Goal: Navigation & Orientation: Find specific page/section

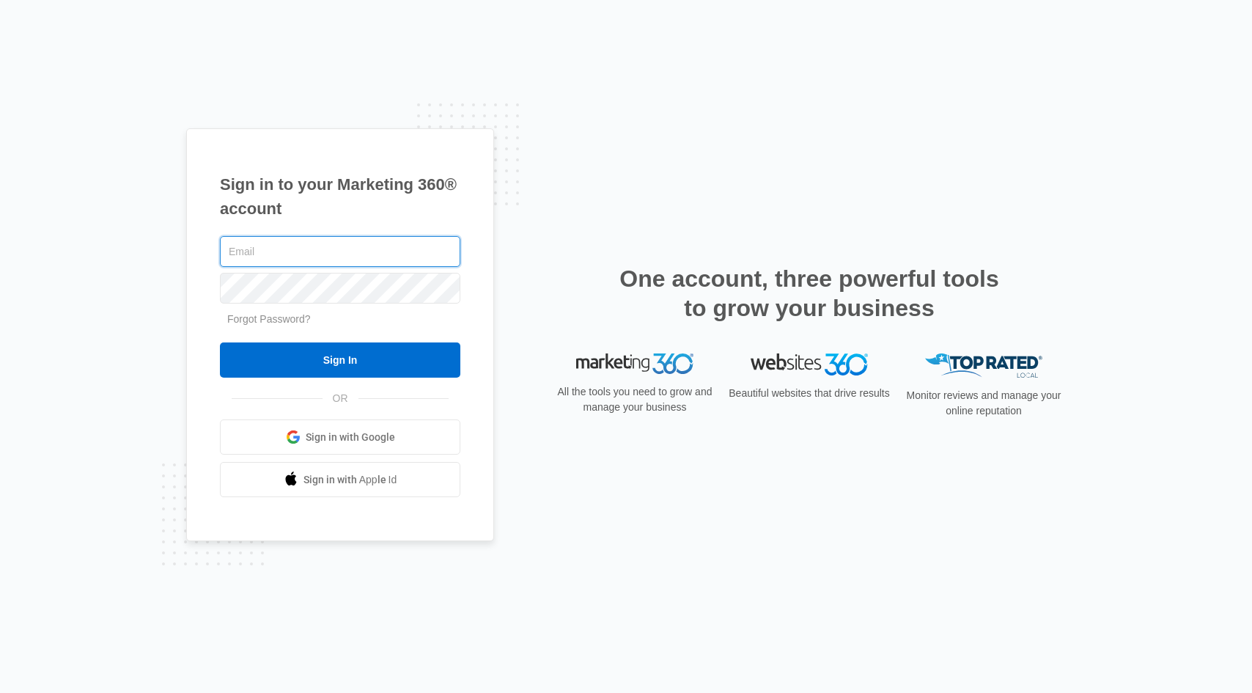
click at [380, 244] on input "text" at bounding box center [340, 251] width 240 height 31
type input "[EMAIL_ADDRESS][DOMAIN_NAME]"
click at [220, 342] on input "Sign In" at bounding box center [340, 359] width 240 height 35
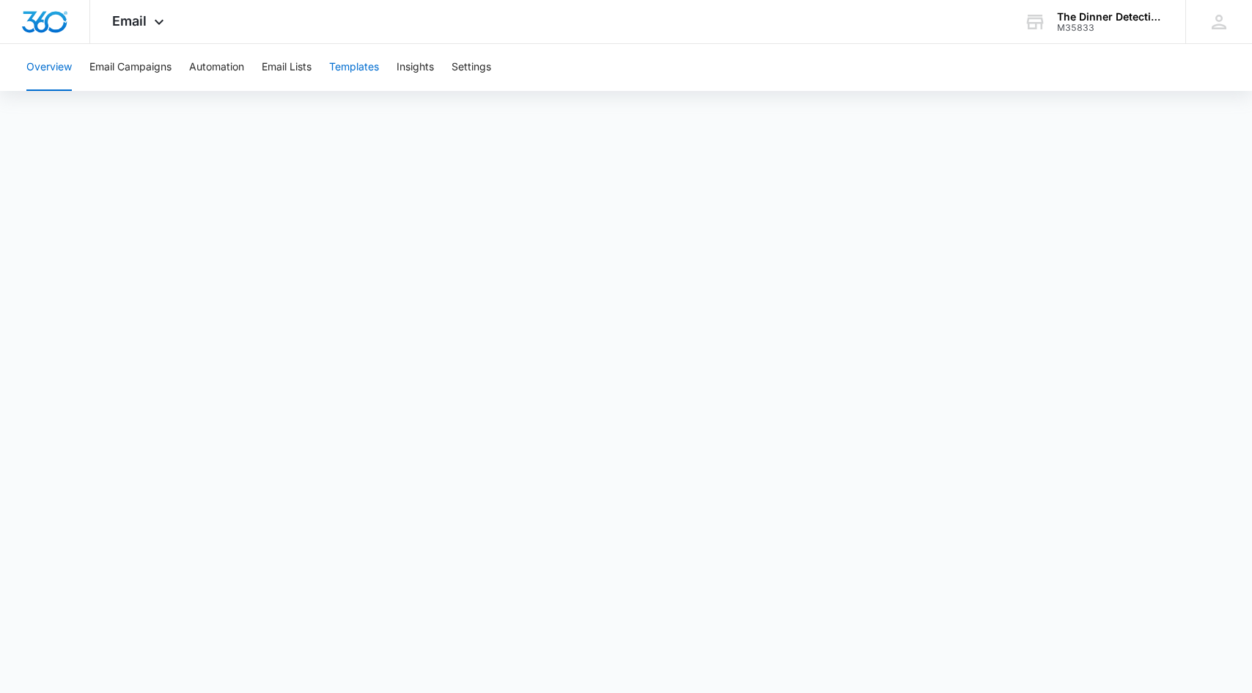
click at [355, 66] on button "Templates" at bounding box center [354, 67] width 50 height 47
click at [1134, 19] on div "The Dinner Detective - Claremont" at bounding box center [1110, 17] width 107 height 12
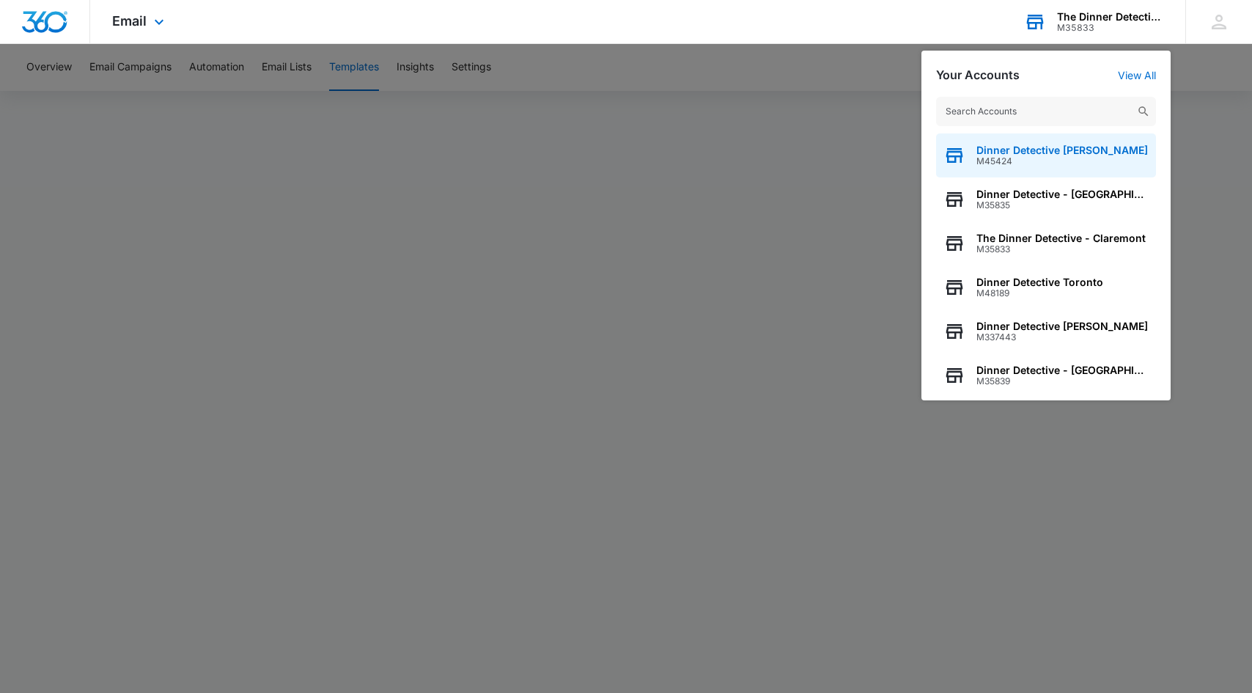
click at [1054, 147] on span "Dinner Detective [PERSON_NAME]" at bounding box center [1061, 150] width 171 height 12
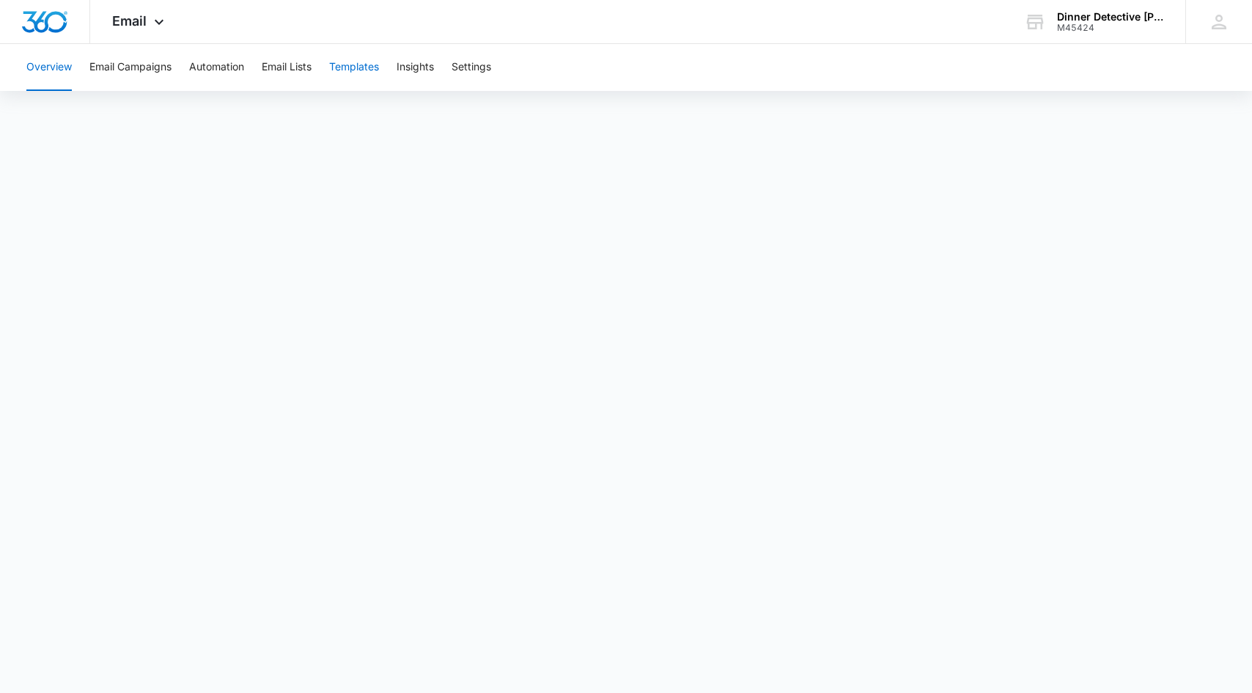
click at [365, 67] on button "Templates" at bounding box center [354, 67] width 50 height 47
click at [1094, 29] on div "M45424" at bounding box center [1110, 28] width 107 height 10
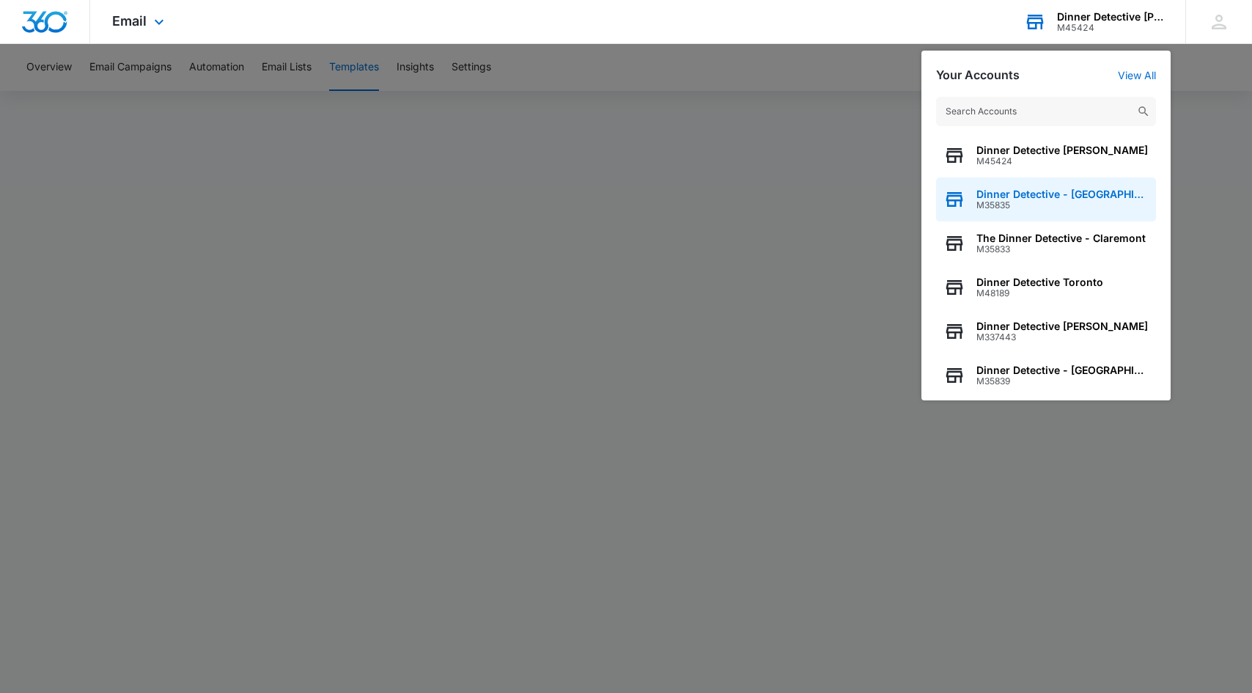
click at [1092, 189] on span "Dinner Detective - [GEOGRAPHIC_DATA]" at bounding box center [1062, 194] width 172 height 12
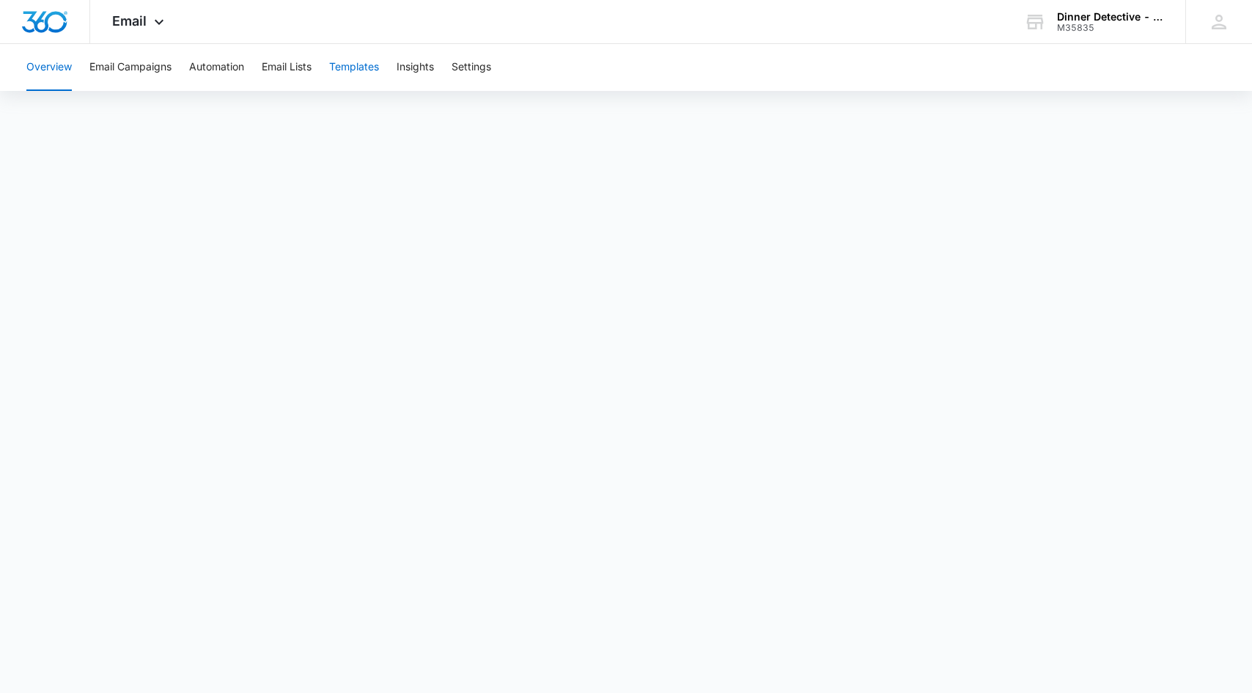
click at [364, 70] on button "Templates" at bounding box center [354, 67] width 50 height 47
click at [1103, 21] on div "Dinner Detective - [GEOGRAPHIC_DATA]" at bounding box center [1110, 17] width 107 height 12
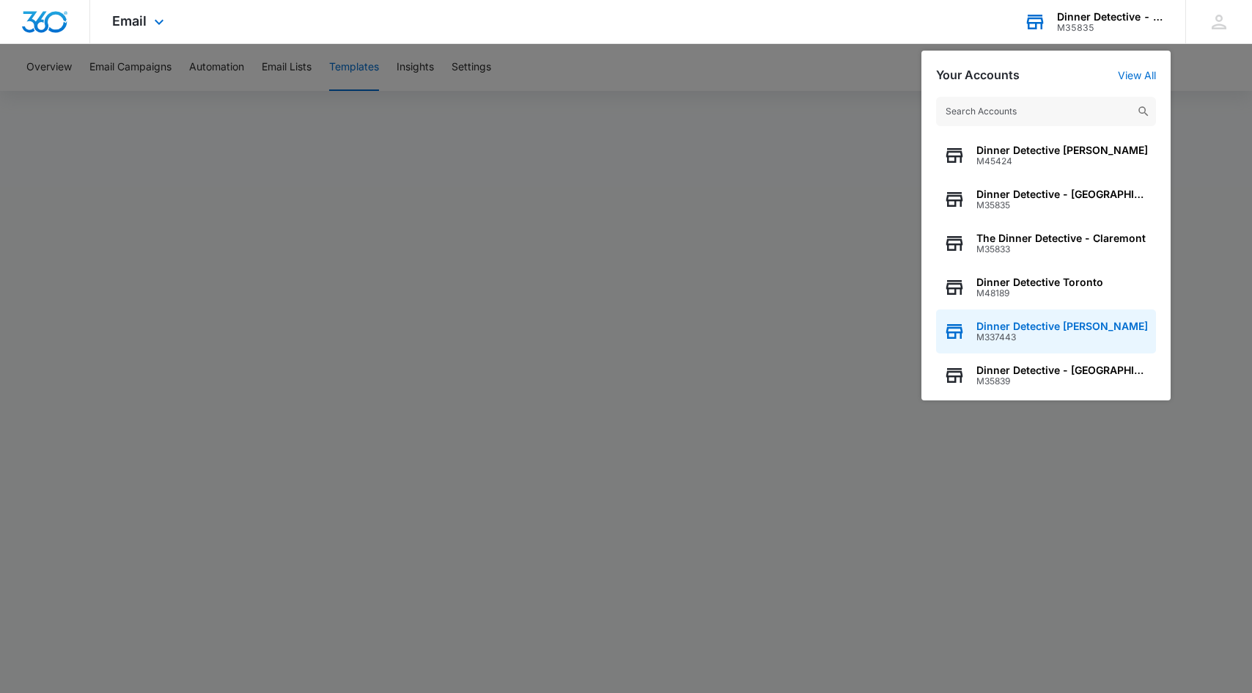
click at [1061, 324] on span "Dinner Detective [PERSON_NAME]" at bounding box center [1061, 326] width 171 height 12
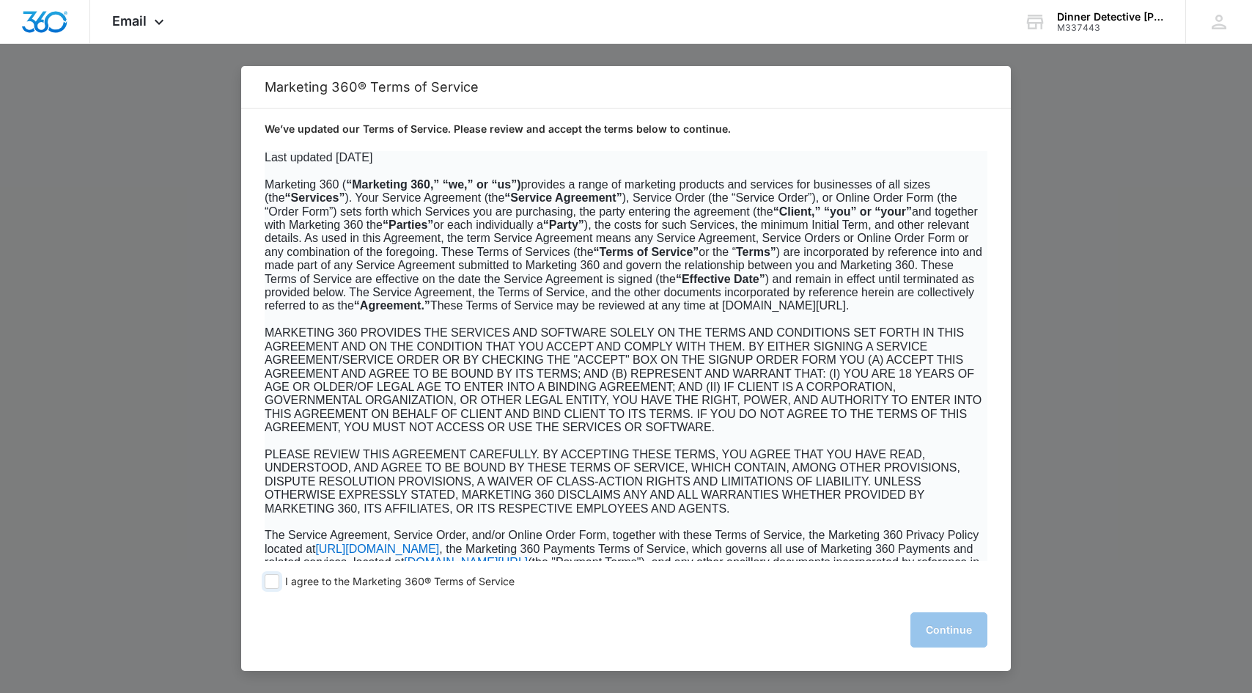
click at [273, 586] on span at bounding box center [272, 581] width 15 height 15
click at [273, 586] on input "I agree to the Marketing 360® Terms of Service" at bounding box center [272, 581] width 15 height 15
checkbox input "true"
click at [946, 631] on button "Continue" at bounding box center [948, 629] width 77 height 35
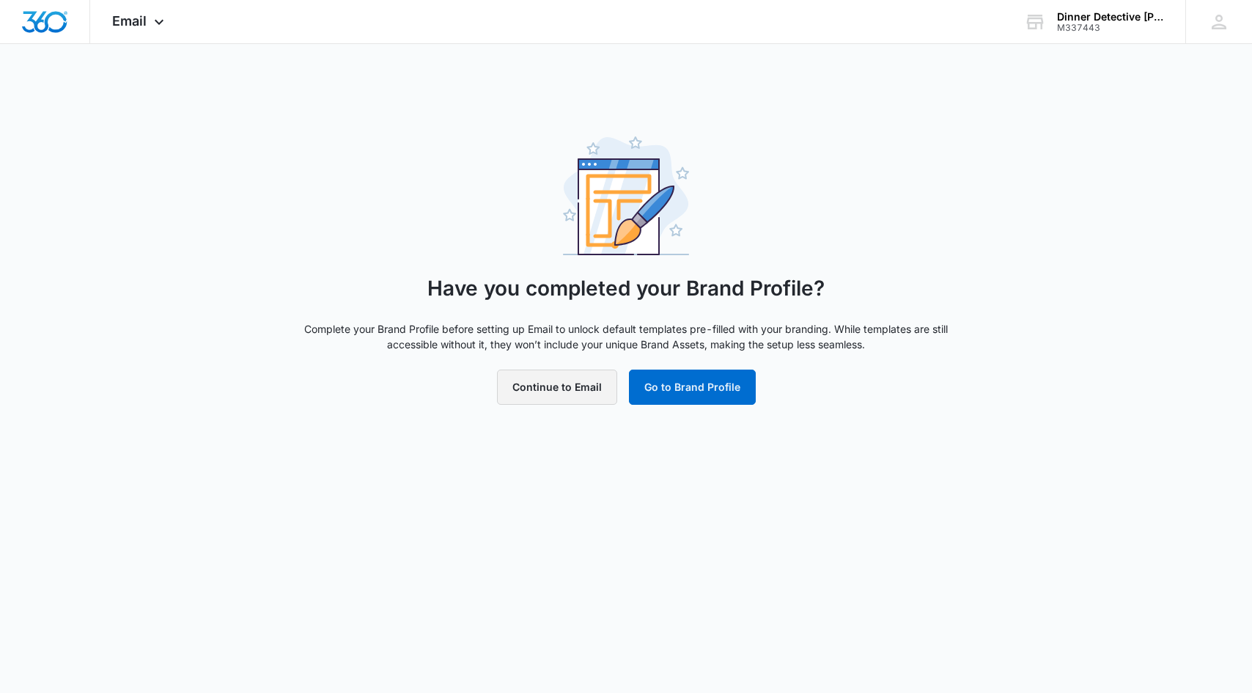
click at [566, 392] on button "Continue to Email" at bounding box center [557, 386] width 120 height 35
click at [1084, 7] on div "Dinner Detective Tallahassee M337443 Your Accounts View All" at bounding box center [1093, 21] width 183 height 43
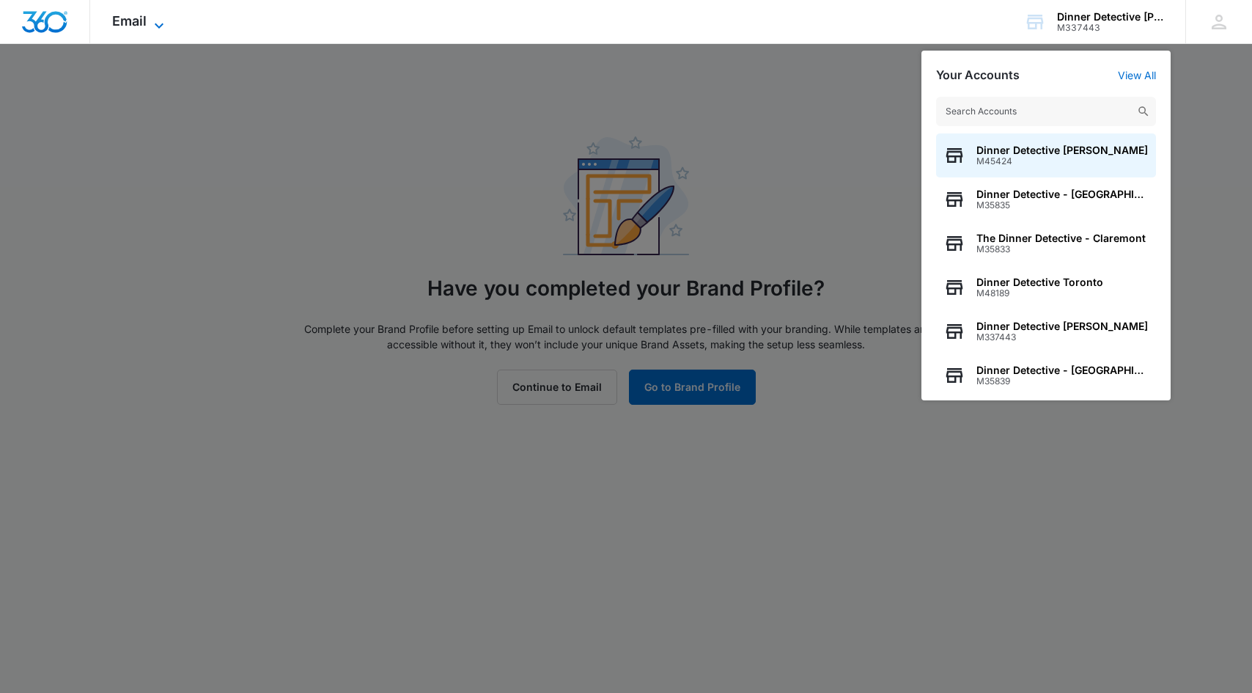
click at [113, 22] on span "Email" at bounding box center [129, 20] width 34 height 15
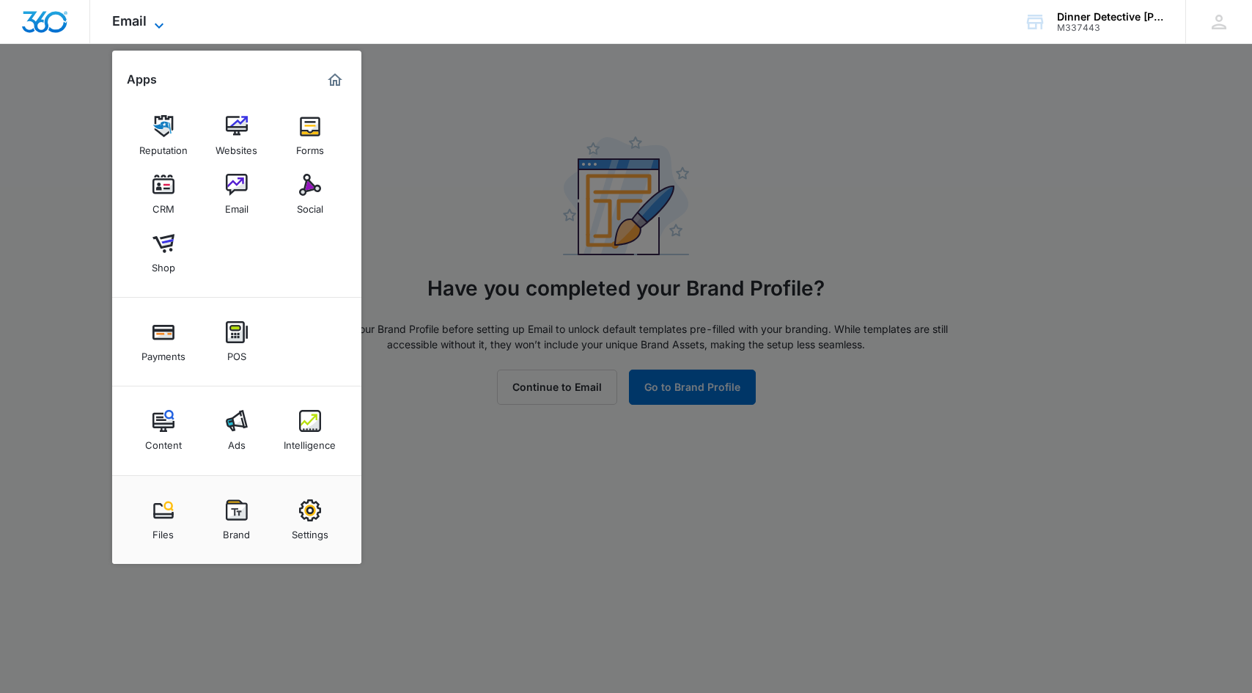
click at [113, 22] on span "Email" at bounding box center [129, 20] width 34 height 15
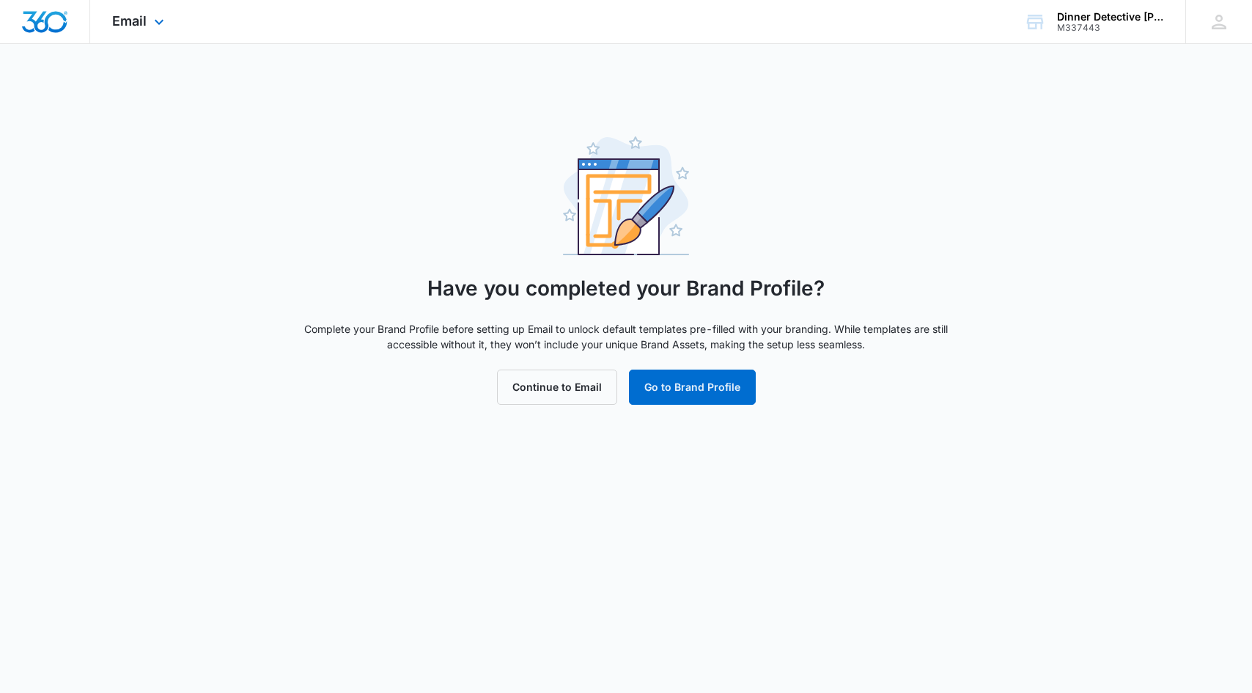
click at [50, 24] on img "Dashboard" at bounding box center [44, 22] width 47 height 22
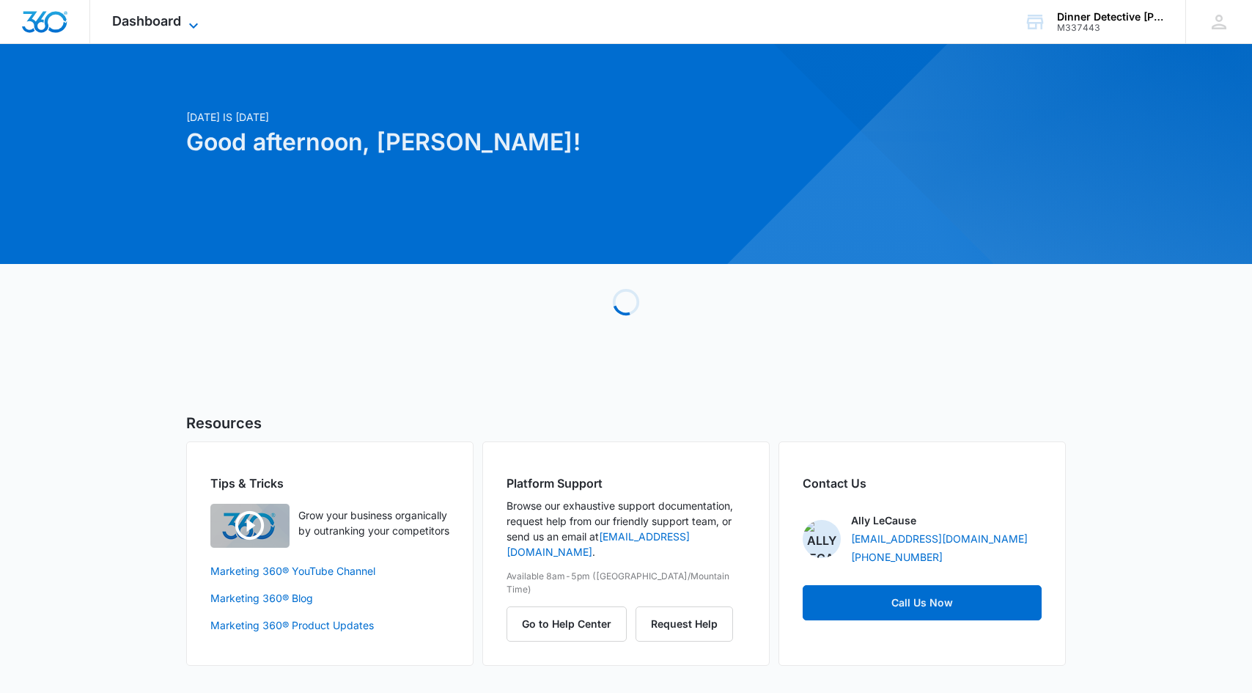
click at [163, 16] on span "Dashboard" at bounding box center [146, 20] width 69 height 15
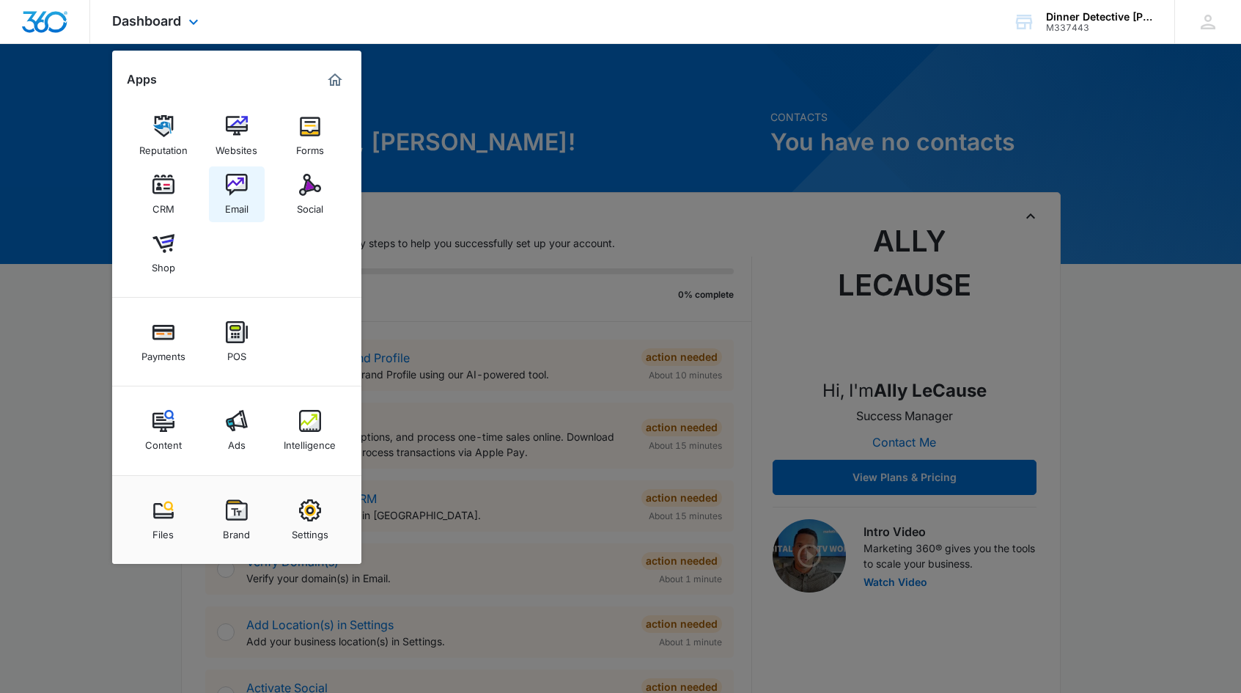
click at [241, 192] on img at bounding box center [237, 185] width 22 height 22
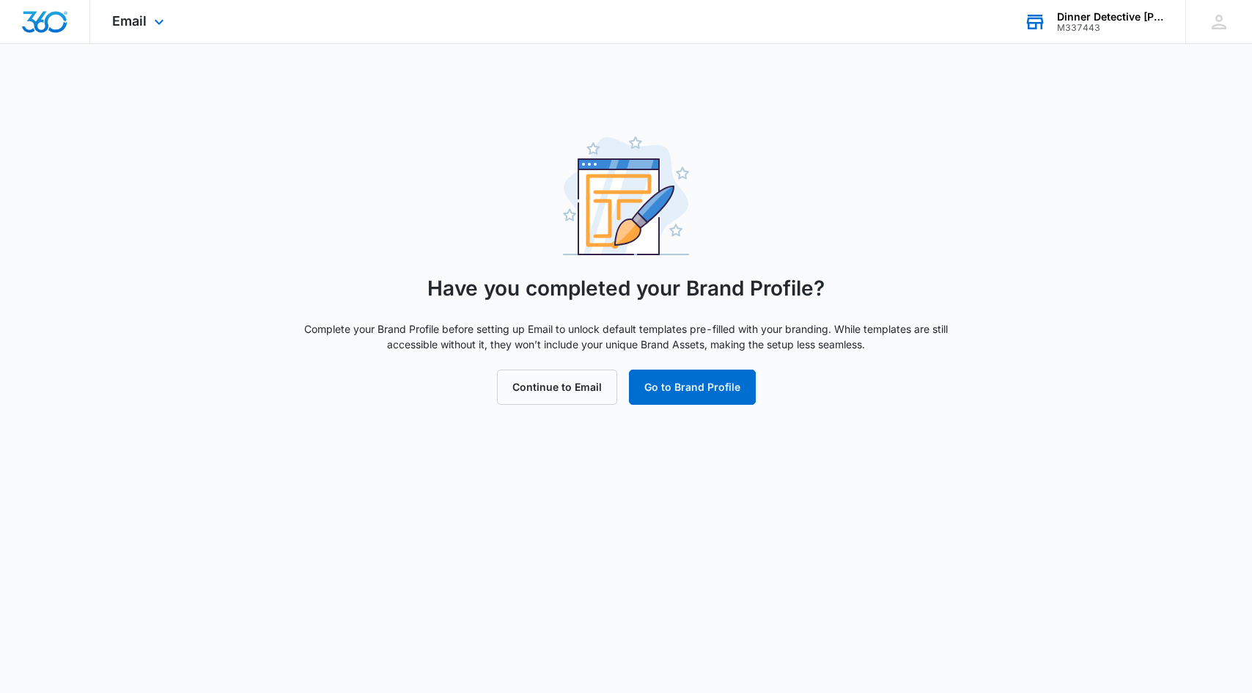
click at [1103, 19] on div "Dinner Detective [PERSON_NAME]" at bounding box center [1110, 17] width 107 height 12
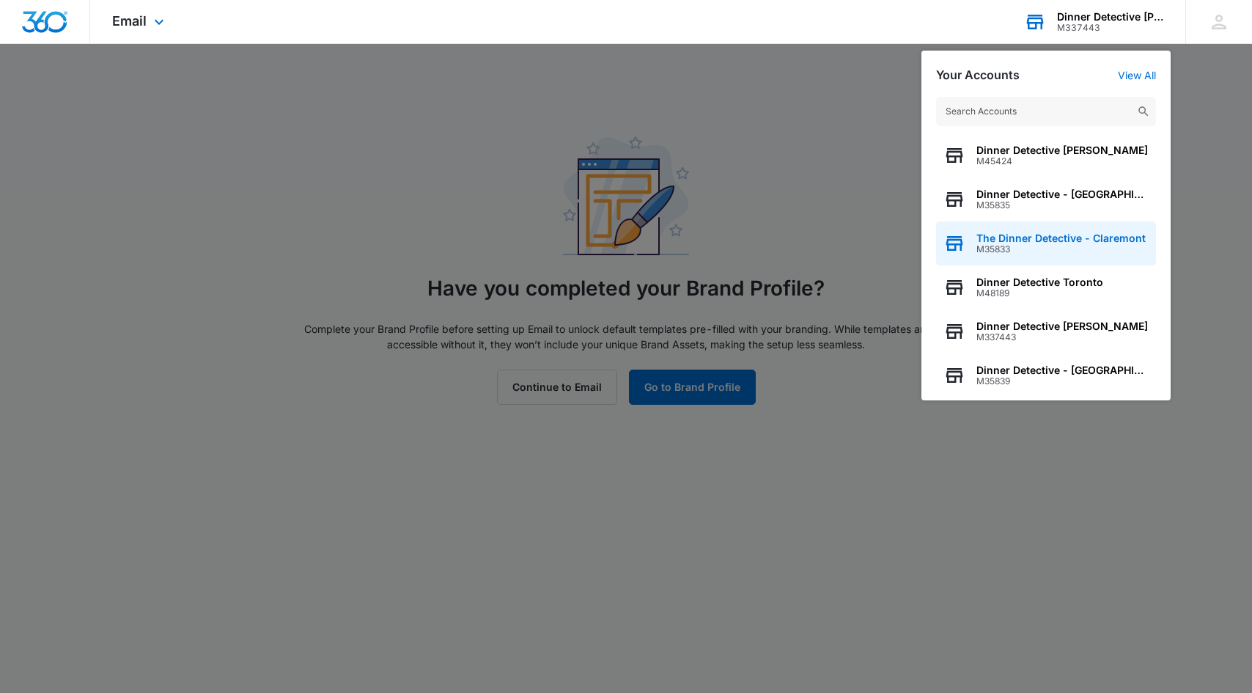
scroll to position [73, 0]
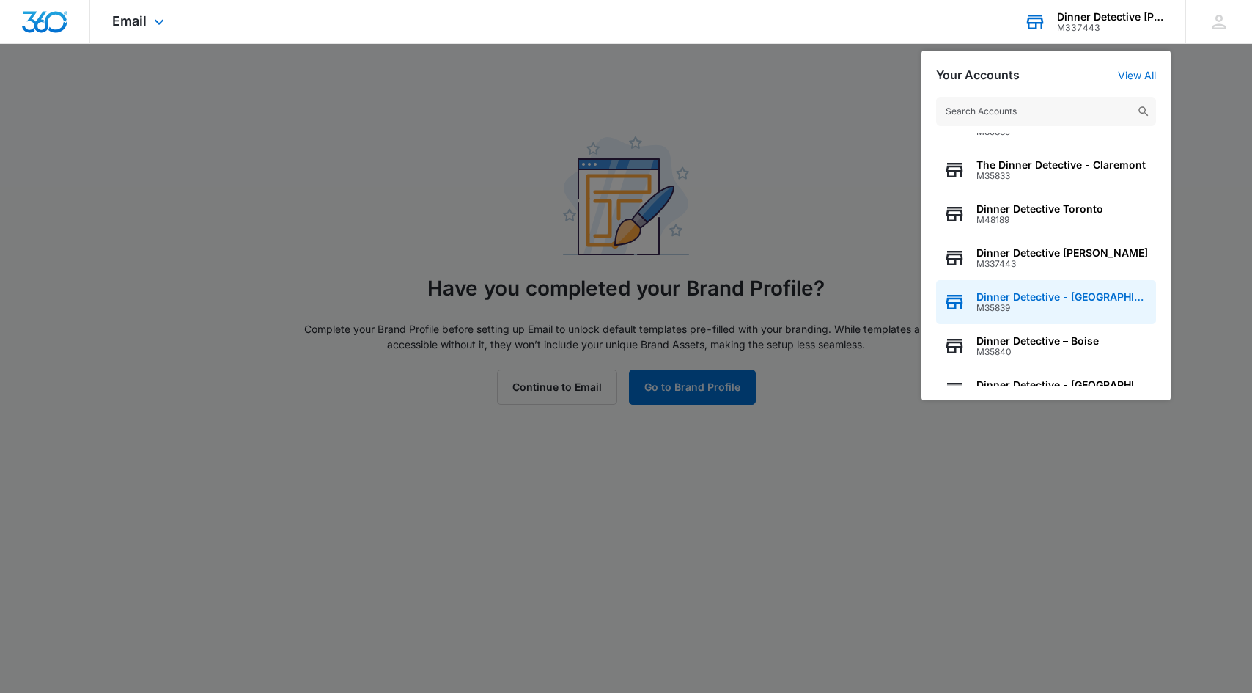
click at [1041, 297] on span "Dinner Detective - [GEOGRAPHIC_DATA]" at bounding box center [1062, 297] width 172 height 12
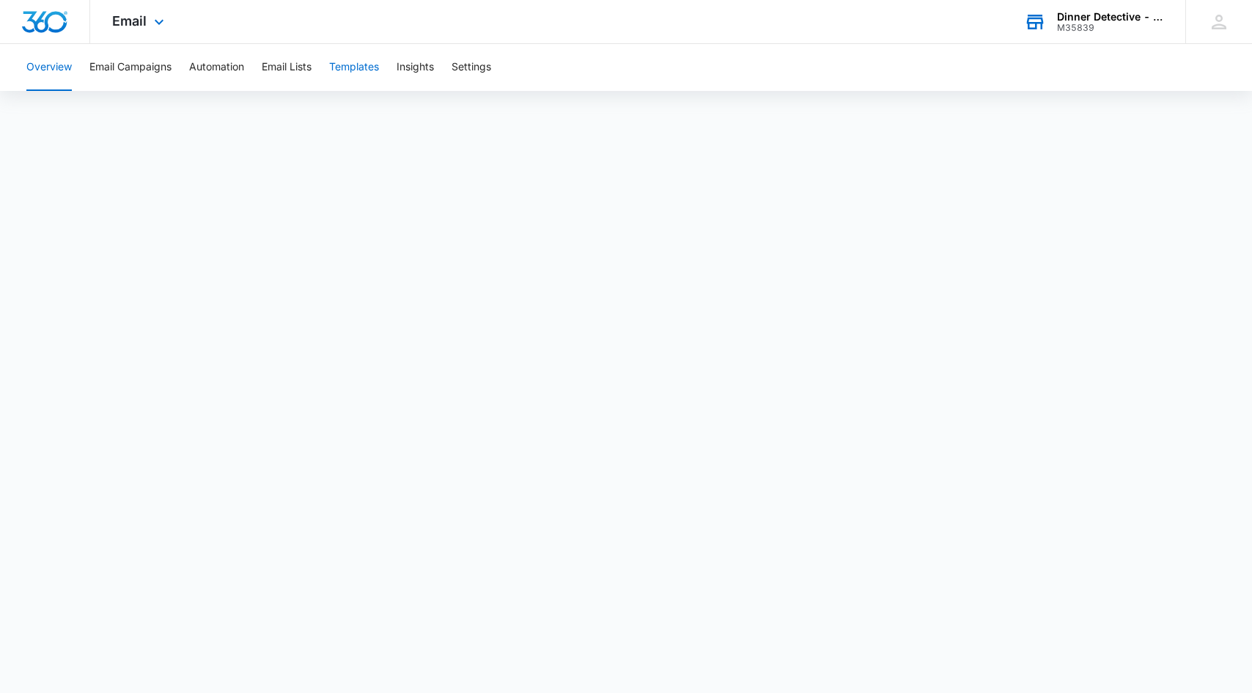
click at [349, 66] on button "Templates" at bounding box center [354, 67] width 50 height 47
click at [1071, 21] on div "Dinner Detective - [GEOGRAPHIC_DATA]" at bounding box center [1110, 17] width 107 height 12
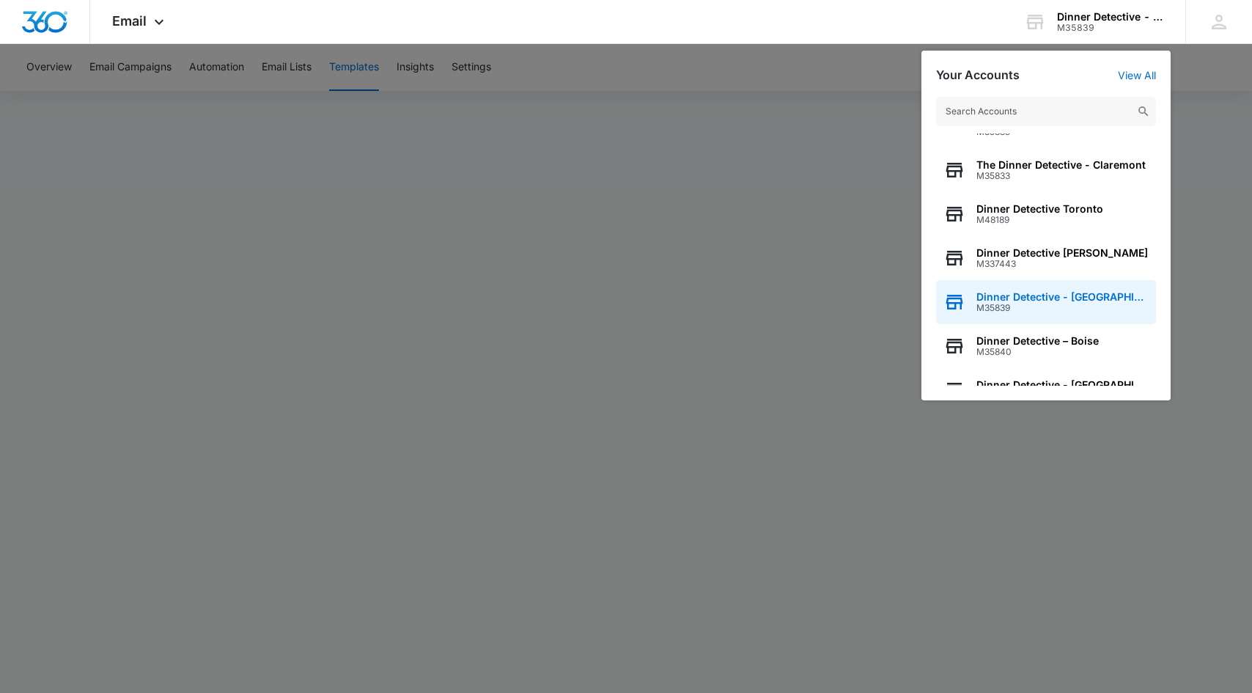
scroll to position [147, 0]
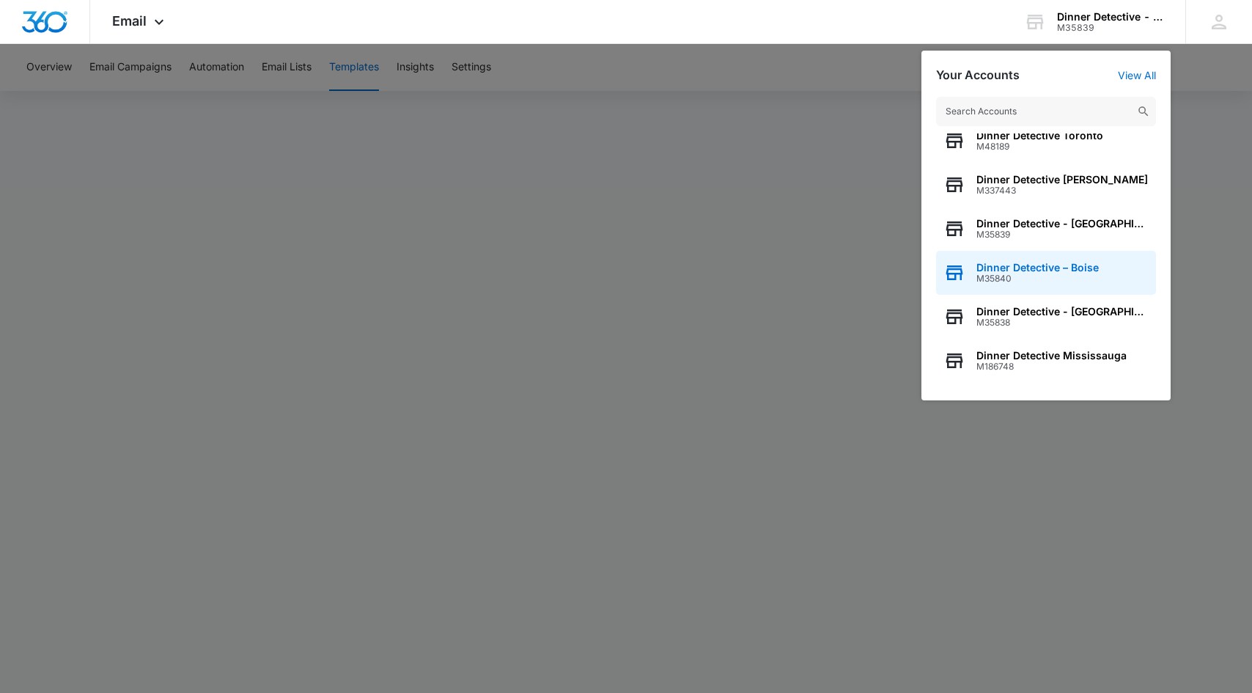
click at [1069, 260] on div "Dinner Detective – Boise M35840" at bounding box center [1046, 273] width 220 height 44
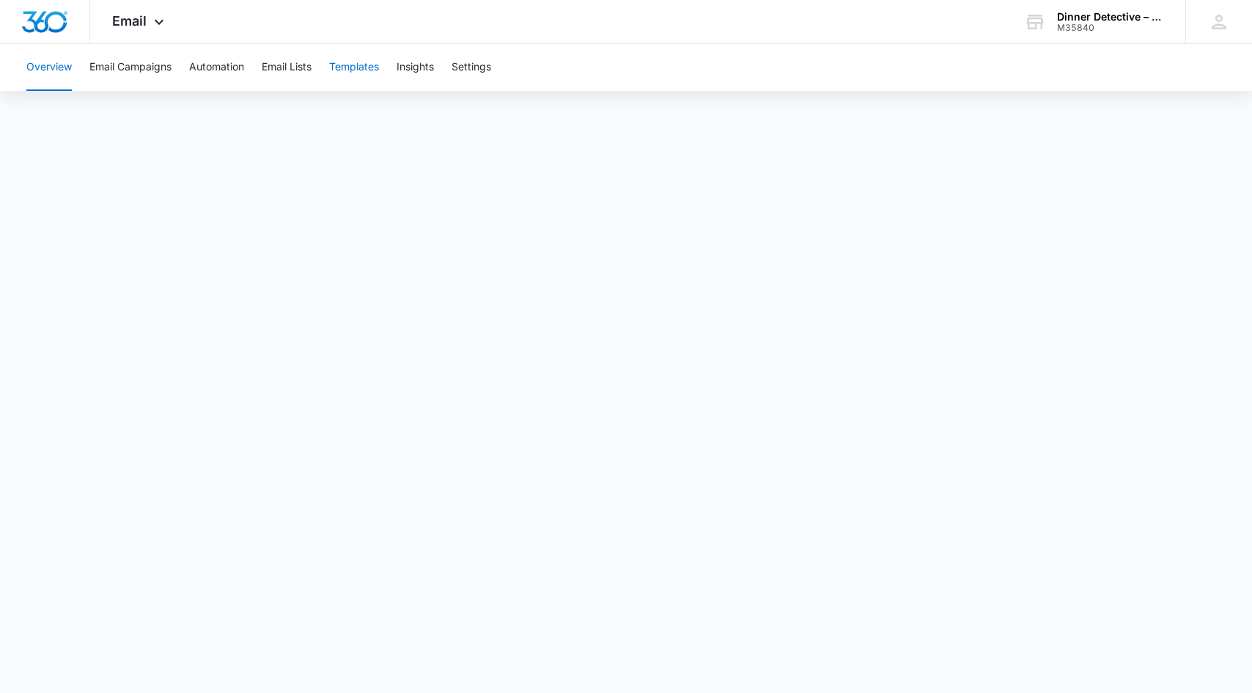
click at [346, 64] on button "Templates" at bounding box center [354, 67] width 50 height 47
click at [1121, 17] on div "Dinner Detective – Boise" at bounding box center [1110, 17] width 107 height 12
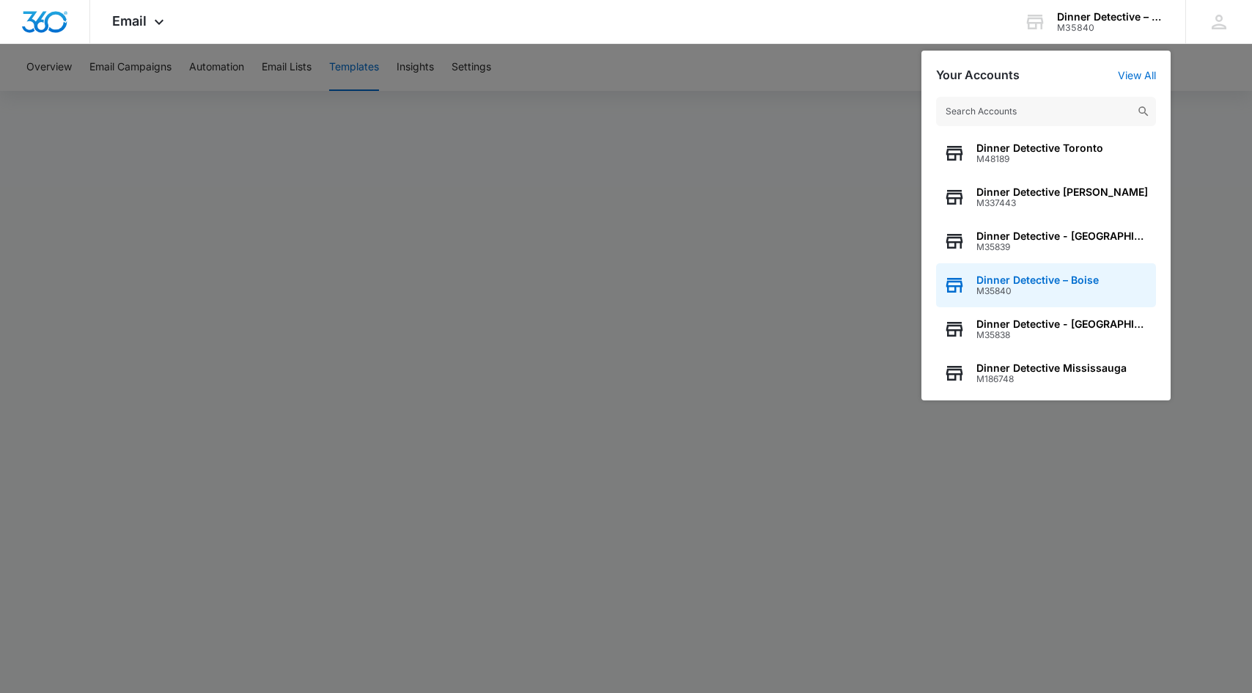
scroll to position [147, 0]
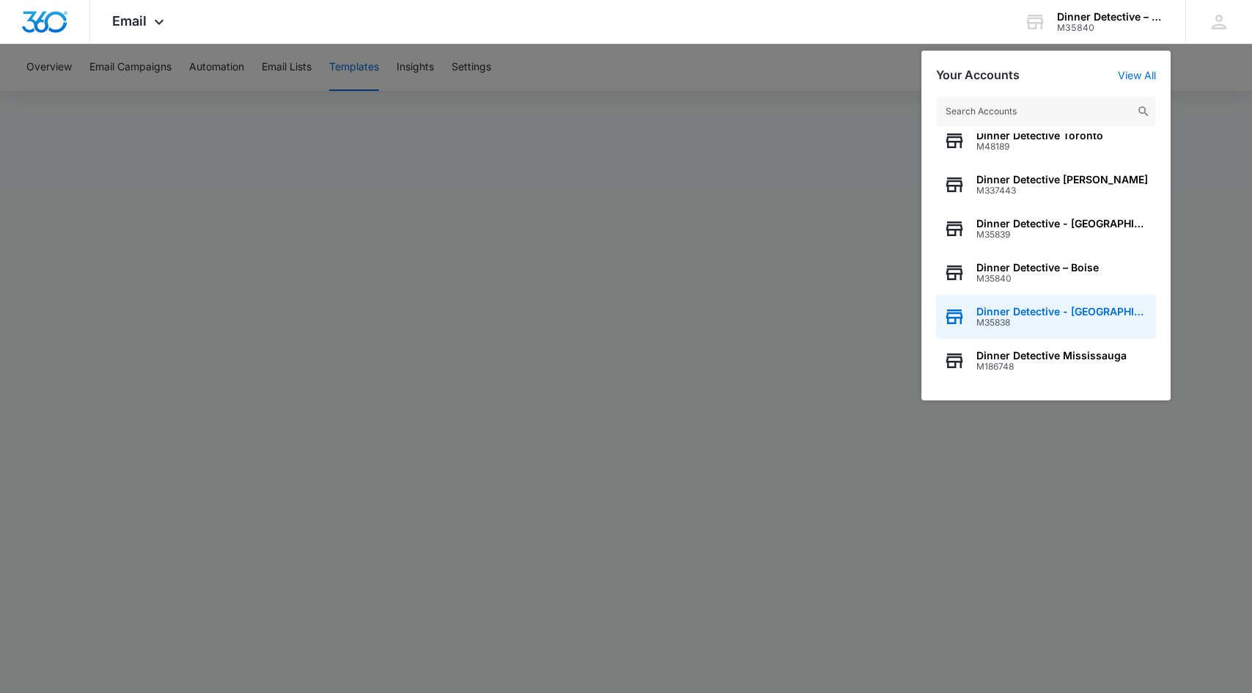
click at [1073, 317] on span "M35838" at bounding box center [1062, 322] width 172 height 10
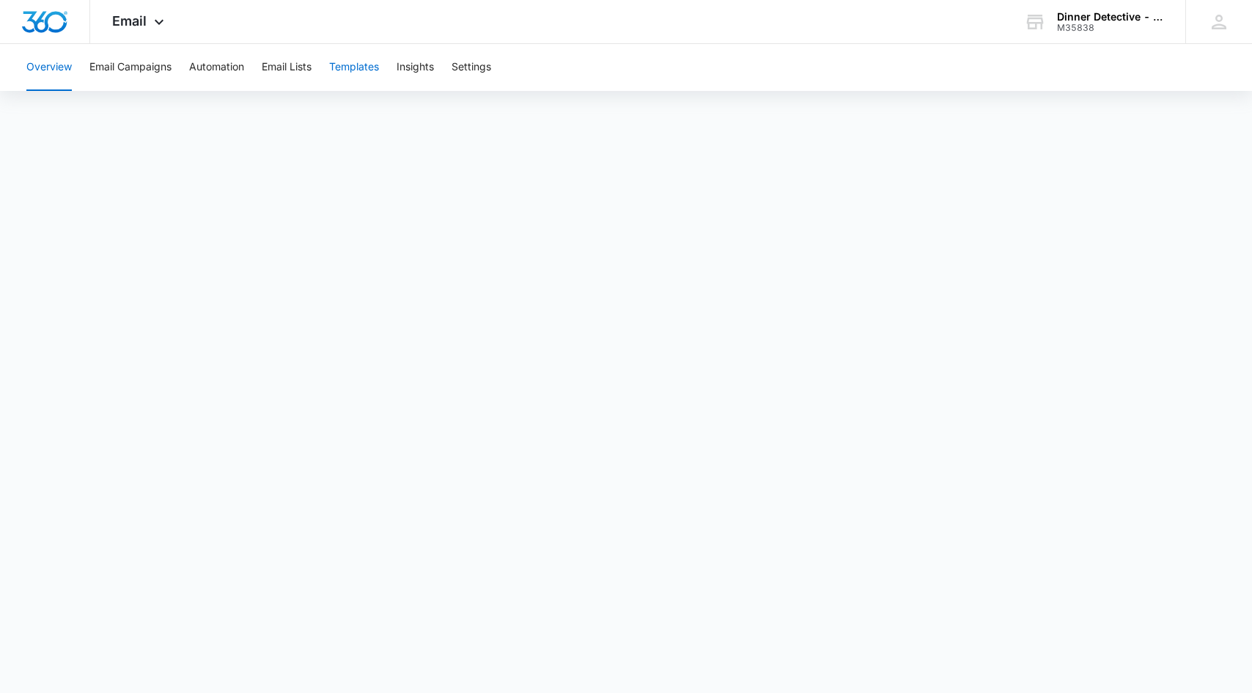
click at [355, 59] on button "Templates" at bounding box center [354, 67] width 50 height 47
click at [1097, 8] on div "Dinner Detective - Worcester M35838 Your Accounts View All" at bounding box center [1093, 21] width 183 height 43
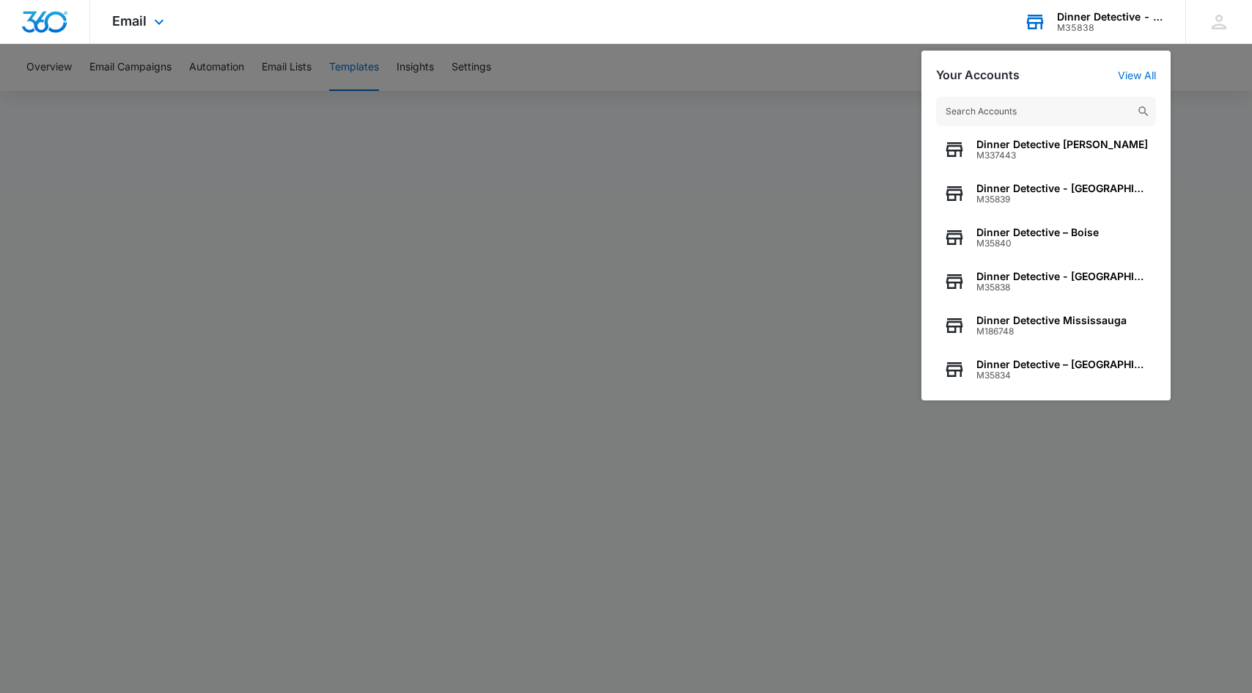
scroll to position [188, 0]
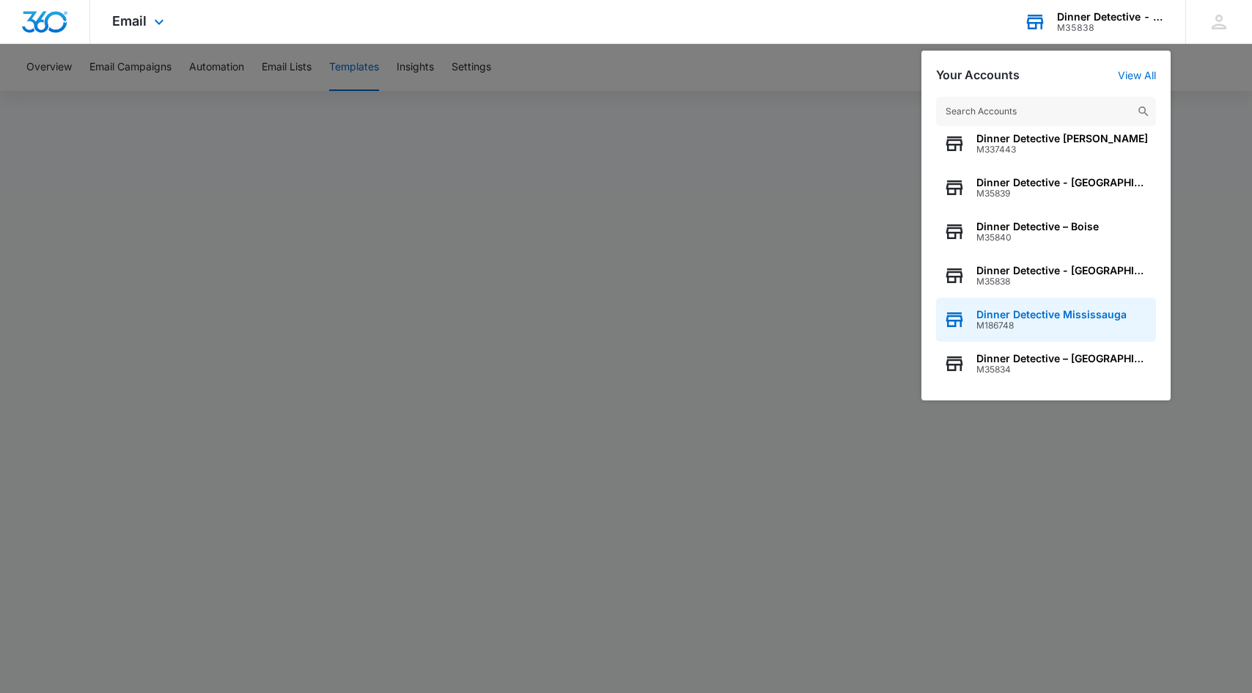
click at [1050, 313] on span "Dinner Detective Mississauga" at bounding box center [1051, 315] width 150 height 12
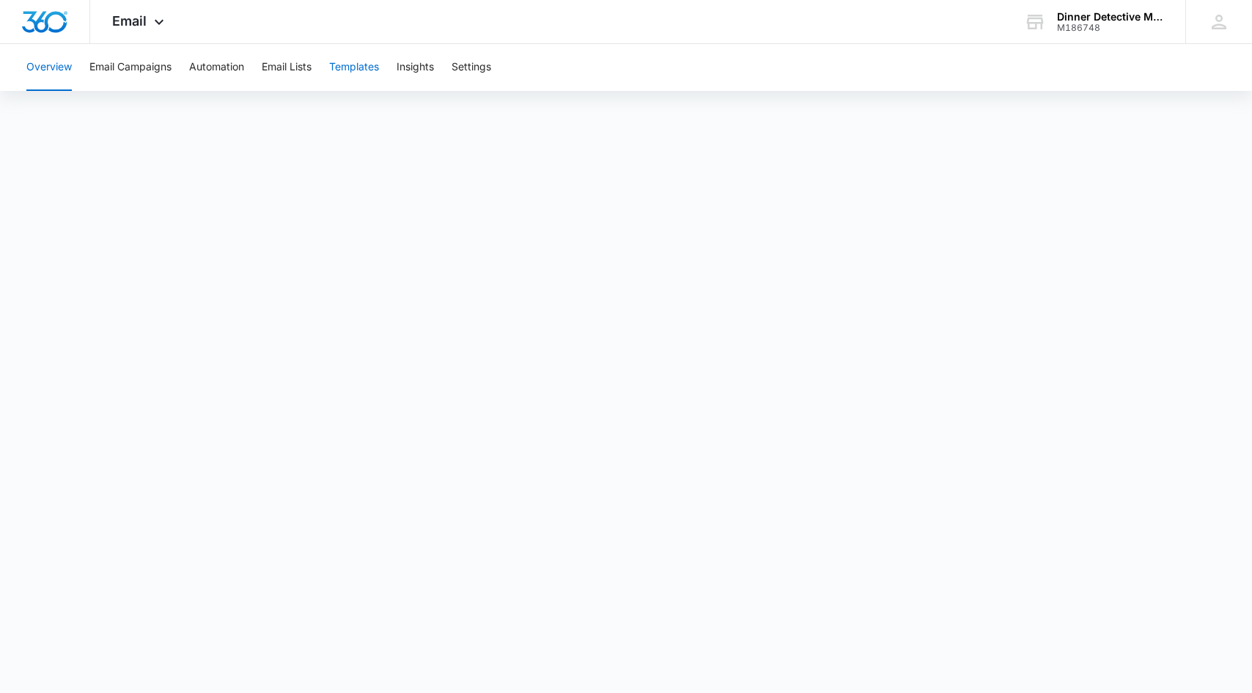
click at [353, 65] on button "Templates" at bounding box center [354, 67] width 50 height 47
click at [1110, 16] on div "Dinner Detective Mississauga" at bounding box center [1110, 17] width 107 height 12
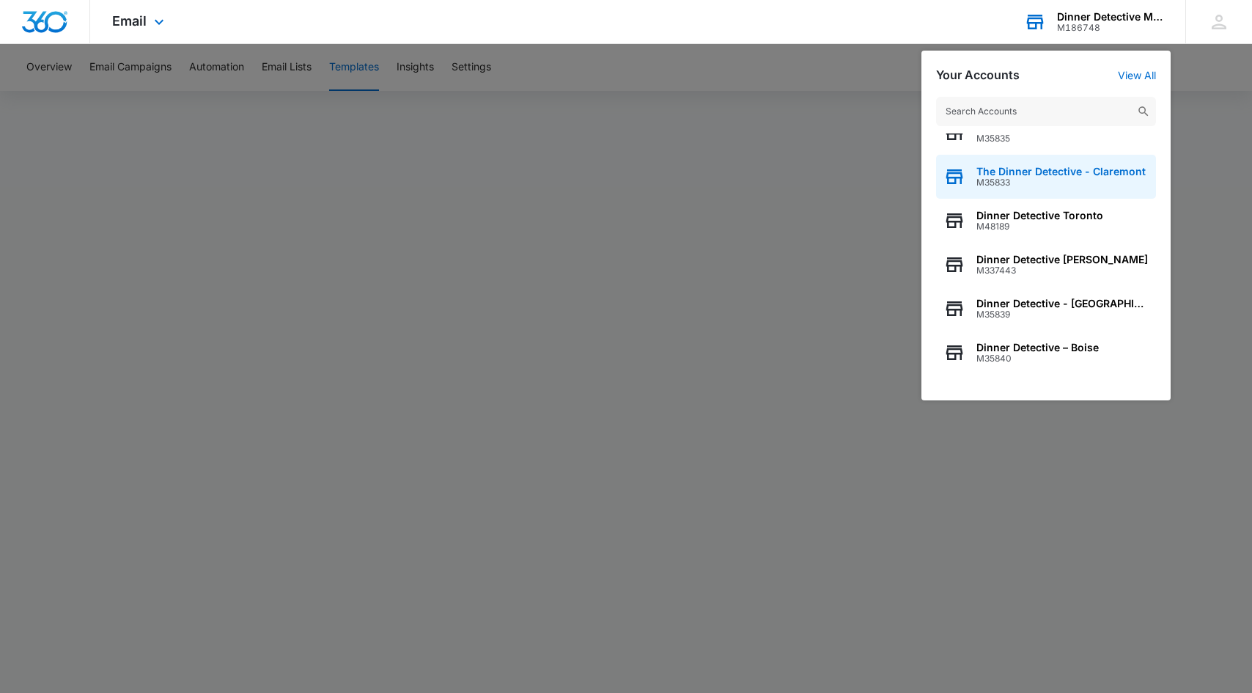
scroll to position [188, 0]
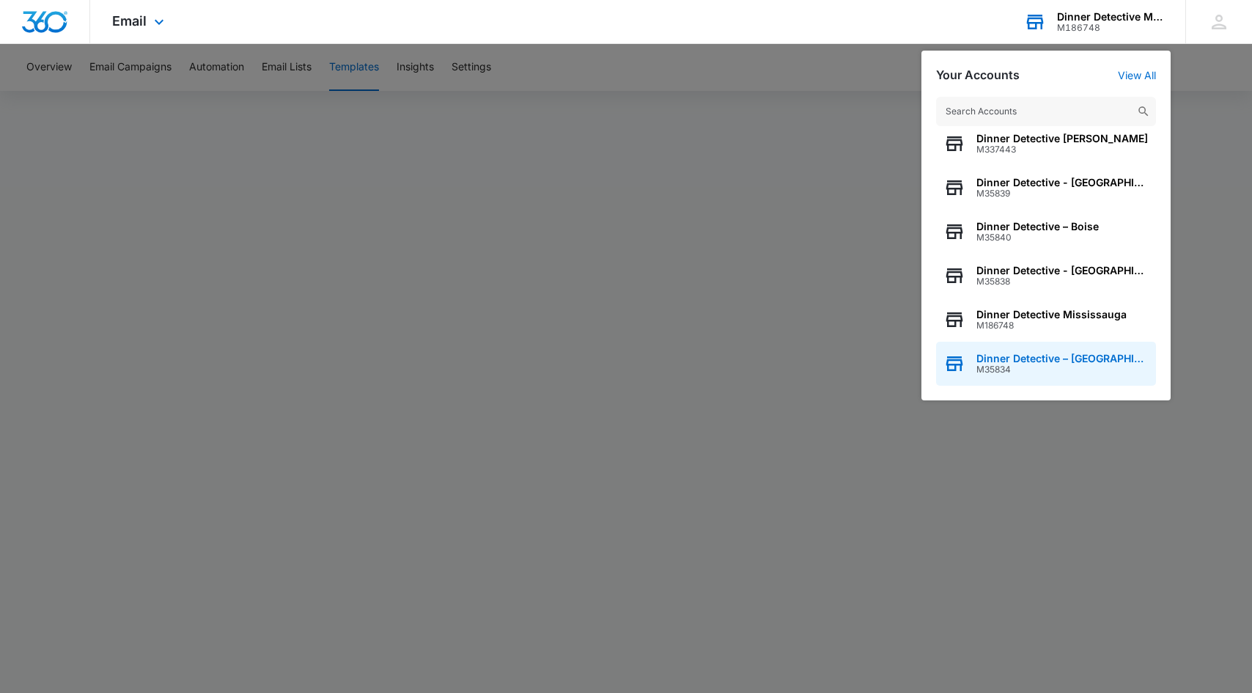
click at [1100, 359] on span "Dinner Detective – [GEOGRAPHIC_DATA]" at bounding box center [1062, 359] width 172 height 12
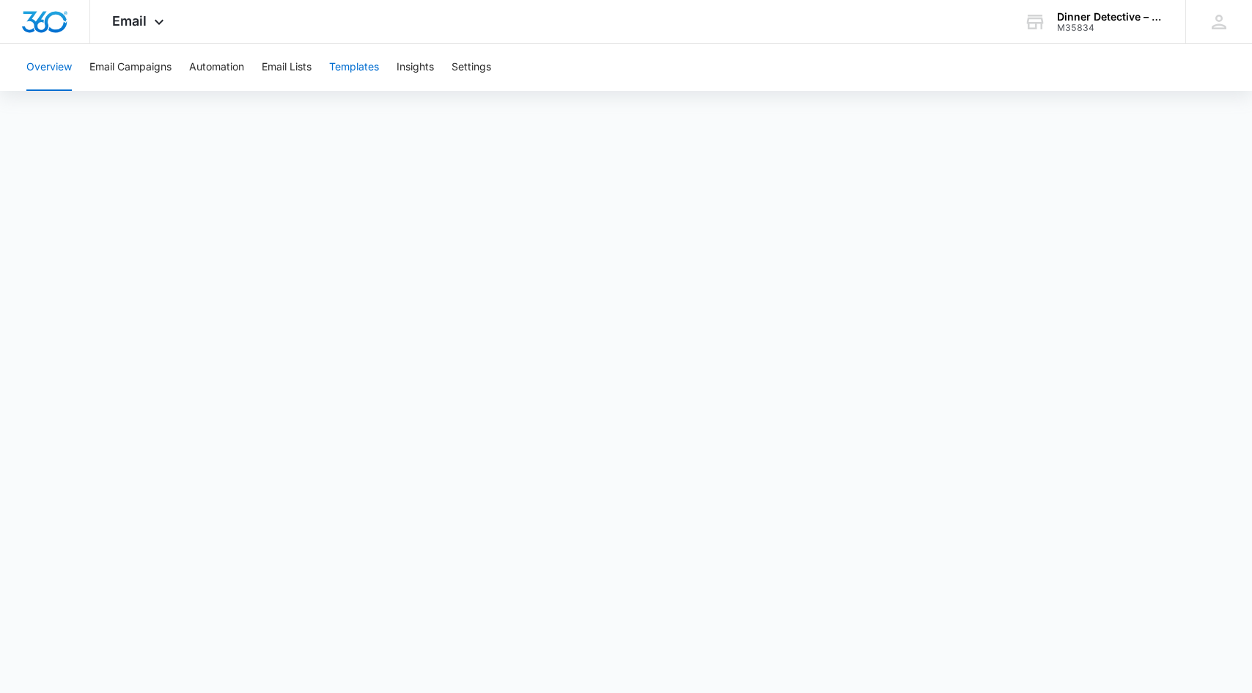
click at [347, 59] on button "Templates" at bounding box center [354, 67] width 50 height 47
click at [1099, 17] on div "Dinner Detective – [GEOGRAPHIC_DATA]" at bounding box center [1110, 17] width 107 height 12
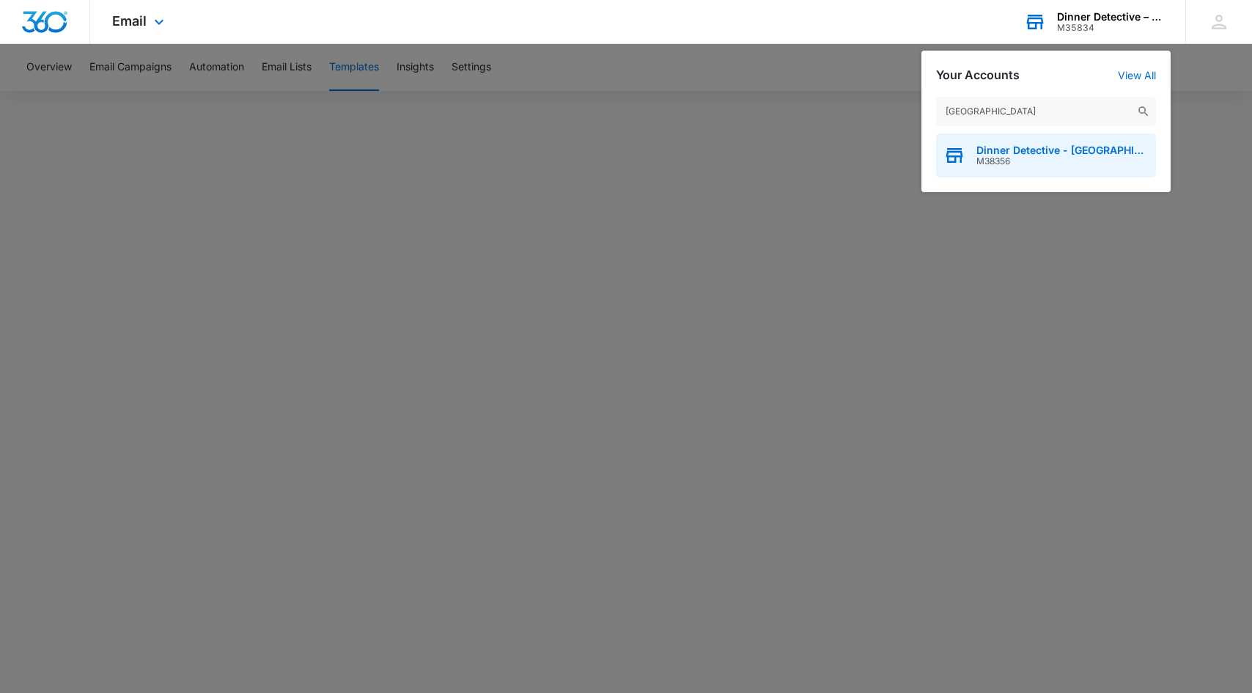
type input "[GEOGRAPHIC_DATA]"
click at [1049, 155] on span "Dinner Detective - [GEOGRAPHIC_DATA]" at bounding box center [1062, 150] width 172 height 12
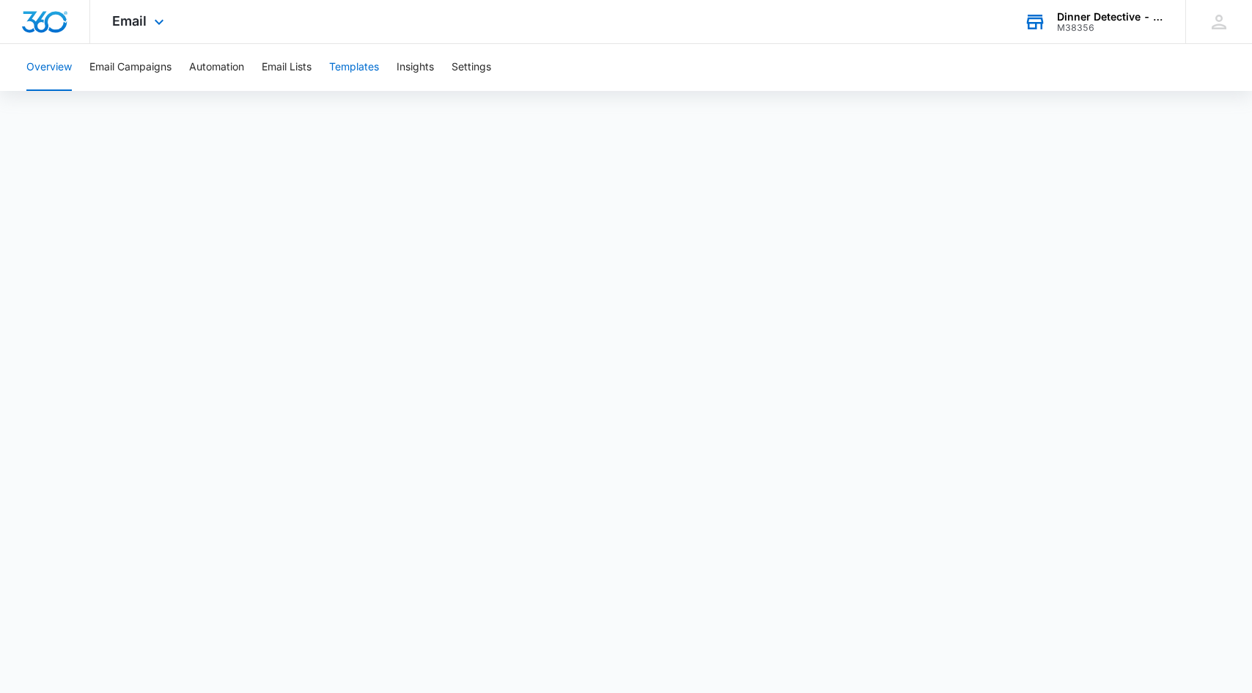
click at [366, 68] on button "Templates" at bounding box center [354, 67] width 50 height 47
click at [1112, 18] on div "Dinner Detective - [GEOGRAPHIC_DATA]" at bounding box center [1110, 17] width 107 height 12
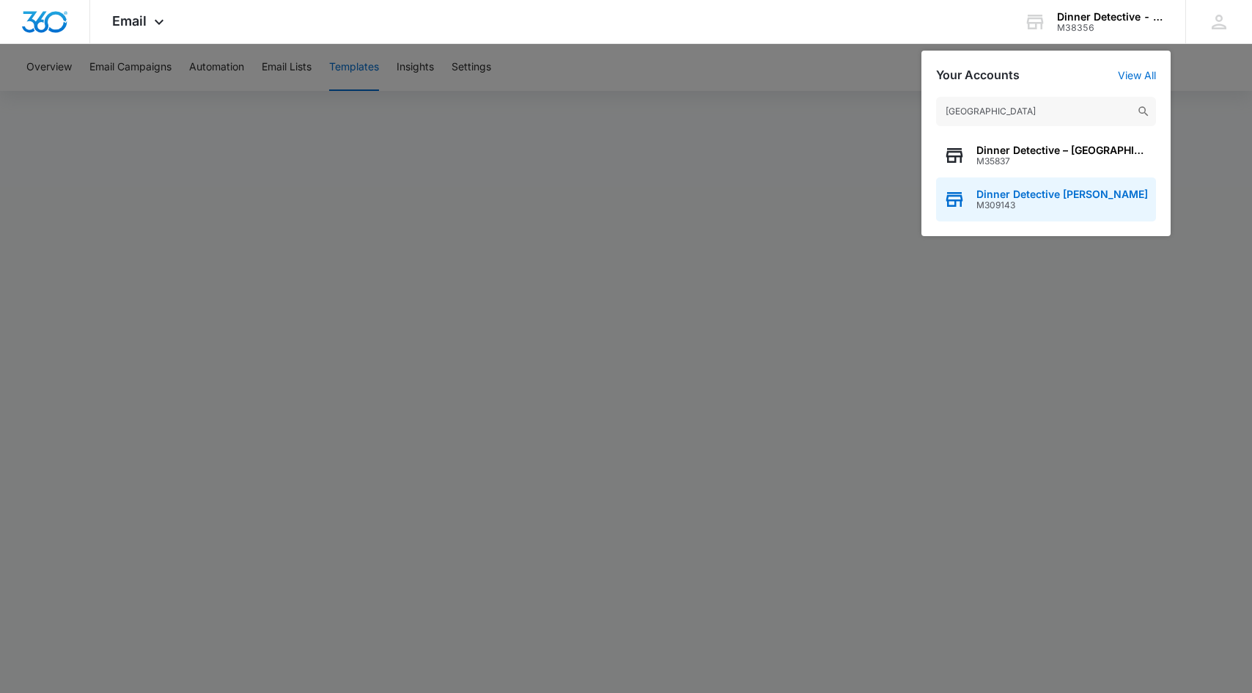
type input "[GEOGRAPHIC_DATA]"
click at [1059, 196] on span "Dinner Detective [PERSON_NAME]" at bounding box center [1061, 194] width 171 height 12
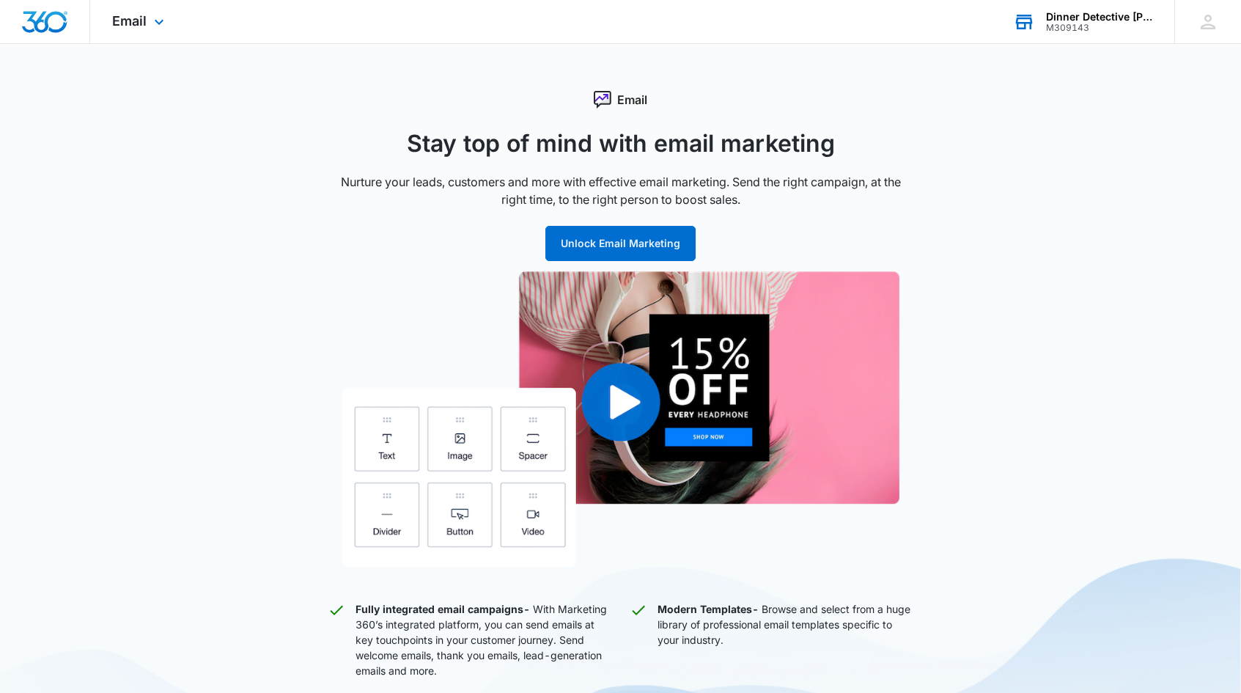
click at [1096, 17] on div "Dinner Detective [PERSON_NAME]" at bounding box center [1099, 17] width 107 height 12
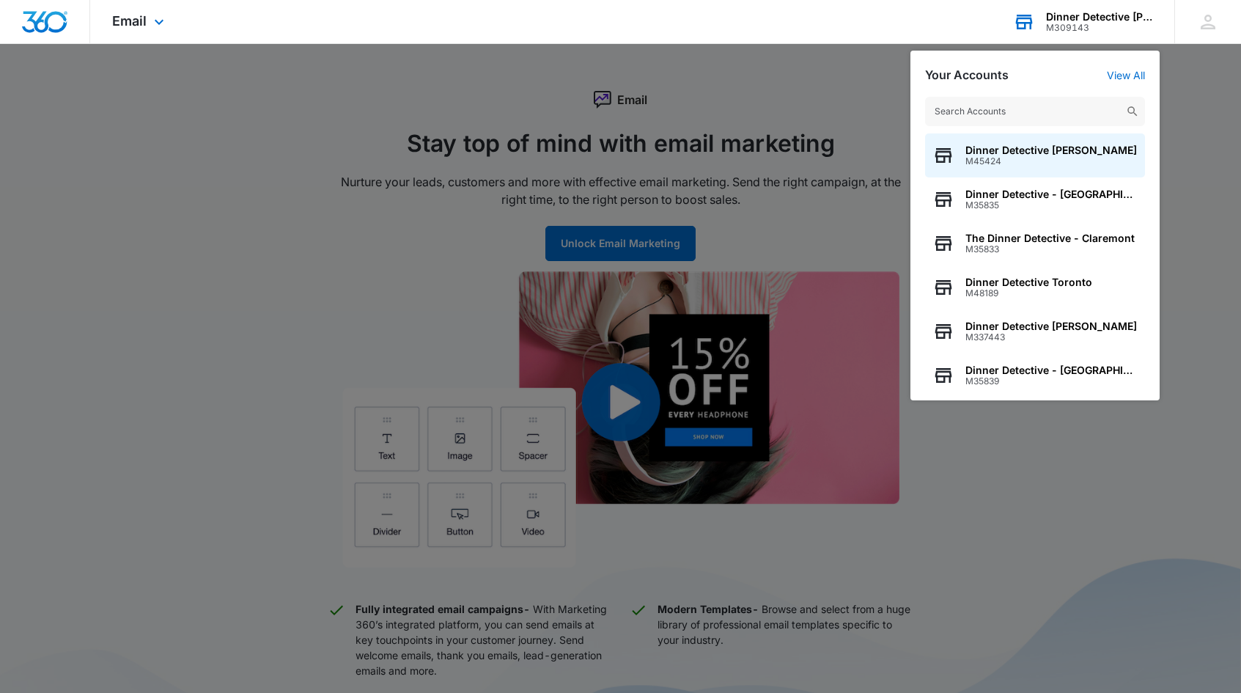
click at [998, 122] on input "text" at bounding box center [1035, 111] width 220 height 29
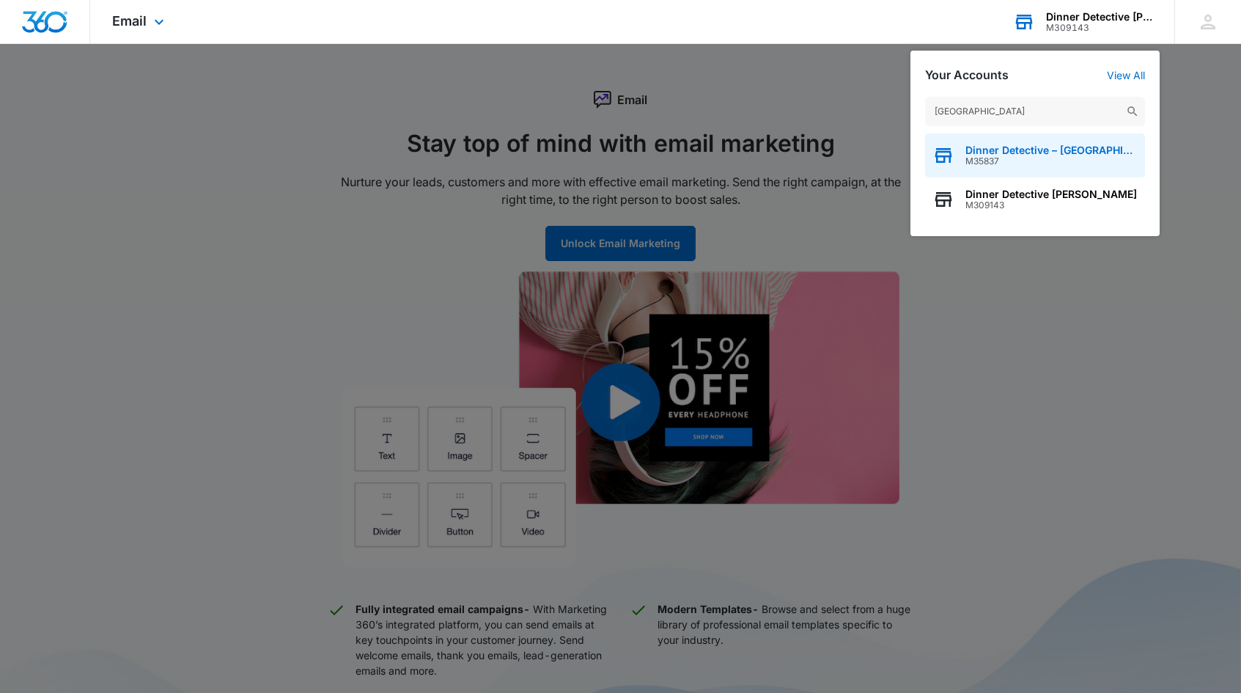
type input "[GEOGRAPHIC_DATA]"
click at [1023, 146] on span "Dinner Detective – [GEOGRAPHIC_DATA]" at bounding box center [1051, 150] width 172 height 12
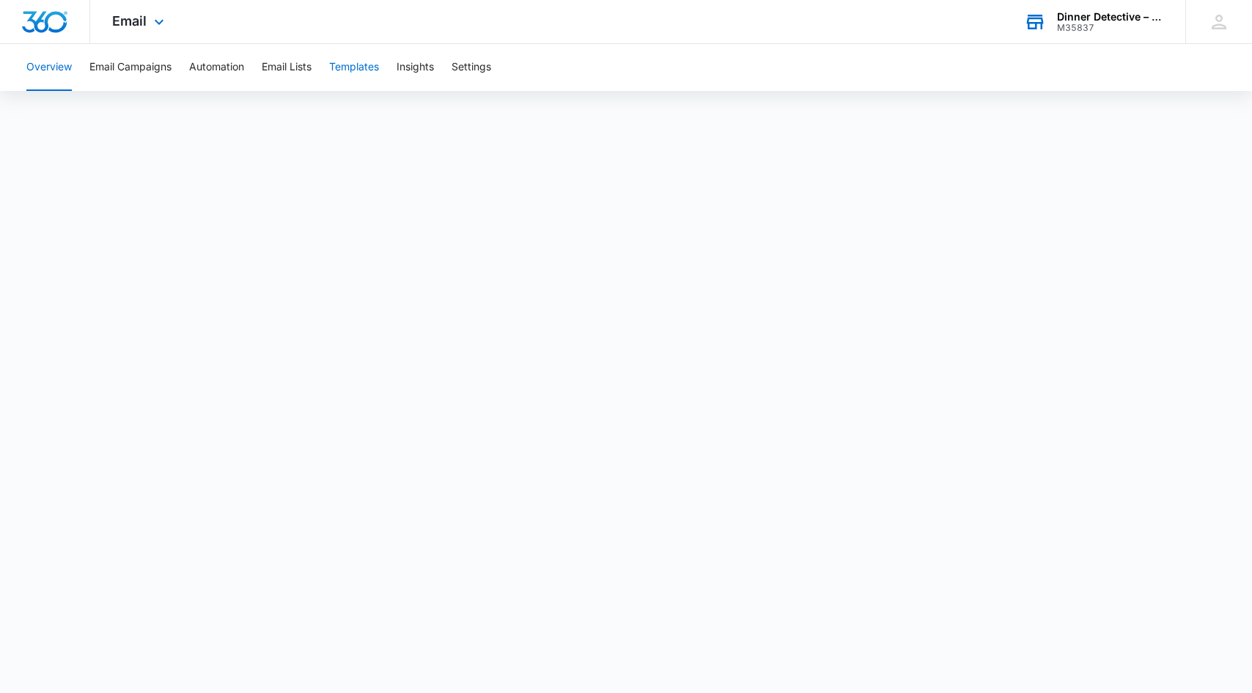
click at [360, 61] on button "Templates" at bounding box center [354, 67] width 50 height 47
click at [1102, 12] on div "Dinner Detective – [GEOGRAPHIC_DATA]" at bounding box center [1110, 17] width 107 height 12
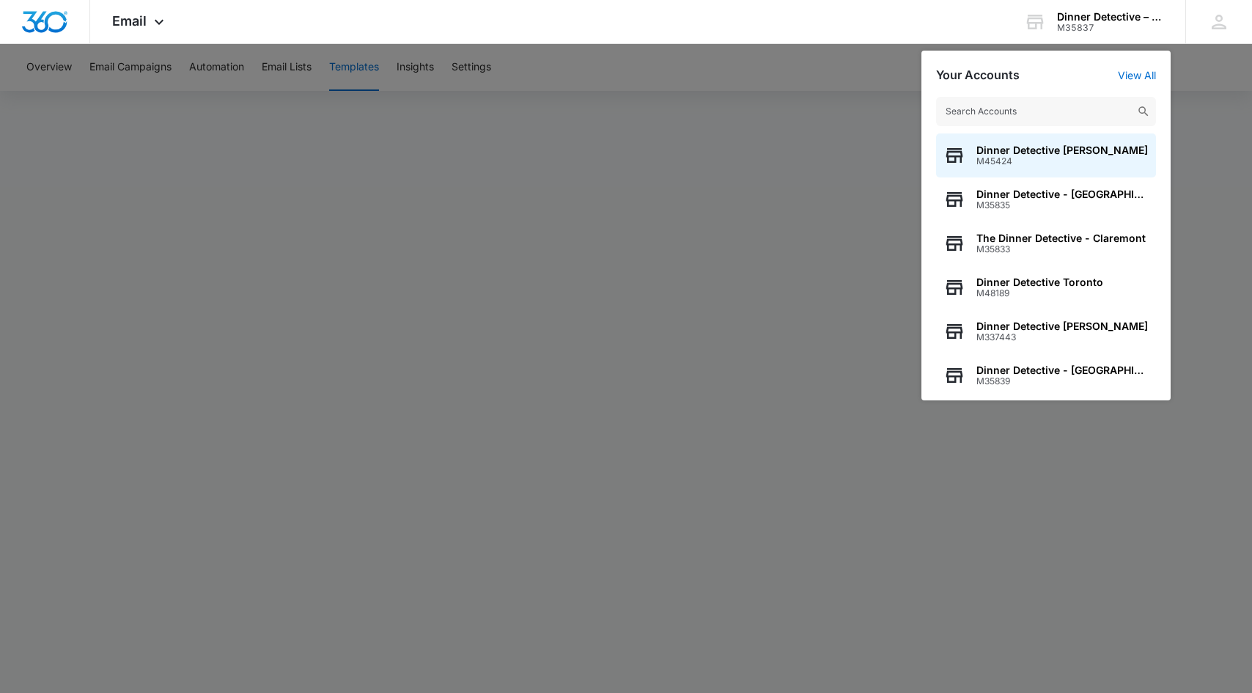
click at [1078, 121] on input "text" at bounding box center [1046, 111] width 220 height 29
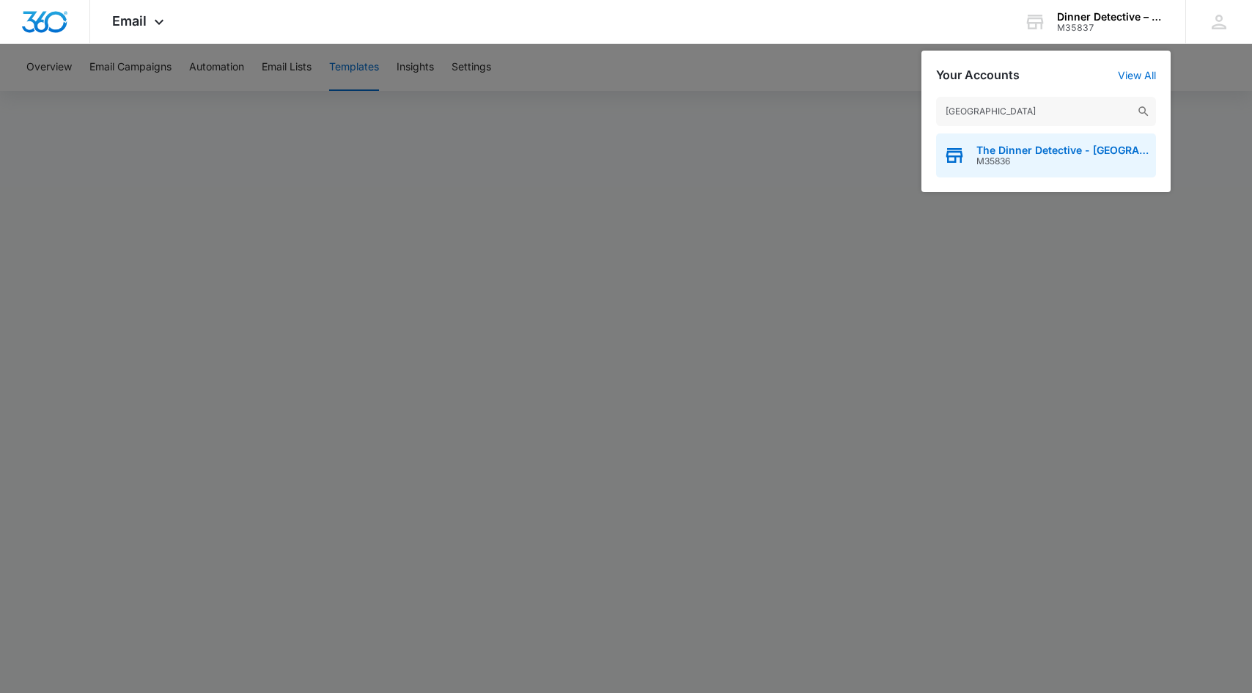
type input "[GEOGRAPHIC_DATA]"
click at [1079, 152] on span "The Dinner Detective - [GEOGRAPHIC_DATA]" at bounding box center [1062, 150] width 172 height 12
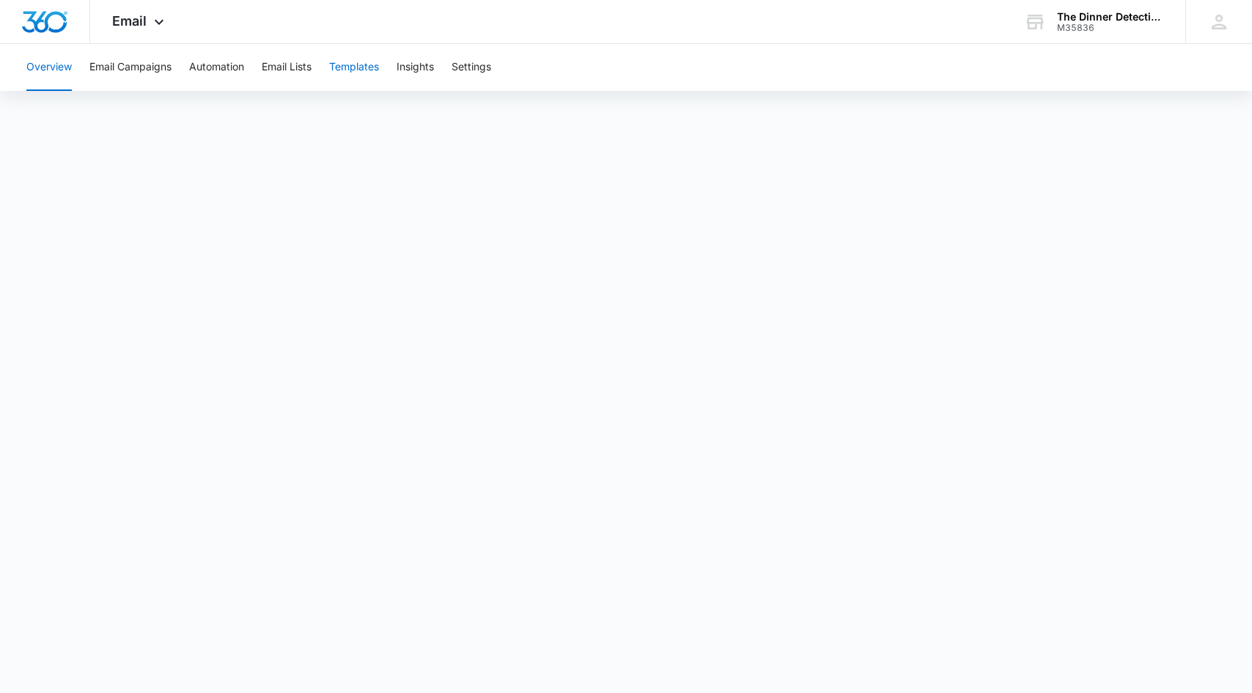
click at [364, 70] on button "Templates" at bounding box center [354, 67] width 50 height 47
click at [1121, 12] on div "The Dinner Detective - [GEOGRAPHIC_DATA]" at bounding box center [1110, 17] width 107 height 12
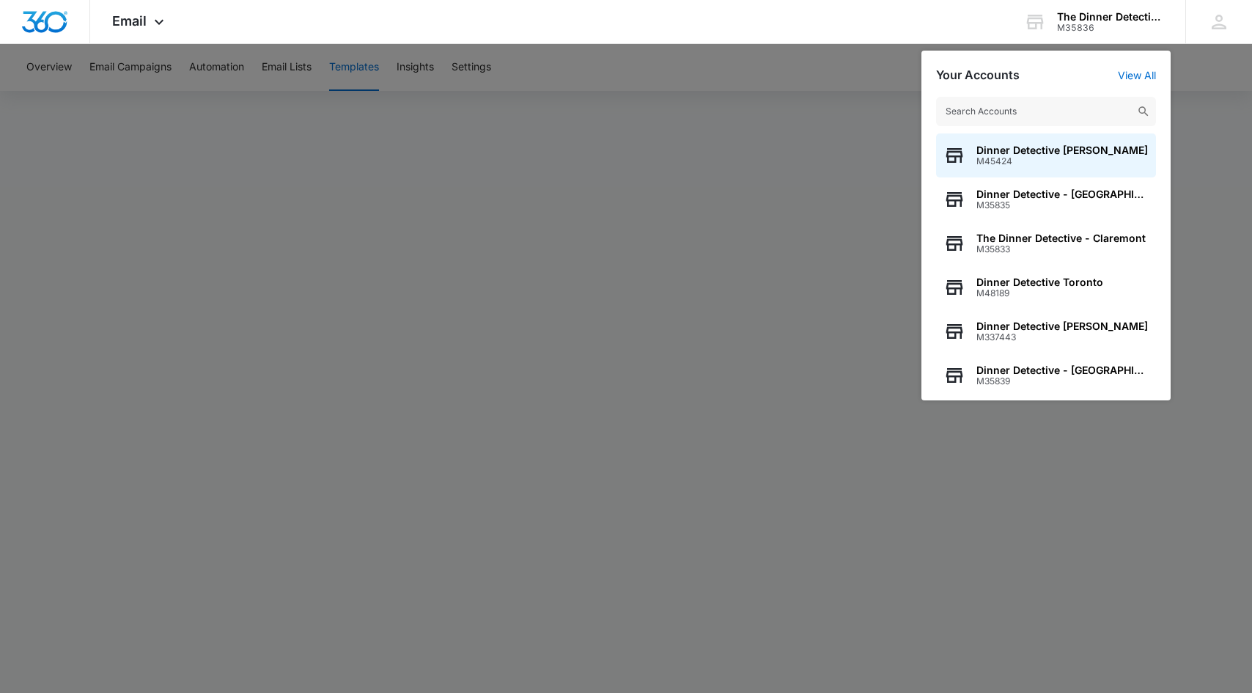
click at [1035, 111] on input "text" at bounding box center [1046, 111] width 220 height 29
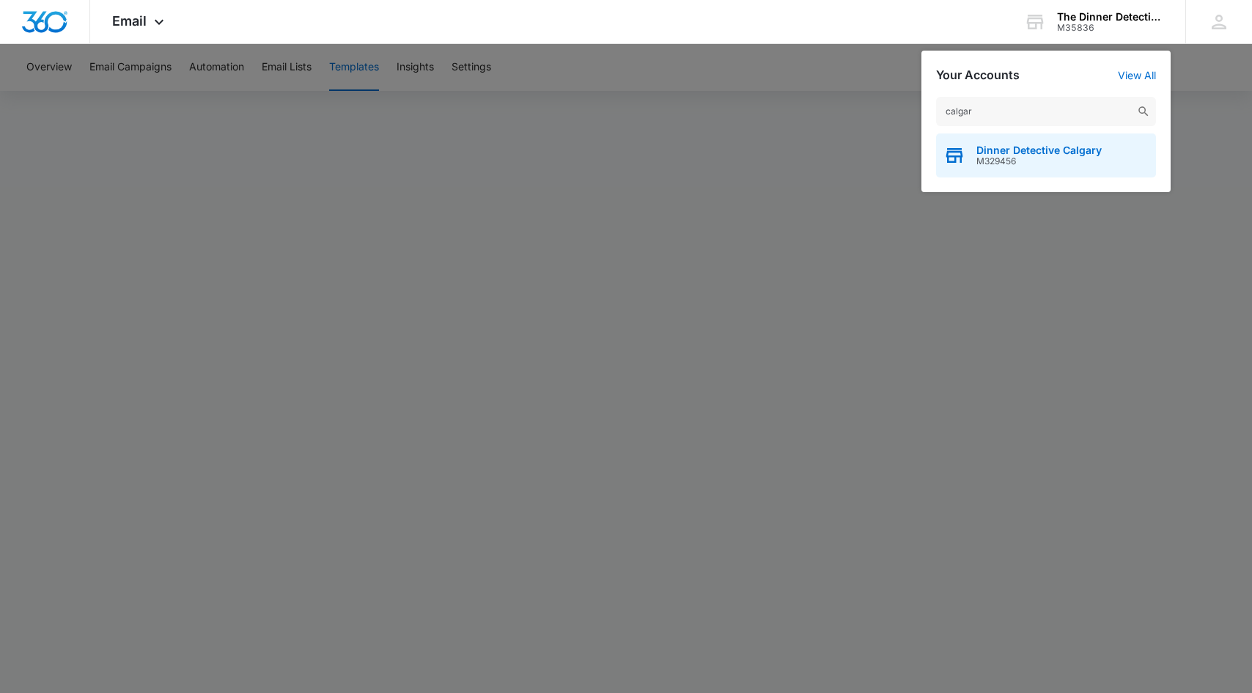
type input "calgar"
click at [1042, 142] on div "Dinner Detective Calgary M329456" at bounding box center [1046, 155] width 220 height 44
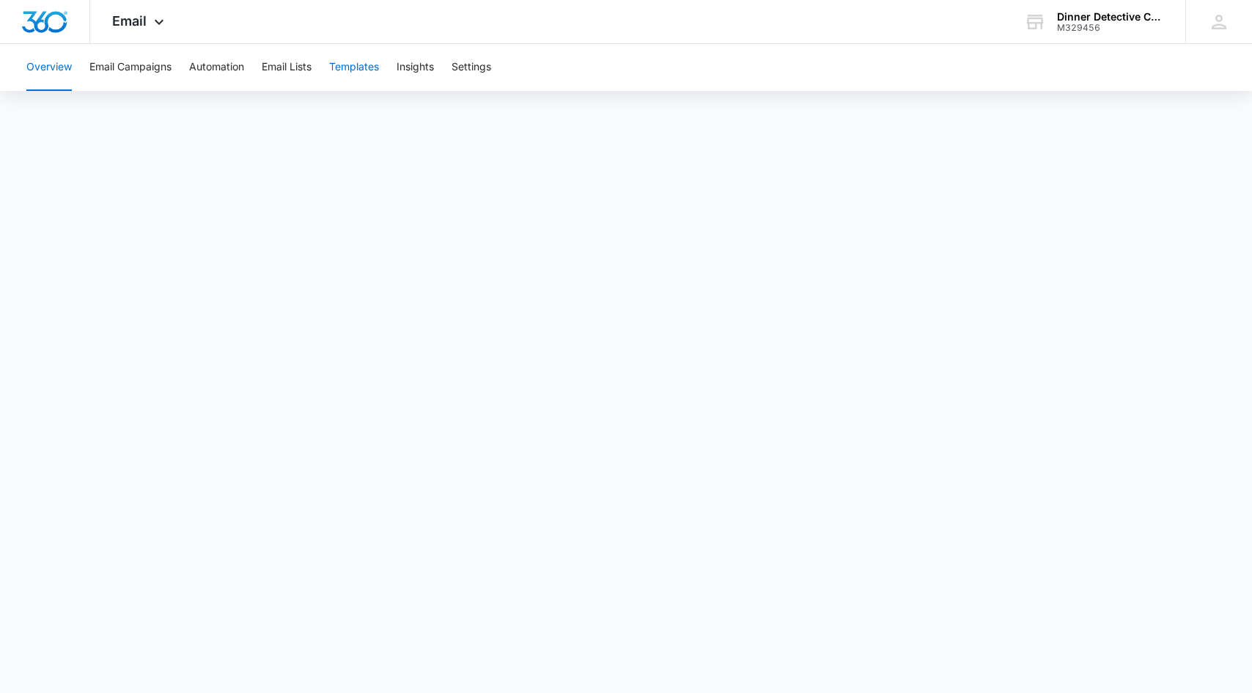
click at [379, 68] on button "Templates" at bounding box center [354, 67] width 50 height 47
click at [1088, 18] on div "Dinner Detective Calgary" at bounding box center [1110, 17] width 107 height 12
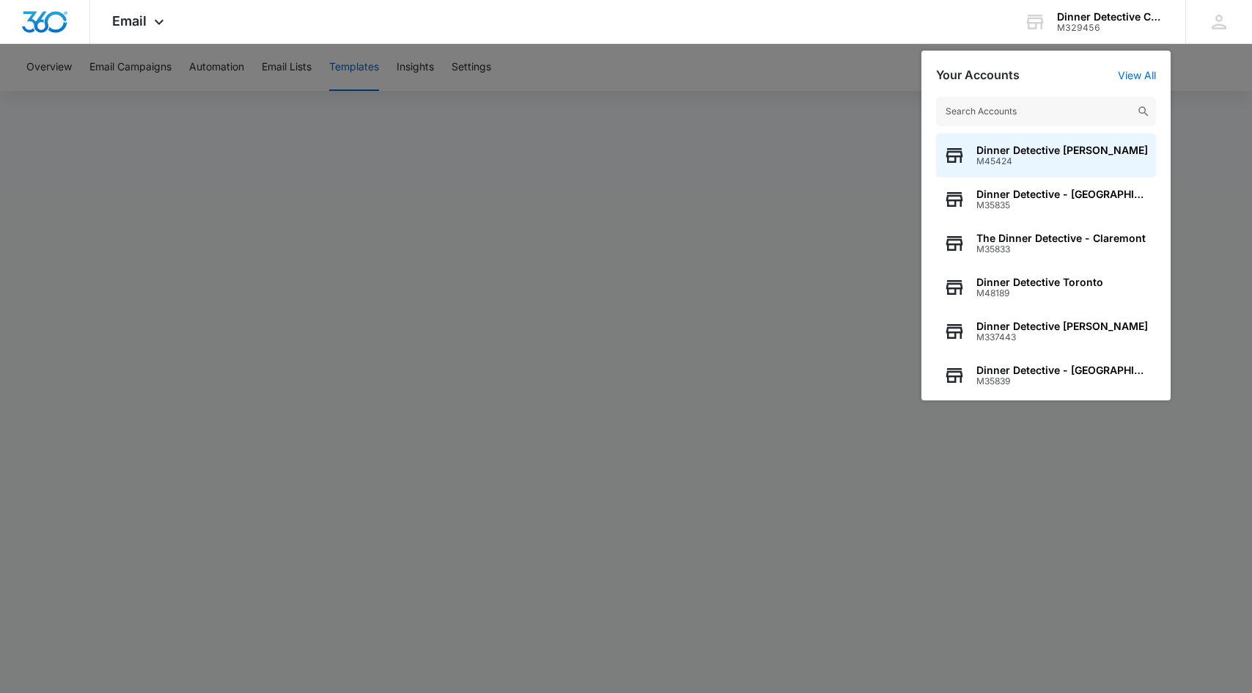
click at [1062, 106] on input "text" at bounding box center [1046, 111] width 220 height 29
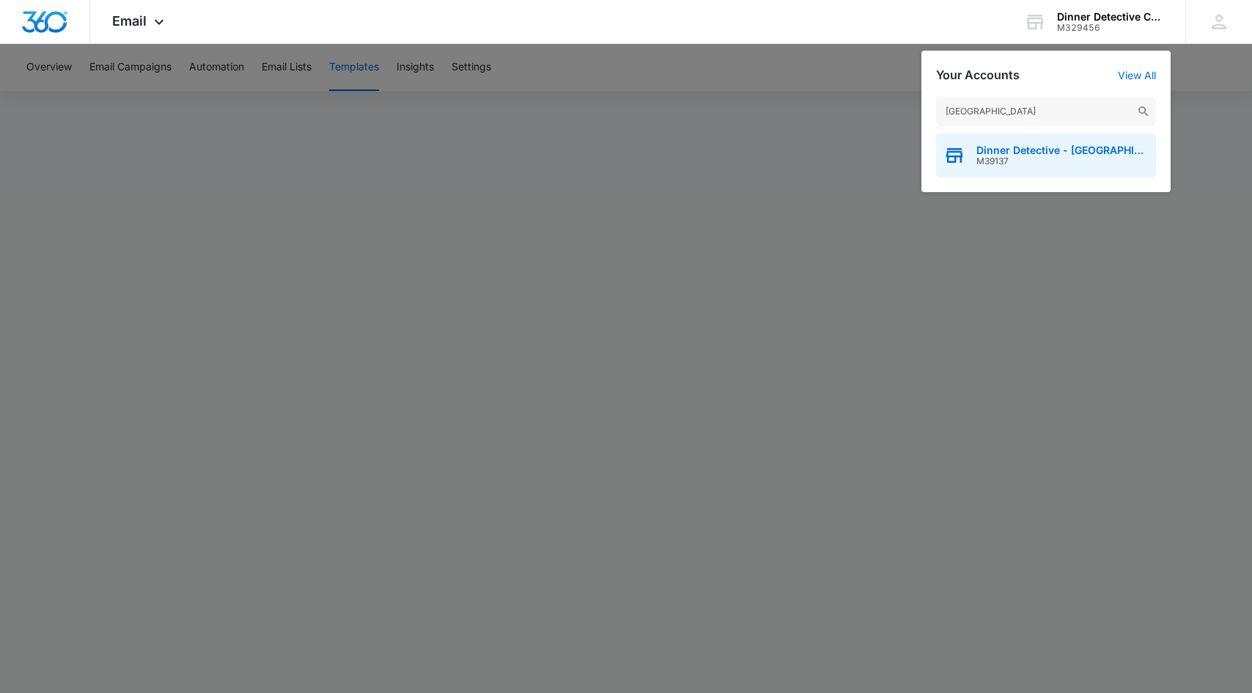
type input "[GEOGRAPHIC_DATA]"
click at [1070, 163] on span "M39137" at bounding box center [1062, 161] width 172 height 10
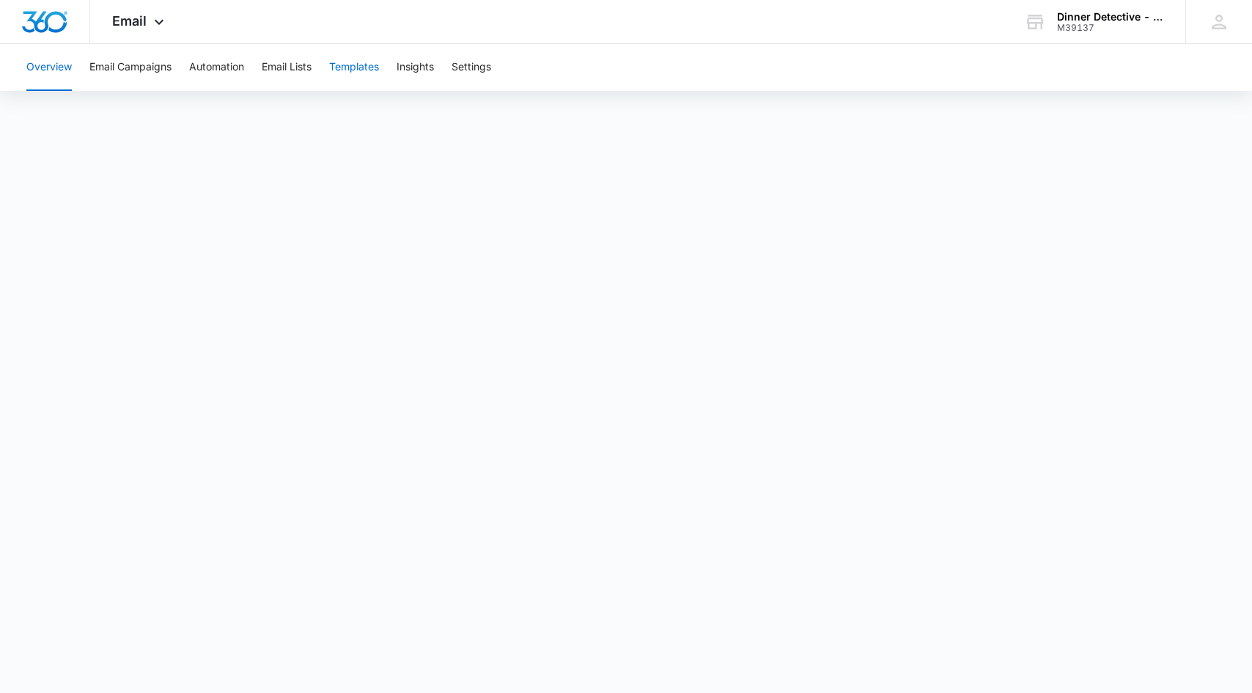
click at [364, 59] on button "Templates" at bounding box center [354, 67] width 50 height 47
click at [1114, 18] on div "Dinner Detective - [GEOGRAPHIC_DATA]" at bounding box center [1110, 17] width 107 height 12
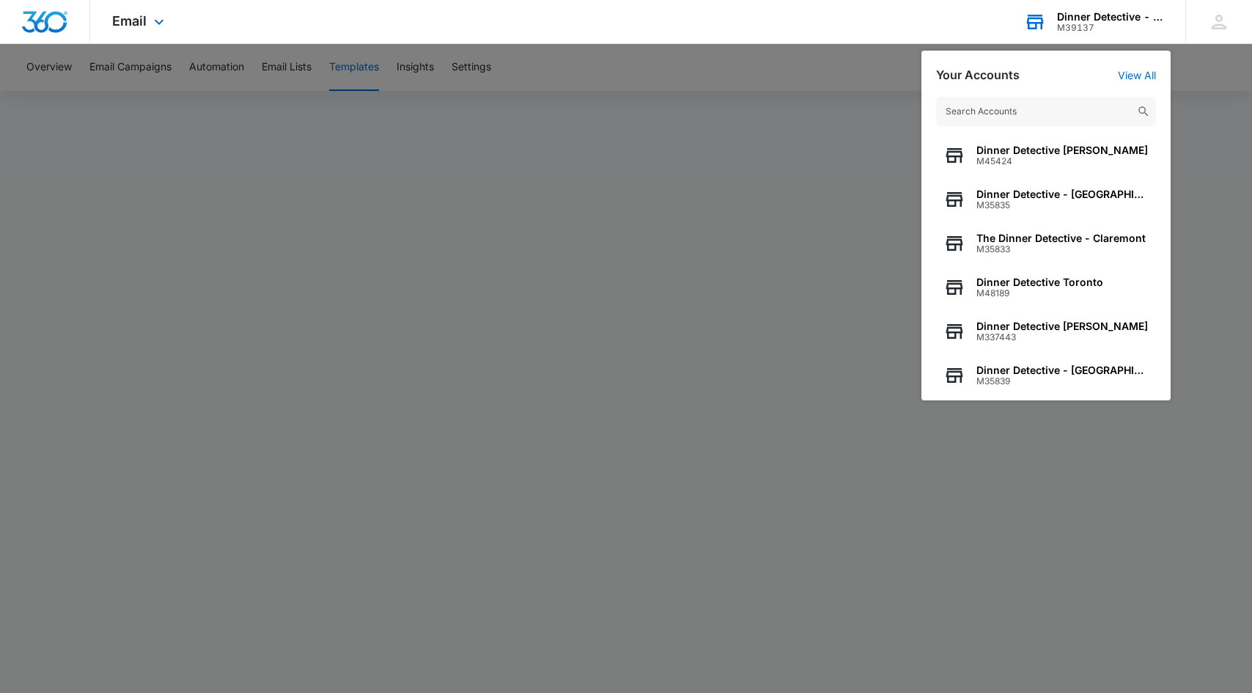
click at [1065, 115] on input "text" at bounding box center [1046, 111] width 220 height 29
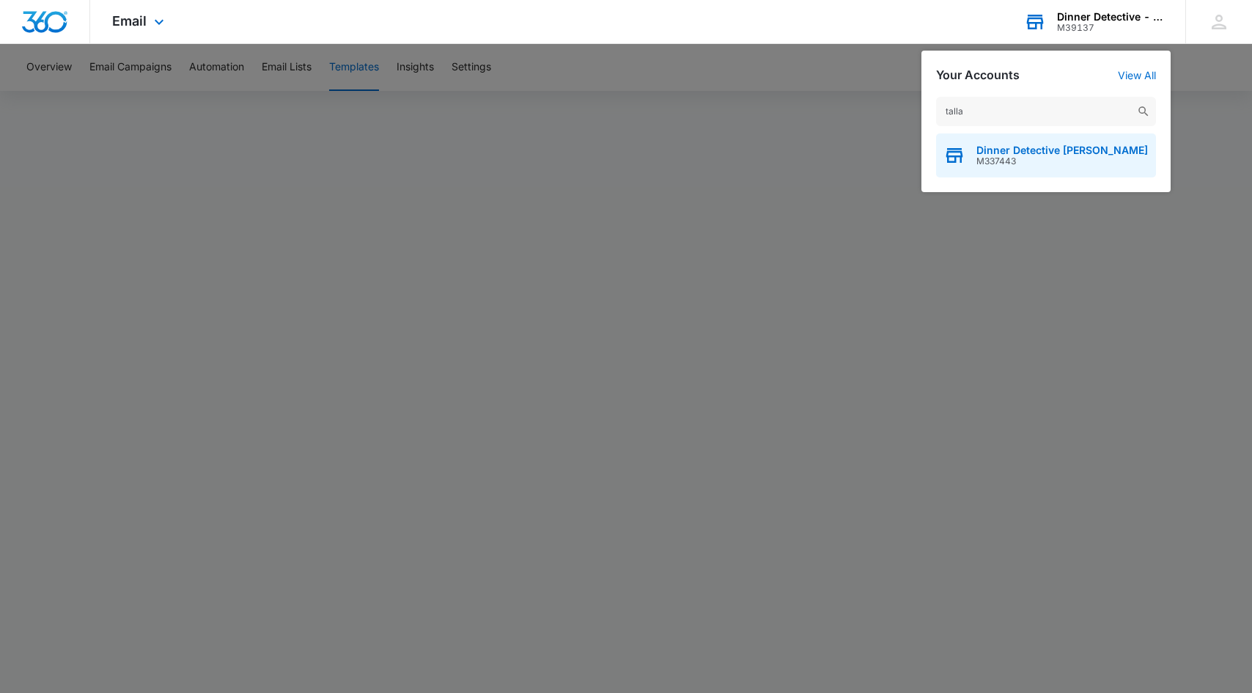
type input "talla"
click at [1093, 147] on span "Dinner Detective [PERSON_NAME]" at bounding box center [1061, 150] width 171 height 12
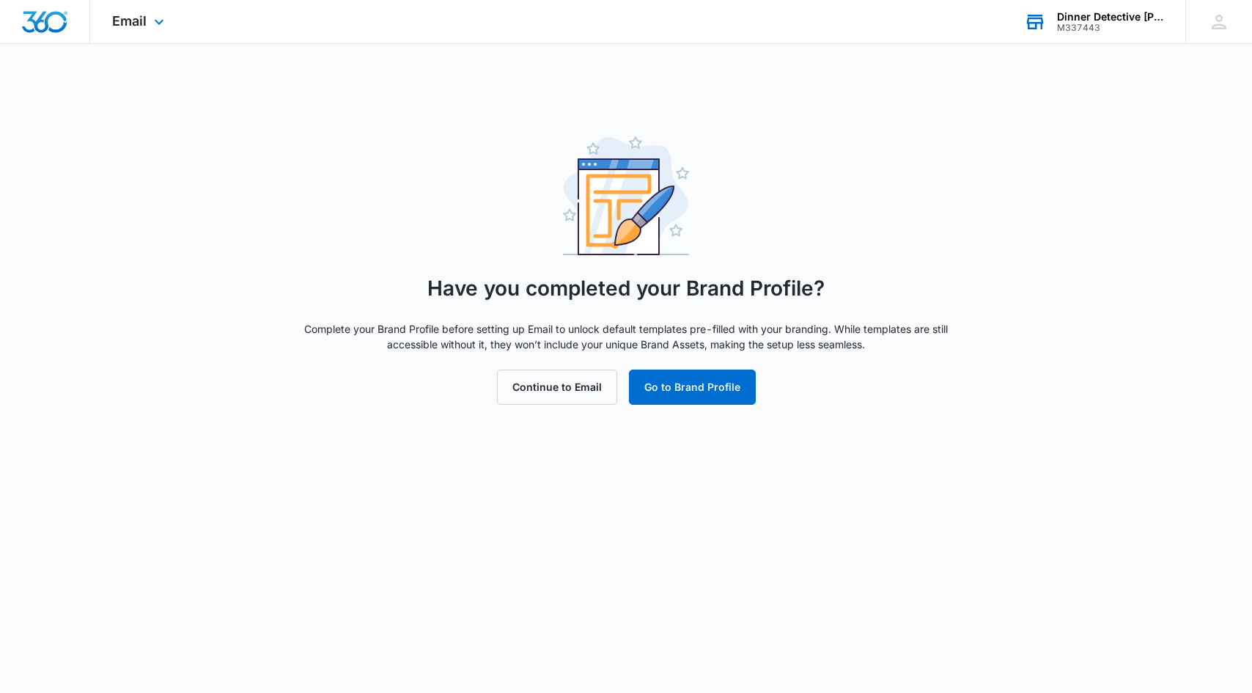
click at [1077, 20] on div "Dinner Detective [PERSON_NAME]" at bounding box center [1110, 17] width 107 height 12
click at [1110, 23] on div "M337443" at bounding box center [1110, 28] width 107 height 10
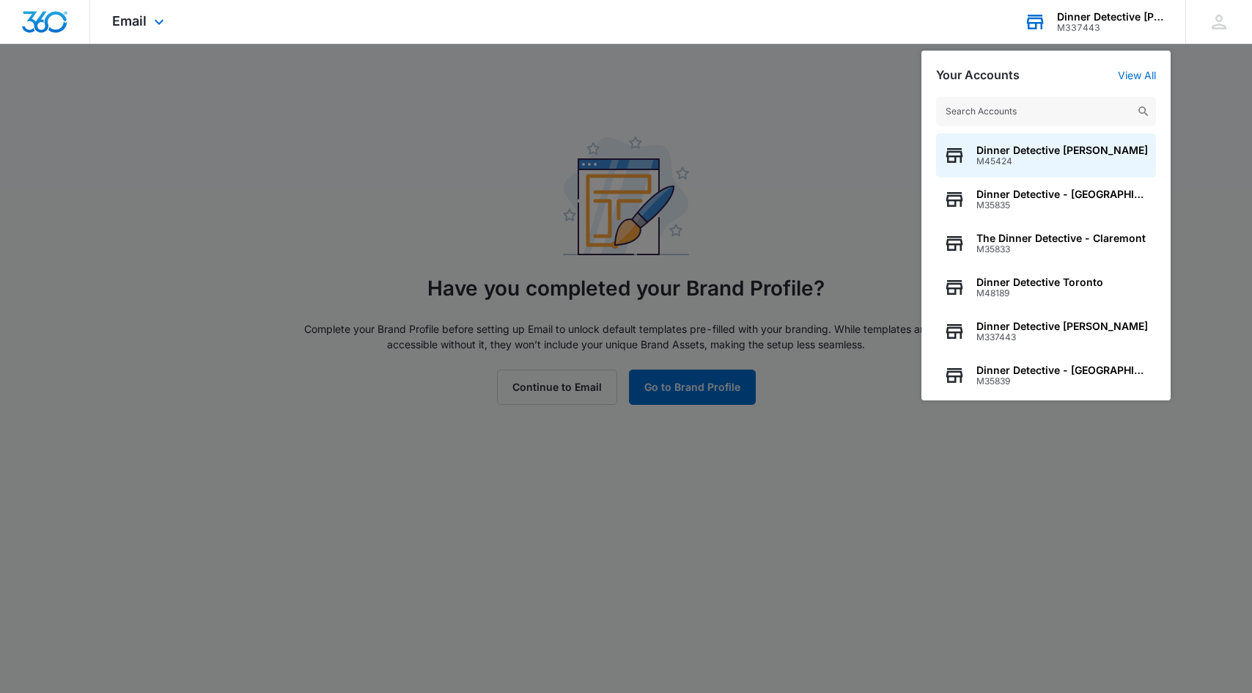
click at [1053, 111] on input "text" at bounding box center [1046, 111] width 220 height 29
type input "[GEOGRAPHIC_DATA]"
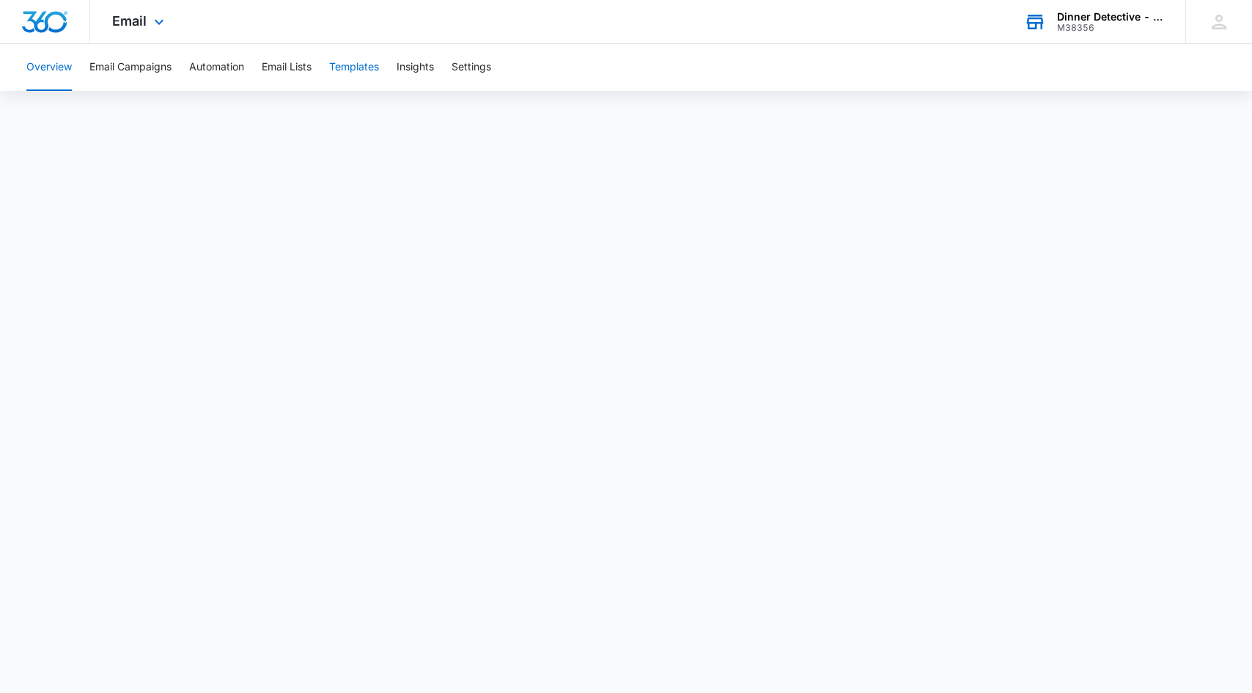
click at [344, 66] on button "Templates" at bounding box center [354, 67] width 50 height 47
click at [1091, 21] on div "Dinner Detective - [GEOGRAPHIC_DATA] M38356" at bounding box center [1110, 22] width 107 height 22
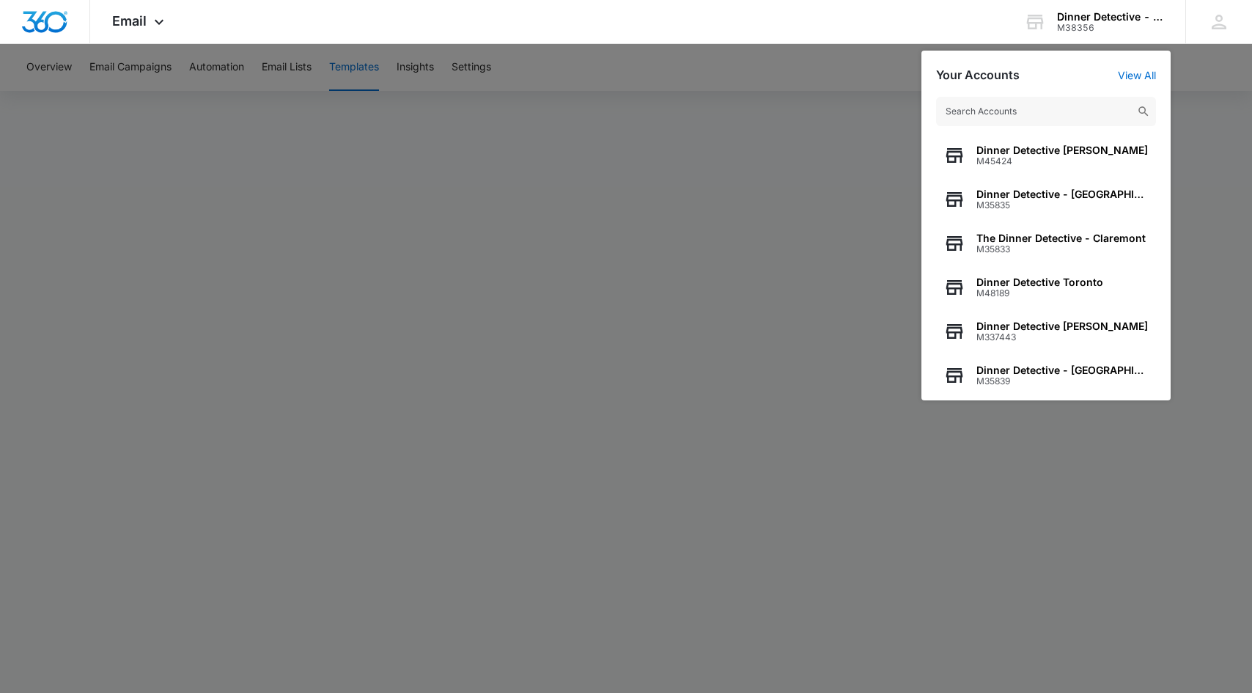
click at [1057, 108] on input "text" at bounding box center [1046, 111] width 220 height 29
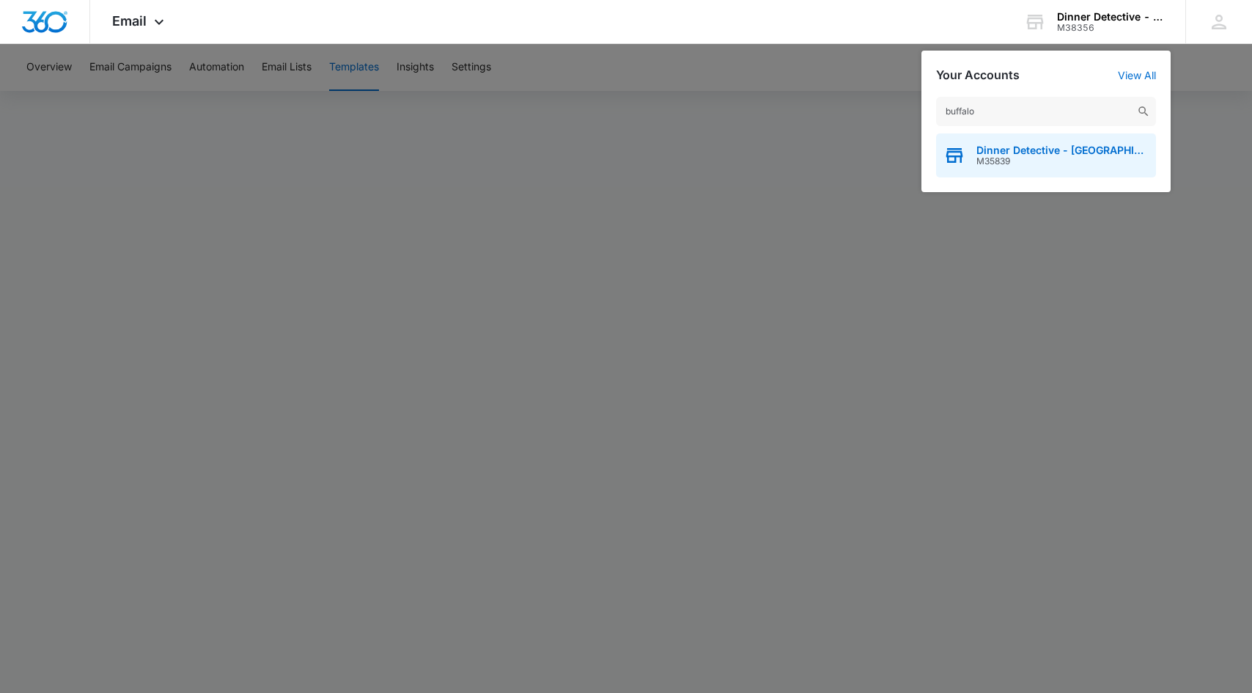
type input "buffalo"
click at [1088, 140] on div "Dinner Detective - Buffalo M35839" at bounding box center [1046, 155] width 220 height 44
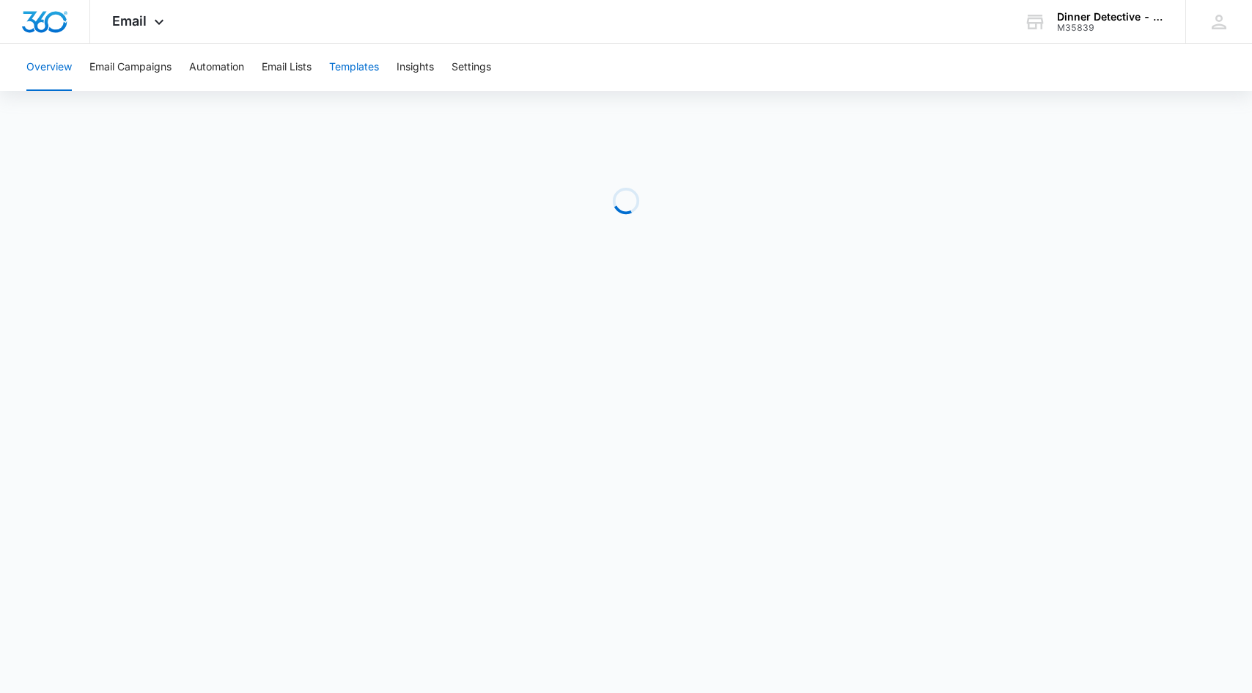
click at [342, 75] on button "Templates" at bounding box center [354, 67] width 50 height 47
click at [1122, 21] on div "Dinner Detective - [GEOGRAPHIC_DATA]" at bounding box center [1110, 17] width 107 height 12
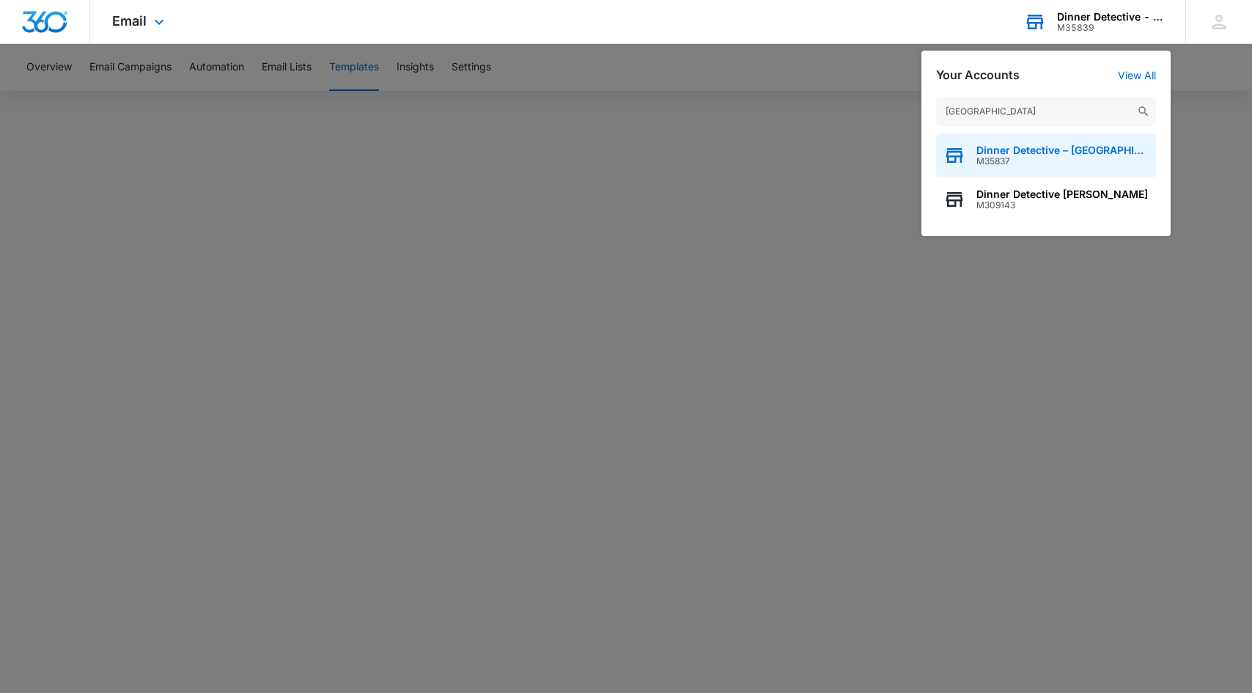
type input "[GEOGRAPHIC_DATA]"
click at [1014, 148] on span "Dinner Detective – [GEOGRAPHIC_DATA]" at bounding box center [1062, 150] width 172 height 12
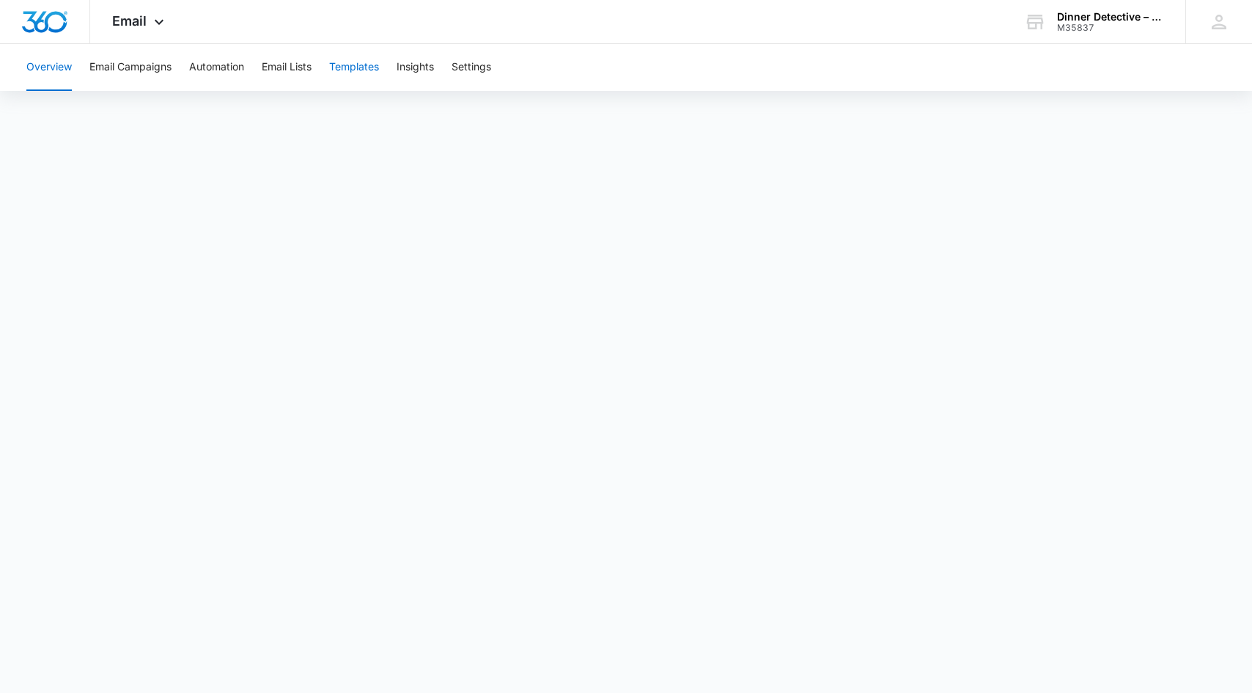
click at [355, 69] on button "Templates" at bounding box center [354, 67] width 50 height 47
click at [347, 67] on button "Templates" at bounding box center [354, 67] width 50 height 47
click at [736, 17] on div "Email Apps Reputation Websites Forms CRM Email Social Shop Payments POS Content…" at bounding box center [626, 22] width 1252 height 44
click at [1097, 17] on div "Dinner Detective – [GEOGRAPHIC_DATA]" at bounding box center [1110, 17] width 107 height 12
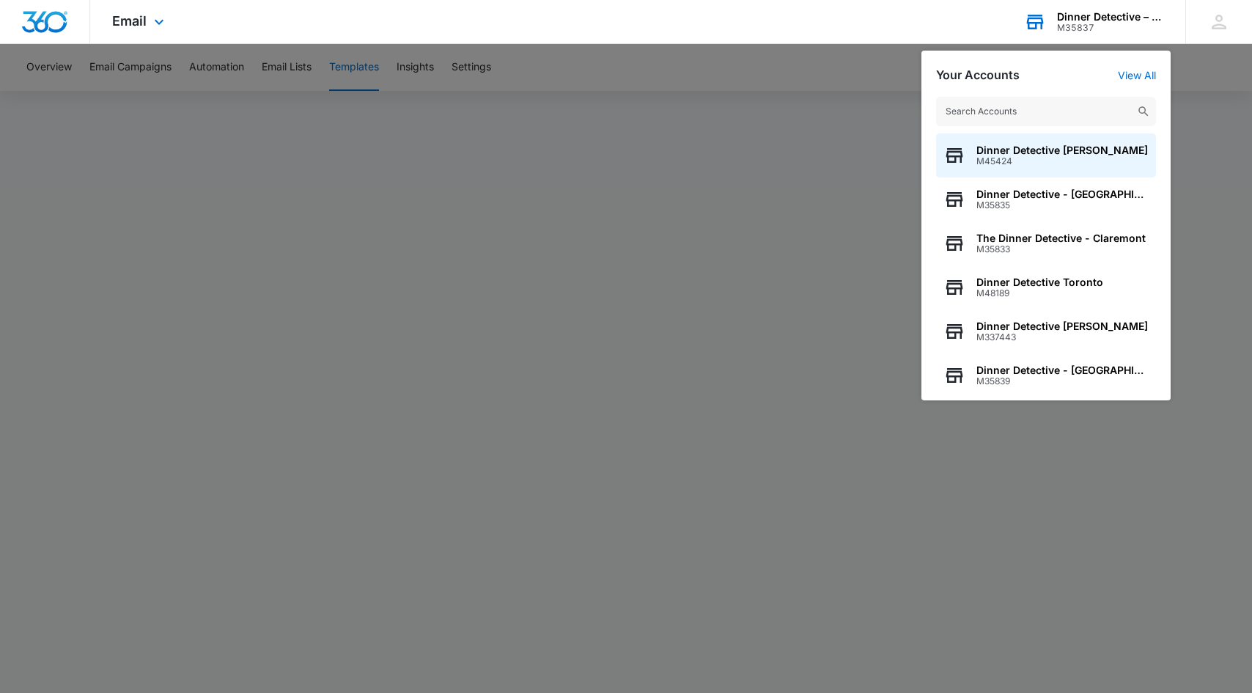
click at [1020, 114] on input "text" at bounding box center [1046, 111] width 220 height 29
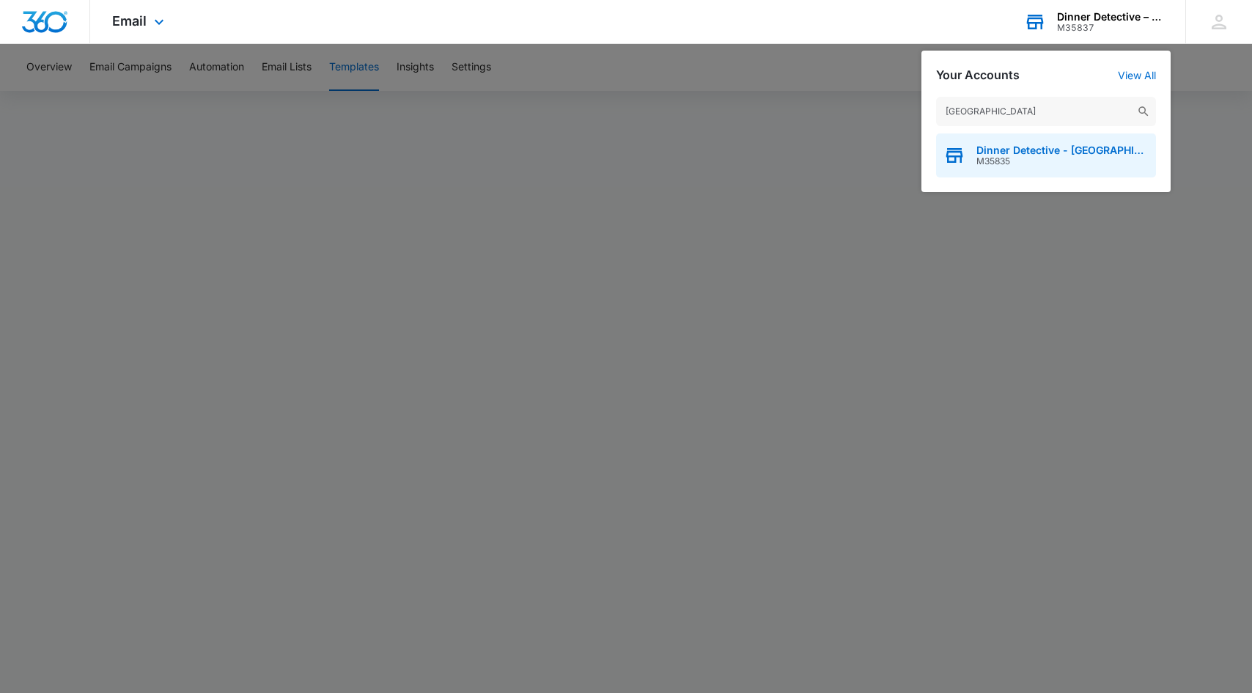
type input "[GEOGRAPHIC_DATA]"
click at [1041, 163] on span "M35835" at bounding box center [1062, 161] width 172 height 10
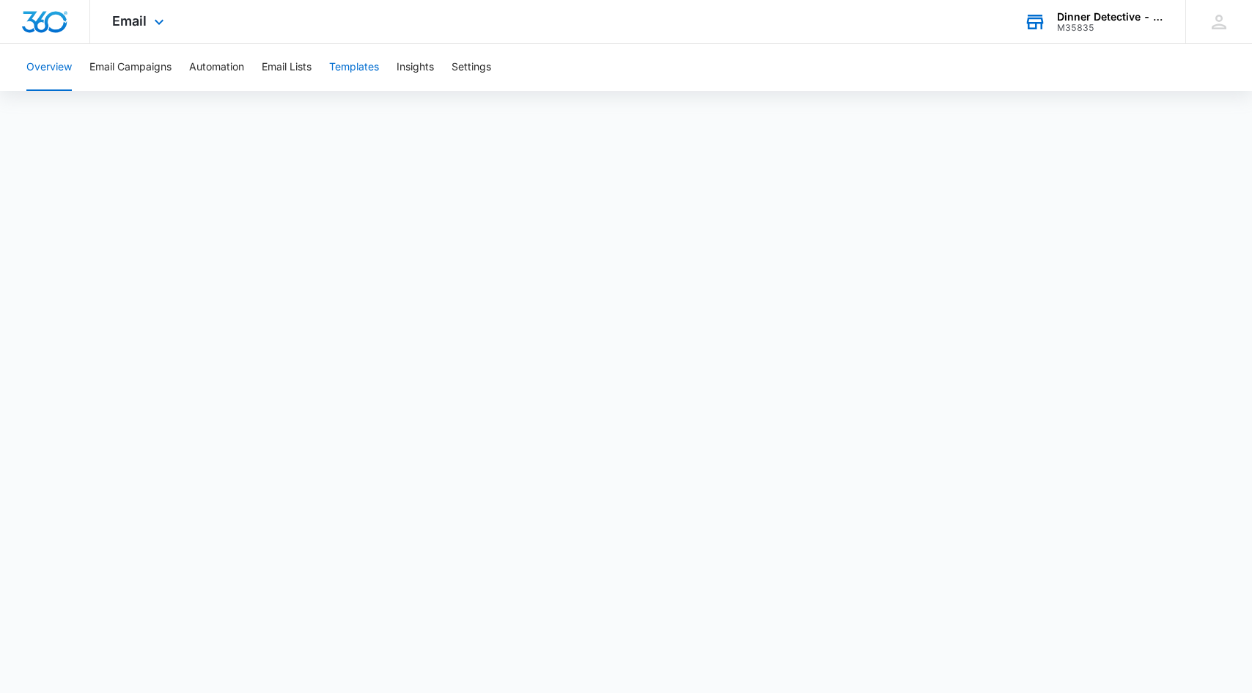
click at [358, 71] on button "Templates" at bounding box center [354, 67] width 50 height 47
click at [1086, 23] on div "M35835" at bounding box center [1110, 28] width 107 height 10
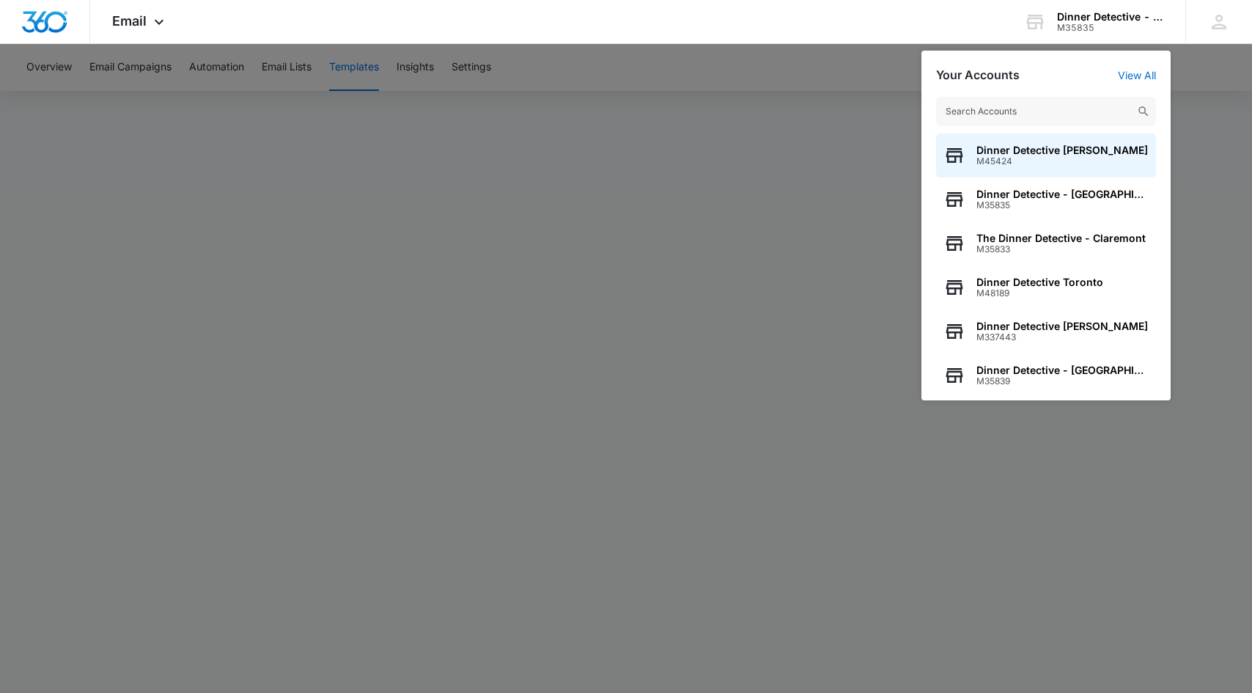
click at [995, 119] on input "text" at bounding box center [1046, 111] width 220 height 29
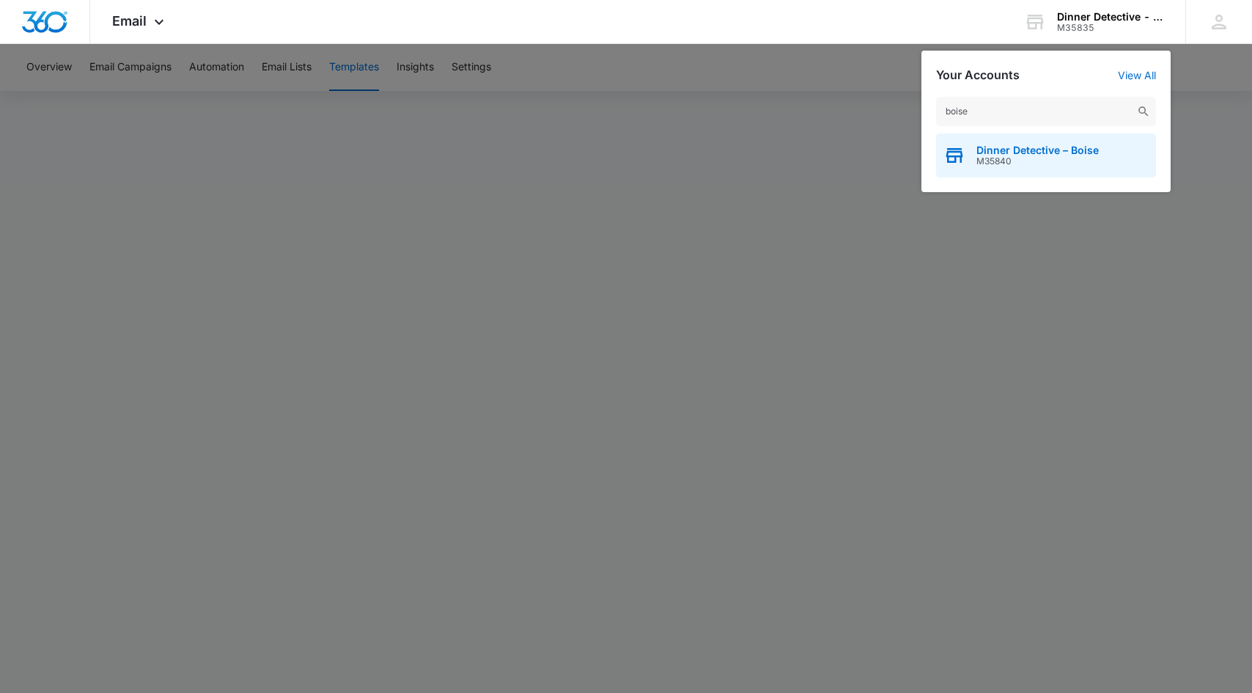
type input "boise"
click at [1025, 144] on span "Dinner Detective – Boise" at bounding box center [1037, 150] width 122 height 12
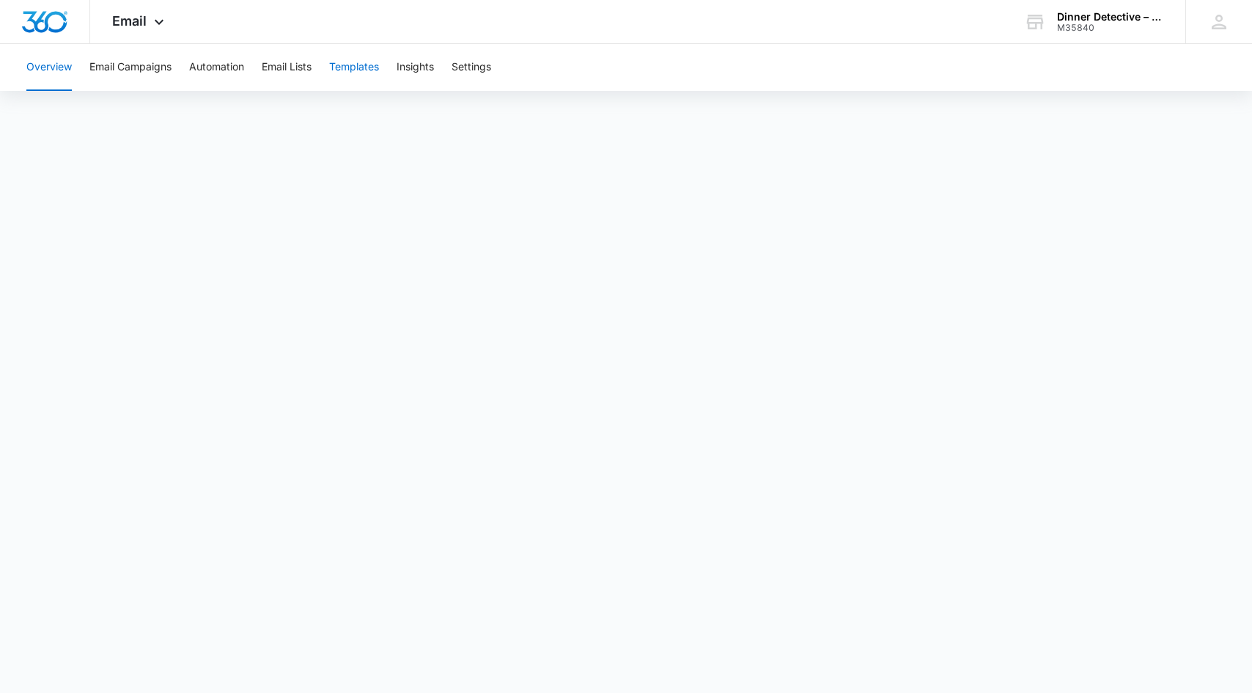
click at [371, 67] on button "Templates" at bounding box center [354, 67] width 50 height 47
click at [1096, 18] on div "Dinner Detective – Boise" at bounding box center [1110, 17] width 107 height 12
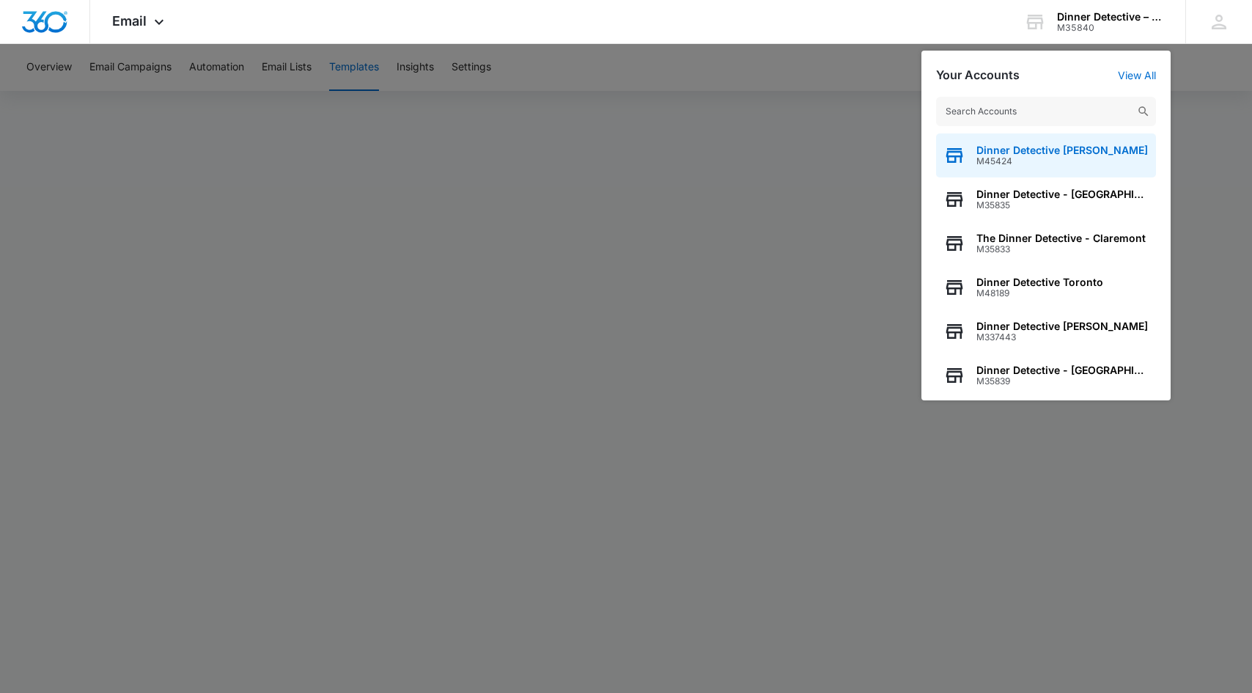
click at [1049, 158] on span "M45424" at bounding box center [1061, 161] width 171 height 10
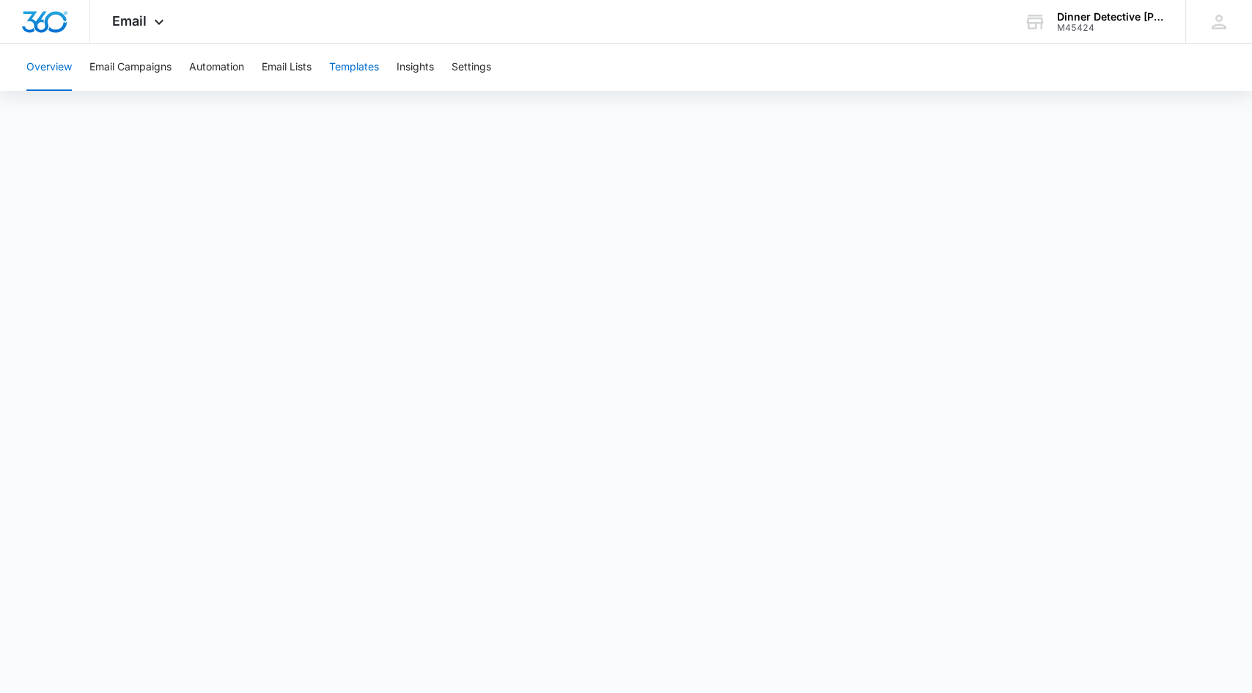
click at [336, 59] on button "Templates" at bounding box center [354, 67] width 50 height 47
click at [1127, 34] on div "Dinner Detective Rochester M45424 Your Accounts View All" at bounding box center [1093, 21] width 183 height 43
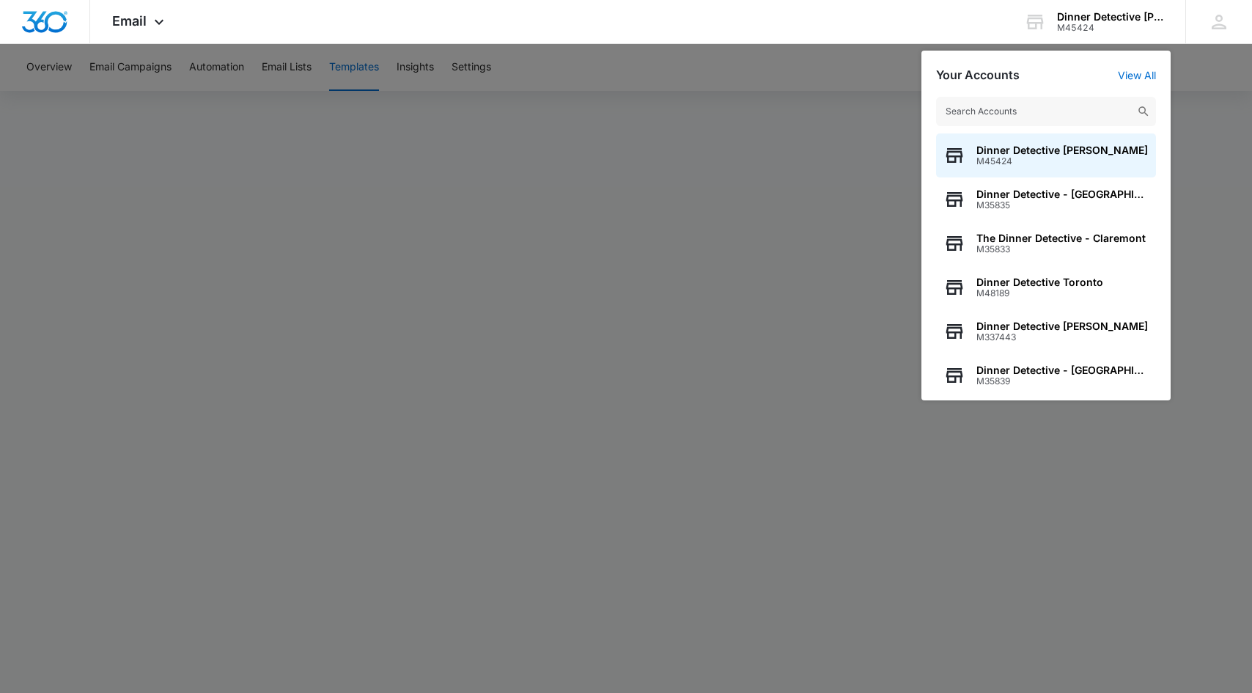
click at [1041, 111] on input "text" at bounding box center [1046, 111] width 220 height 29
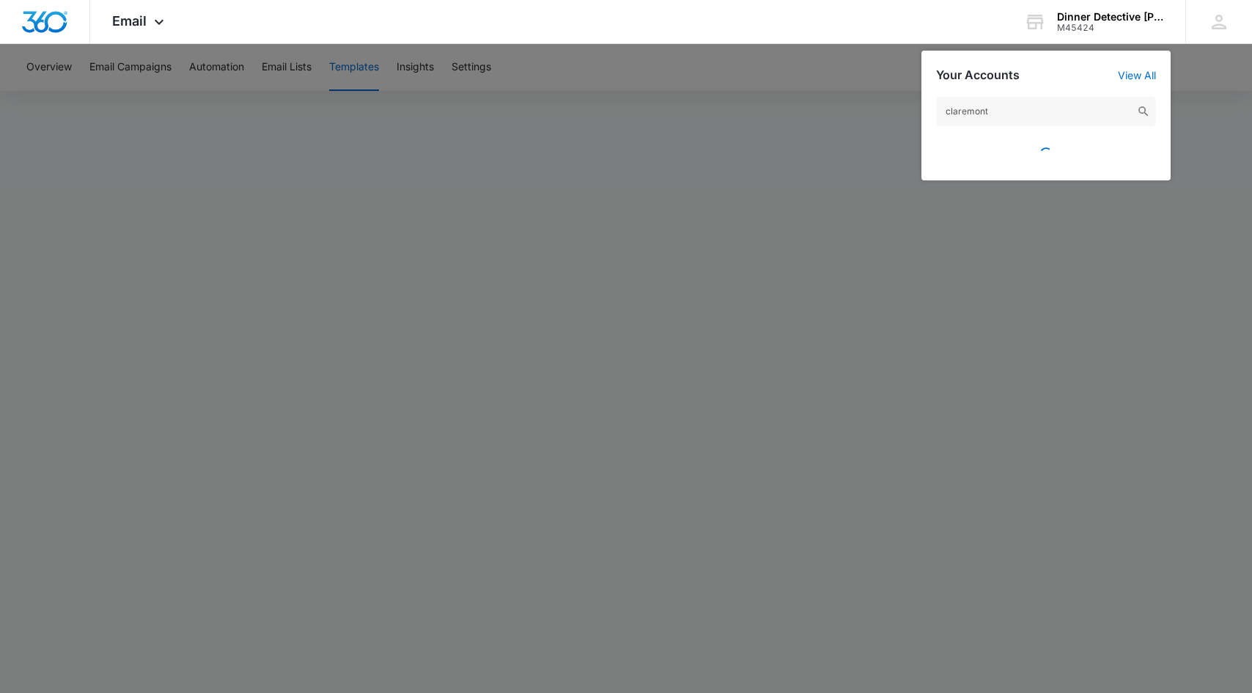
type input "claremont"
click at [1080, 118] on input "claremont" at bounding box center [1046, 111] width 220 height 29
click at [1141, 113] on img at bounding box center [1143, 111] width 13 height 13
click at [1141, 105] on img at bounding box center [1143, 111] width 13 height 13
click at [836, 97] on div at bounding box center [626, 346] width 1252 height 693
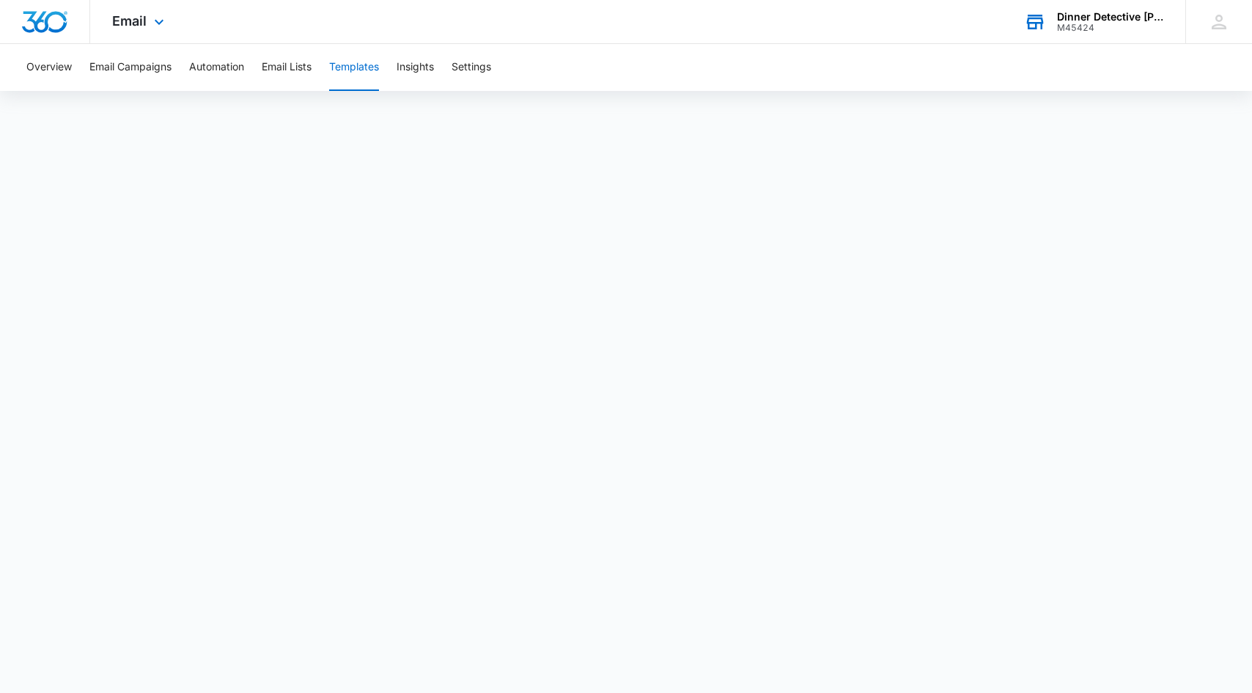
click at [1119, 25] on div "M45424" at bounding box center [1110, 28] width 107 height 10
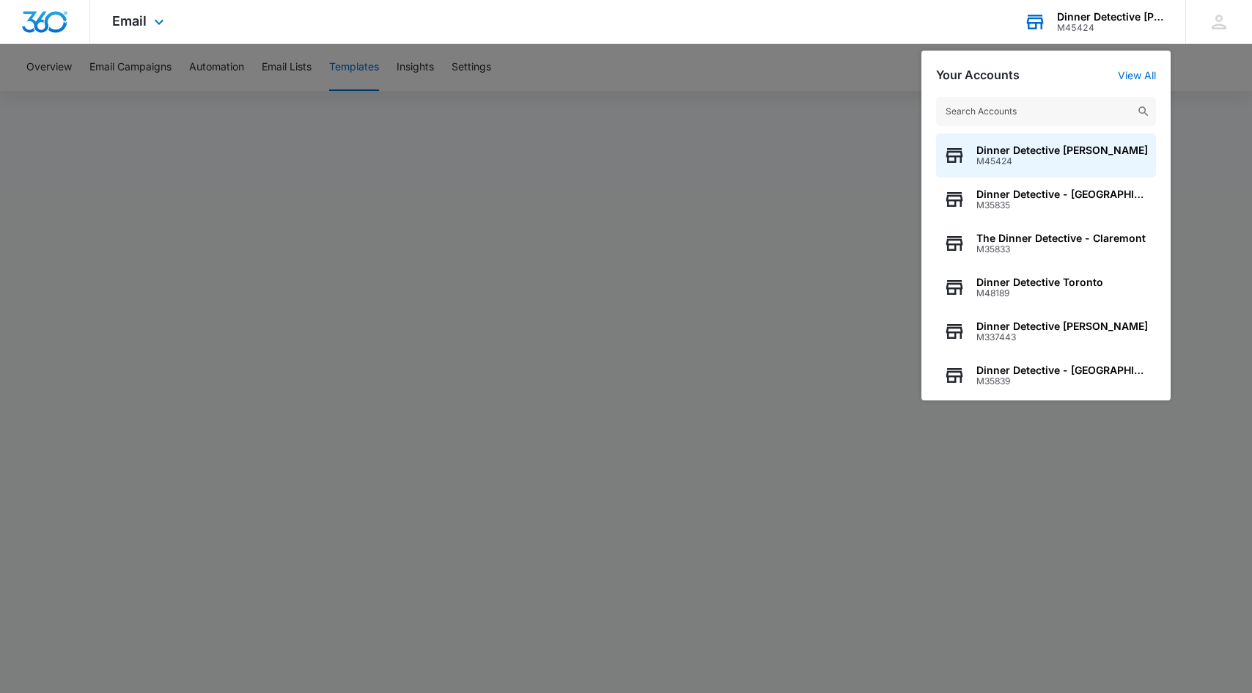
click at [1015, 111] on input "text" at bounding box center [1046, 111] width 220 height 29
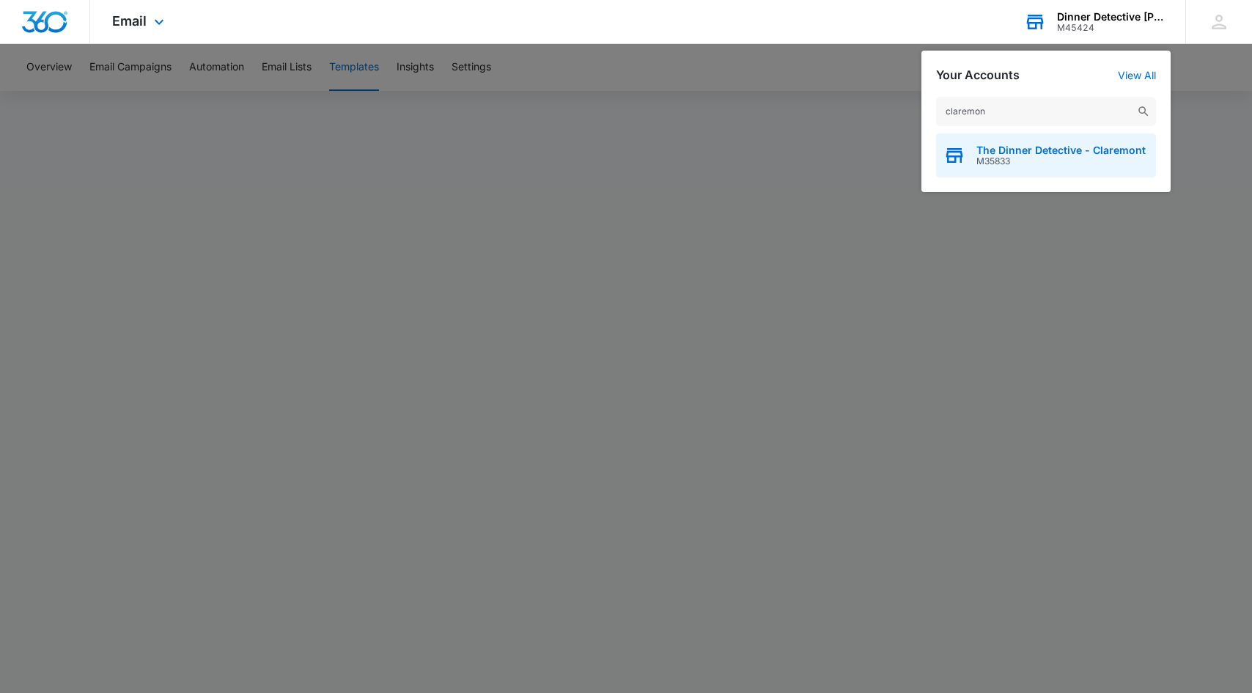
type input "claremon"
click at [1018, 139] on div "The Dinner Detective - Claremont M35833" at bounding box center [1046, 155] width 220 height 44
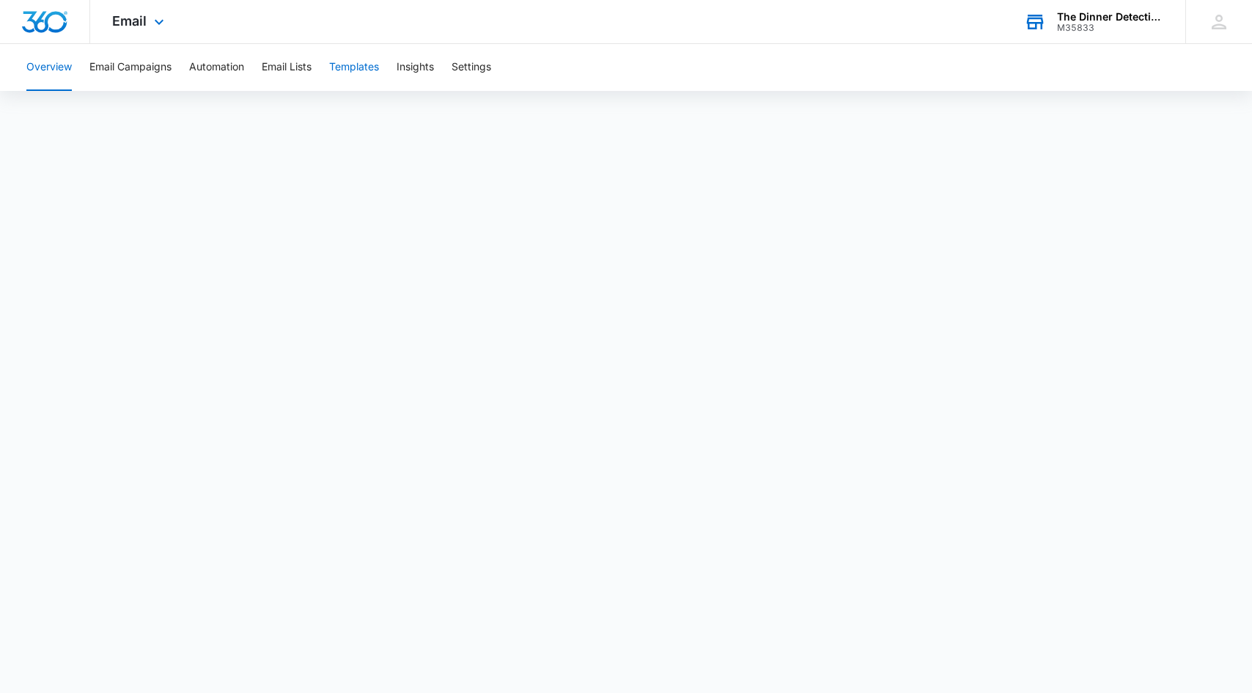
click at [367, 64] on button "Templates" at bounding box center [354, 67] width 50 height 47
click at [1093, 23] on div "M35833" at bounding box center [1110, 28] width 107 height 10
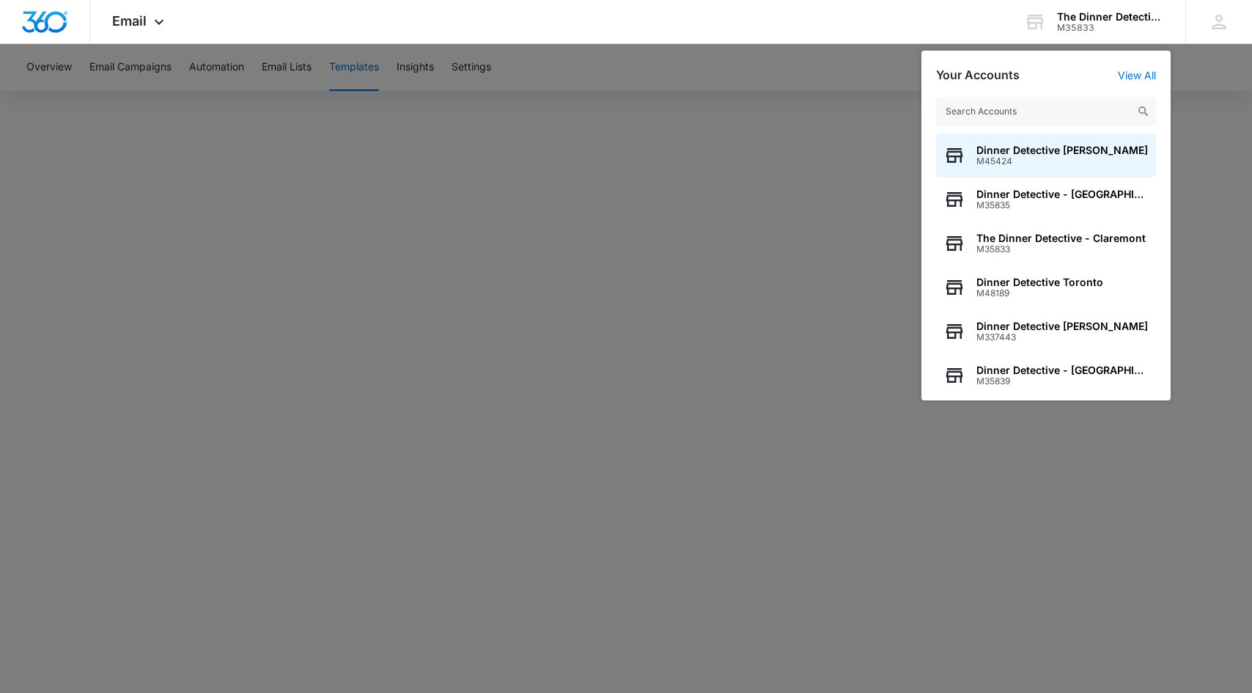
click at [1050, 111] on input "text" at bounding box center [1046, 111] width 220 height 29
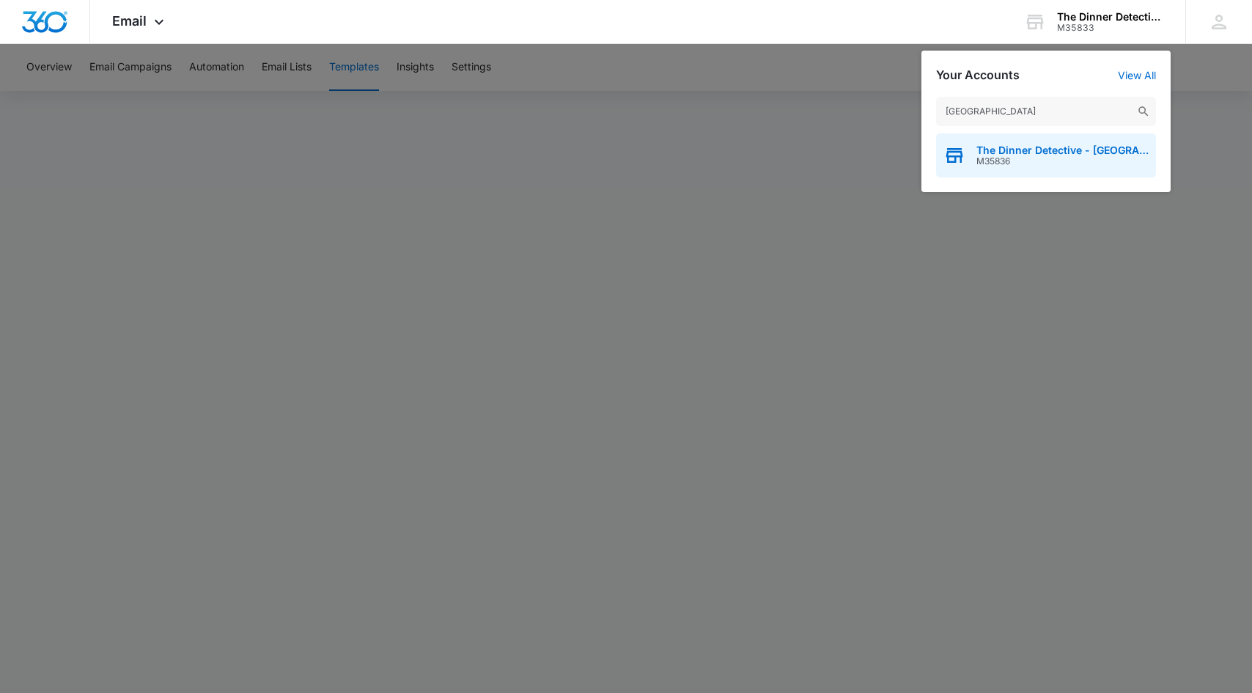
type input "[GEOGRAPHIC_DATA]"
click at [1057, 150] on span "The Dinner Detective - [GEOGRAPHIC_DATA]" at bounding box center [1062, 150] width 172 height 12
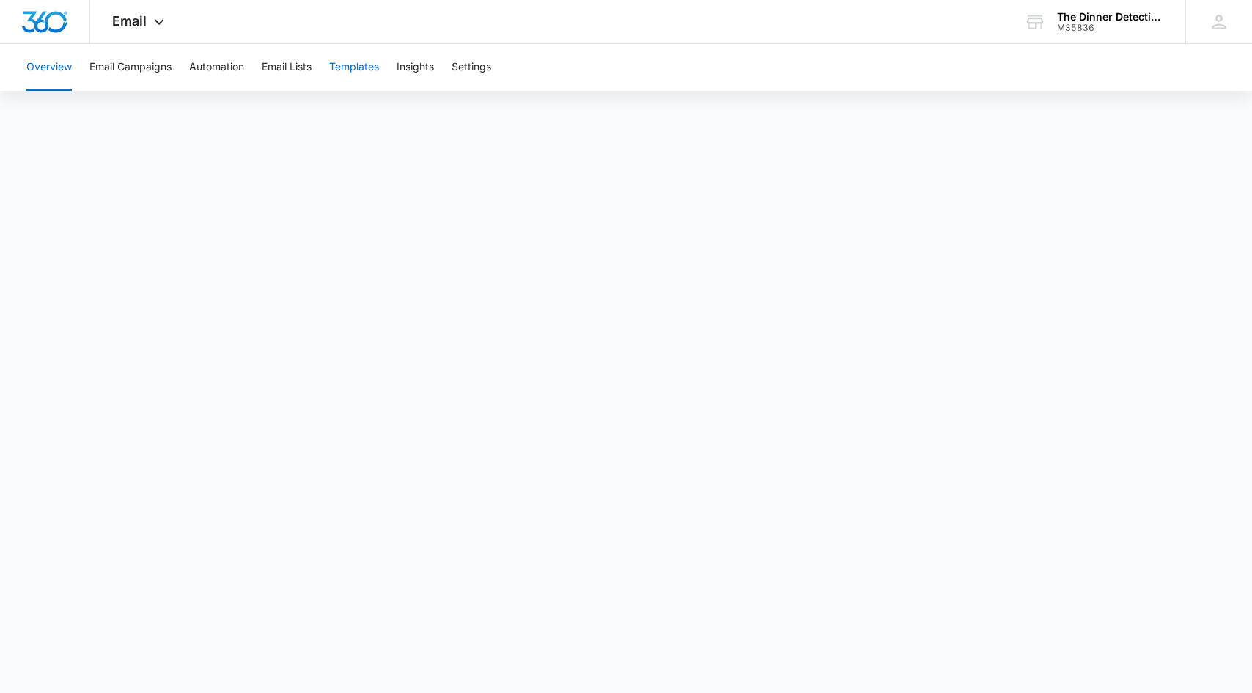
click at [347, 72] on button "Templates" at bounding box center [354, 67] width 50 height 47
click at [1100, 23] on div "M35836" at bounding box center [1110, 28] width 107 height 10
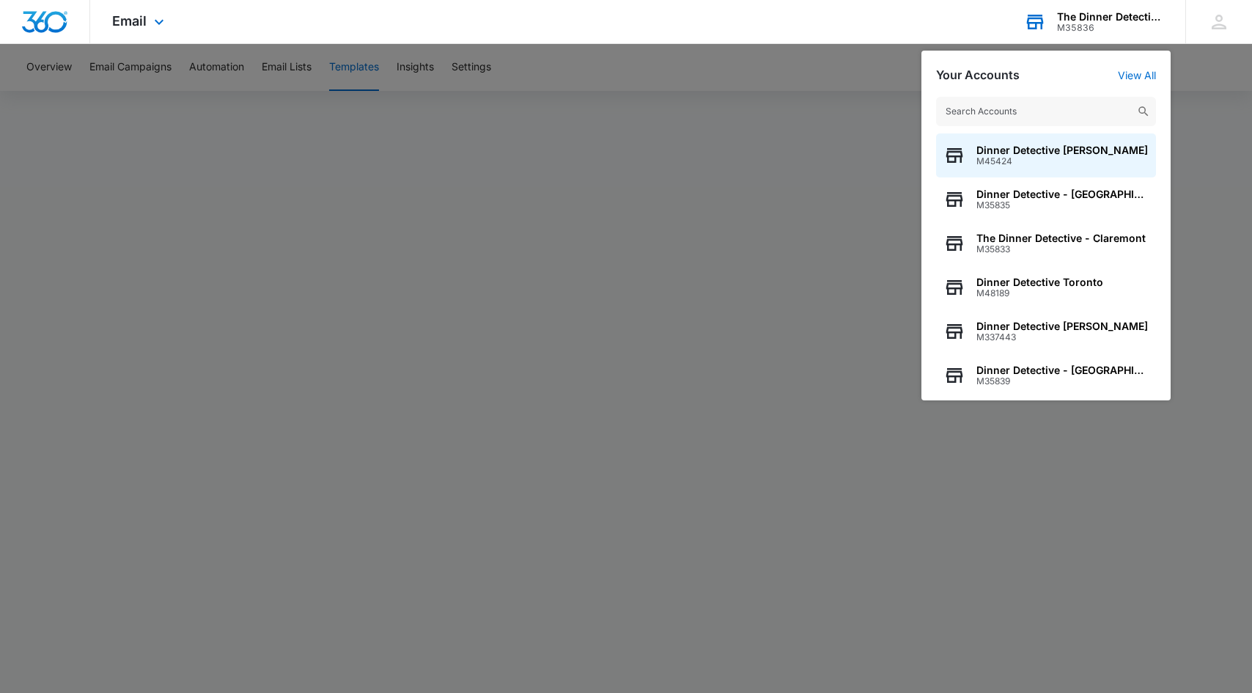
click at [1029, 105] on input "text" at bounding box center [1046, 111] width 220 height 29
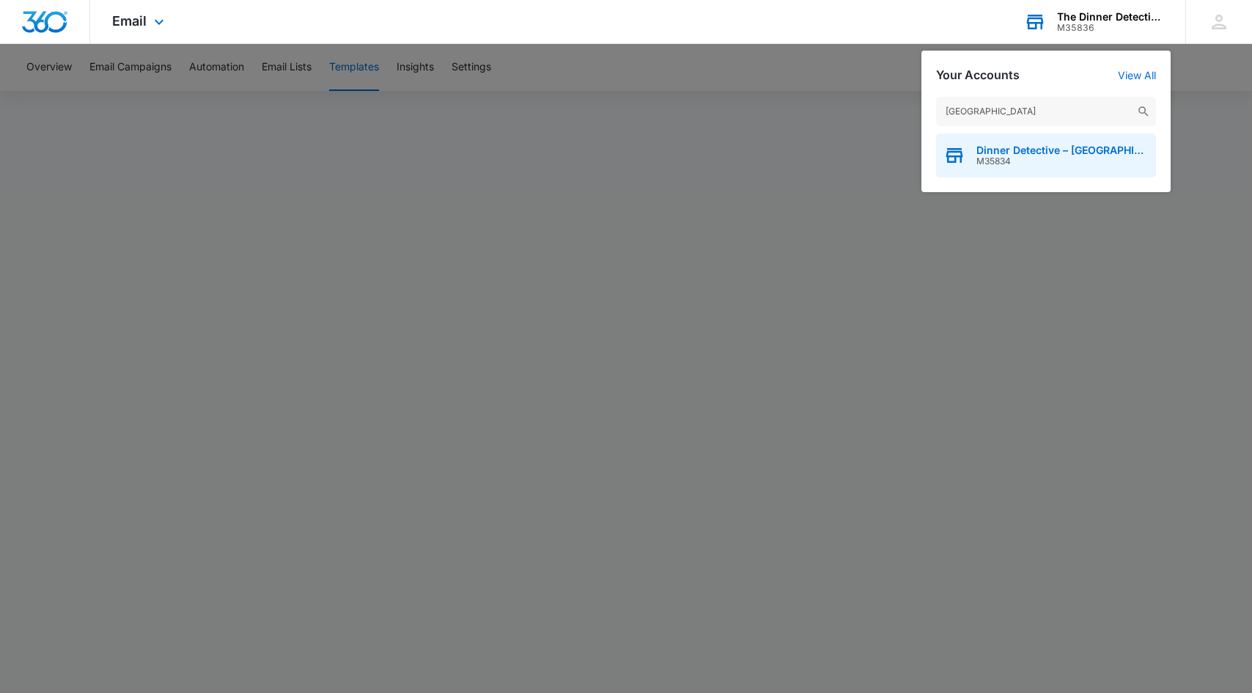
type input "[GEOGRAPHIC_DATA]"
click at [1029, 147] on span "Dinner Detective – [GEOGRAPHIC_DATA]" at bounding box center [1062, 150] width 172 height 12
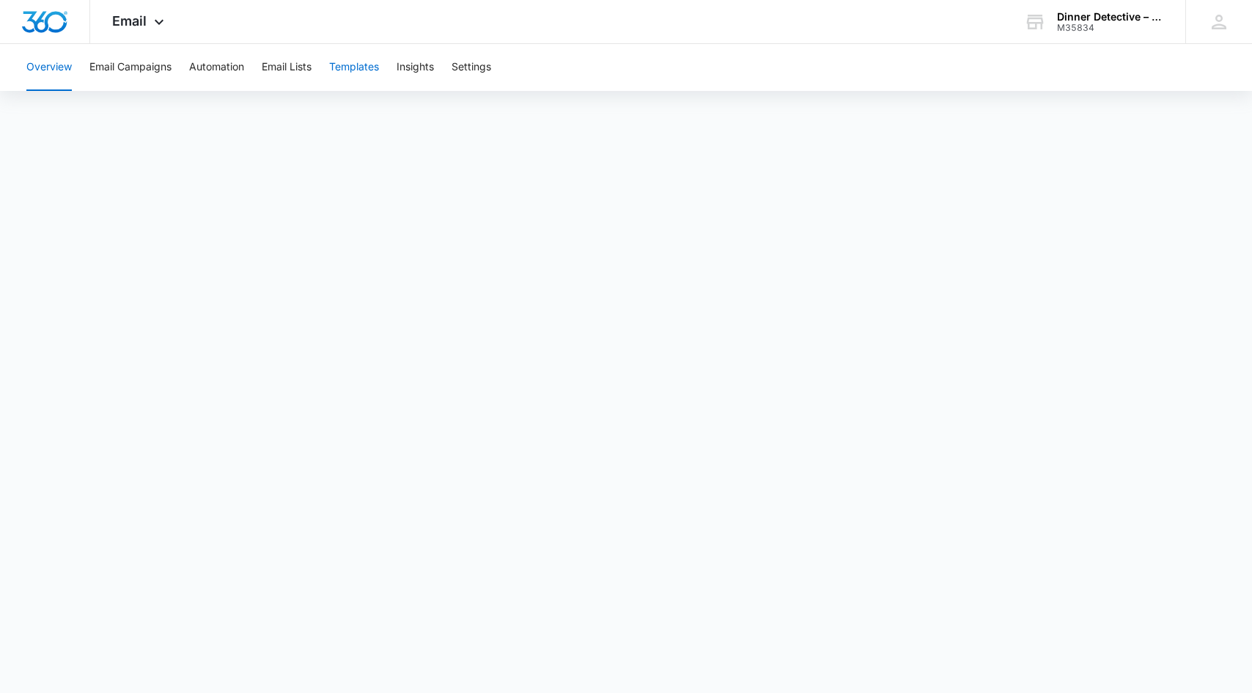
click at [358, 64] on button "Templates" at bounding box center [354, 67] width 50 height 47
click at [1098, 33] on div "Dinner Detective – [GEOGRAPHIC_DATA] M35834 Your Accounts View All" at bounding box center [1093, 21] width 183 height 43
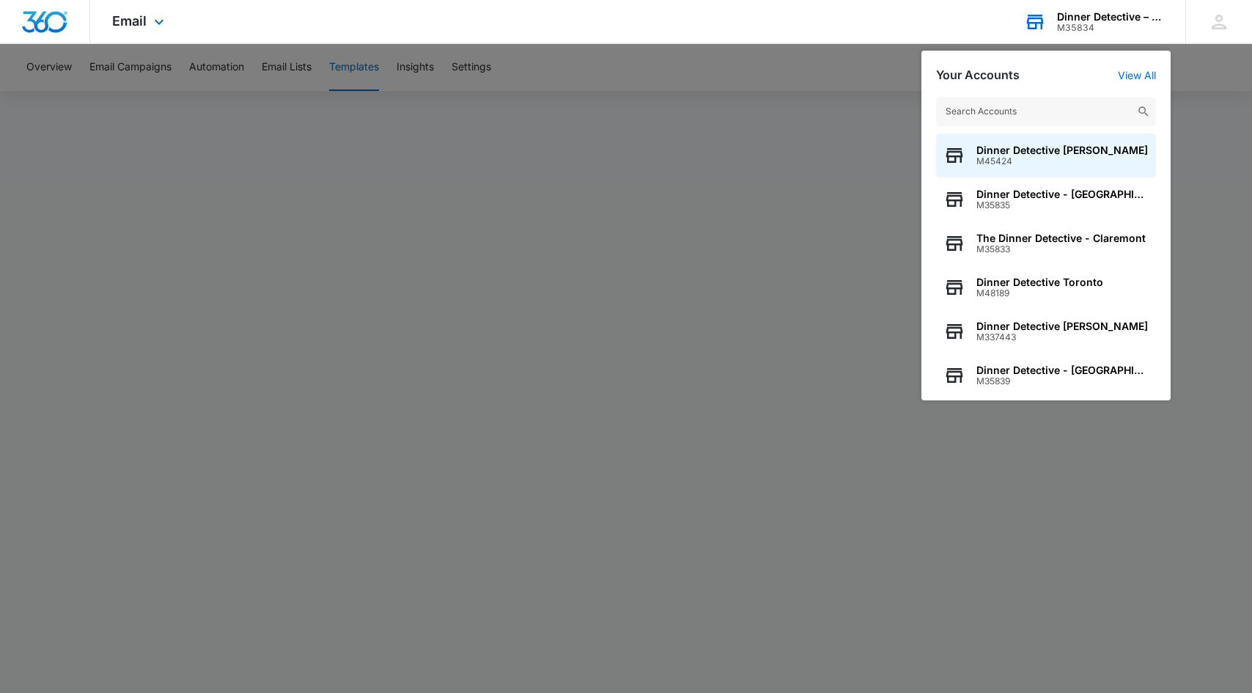
click at [1054, 117] on input "text" at bounding box center [1046, 111] width 220 height 29
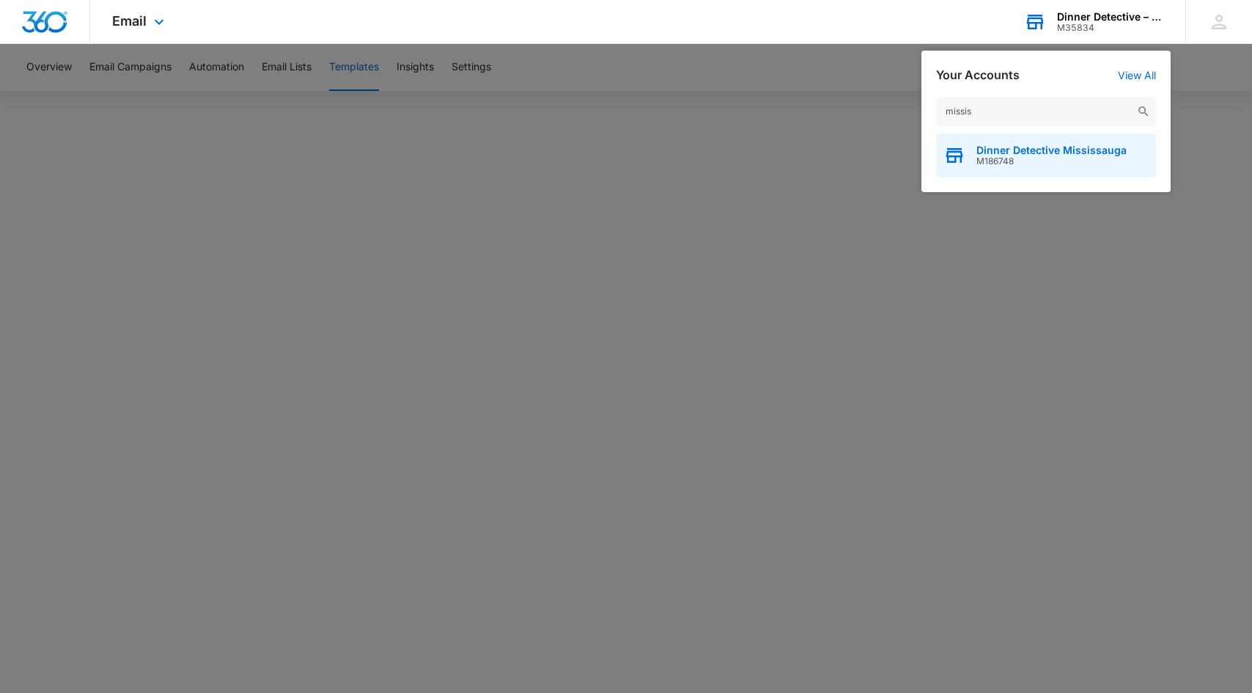
type input "missis"
click at [1075, 148] on span "Dinner Detective Mississauga" at bounding box center [1051, 150] width 150 height 12
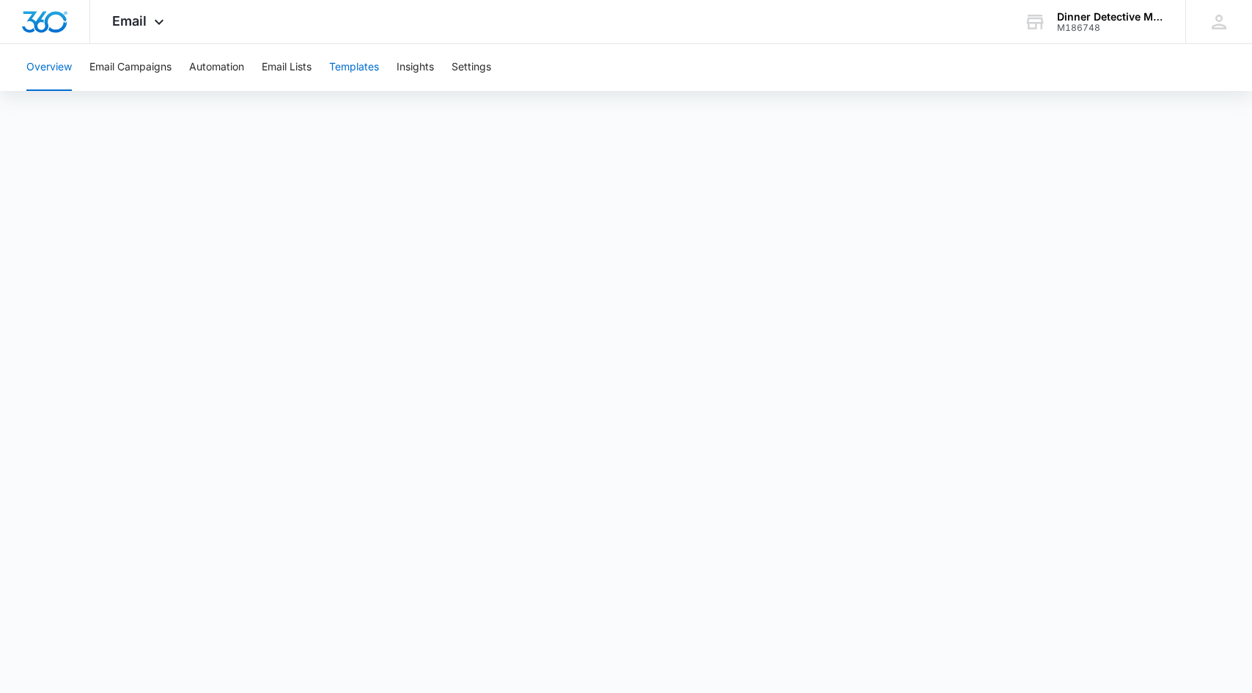
click at [353, 71] on button "Templates" at bounding box center [354, 67] width 50 height 47
click at [119, 64] on button "Email Campaigns" at bounding box center [130, 67] width 82 height 47
click at [300, 75] on button "Email Lists" at bounding box center [287, 67] width 50 height 47
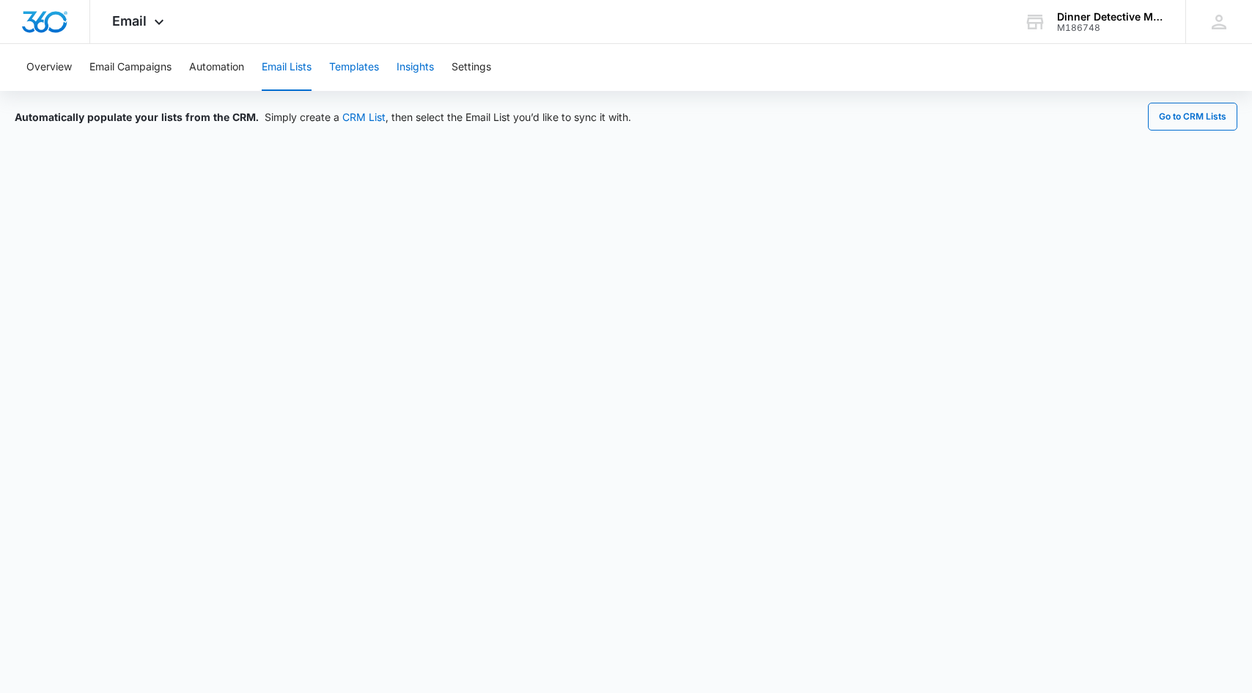
drag, startPoint x: 402, startPoint y: 72, endPoint x: 341, endPoint y: 66, distance: 61.8
click at [341, 66] on div "Overview Email Campaigns Automation Email Lists Templates Insights Settings" at bounding box center [626, 67] width 1217 height 47
click at [341, 66] on button "Templates" at bounding box center [354, 67] width 50 height 47
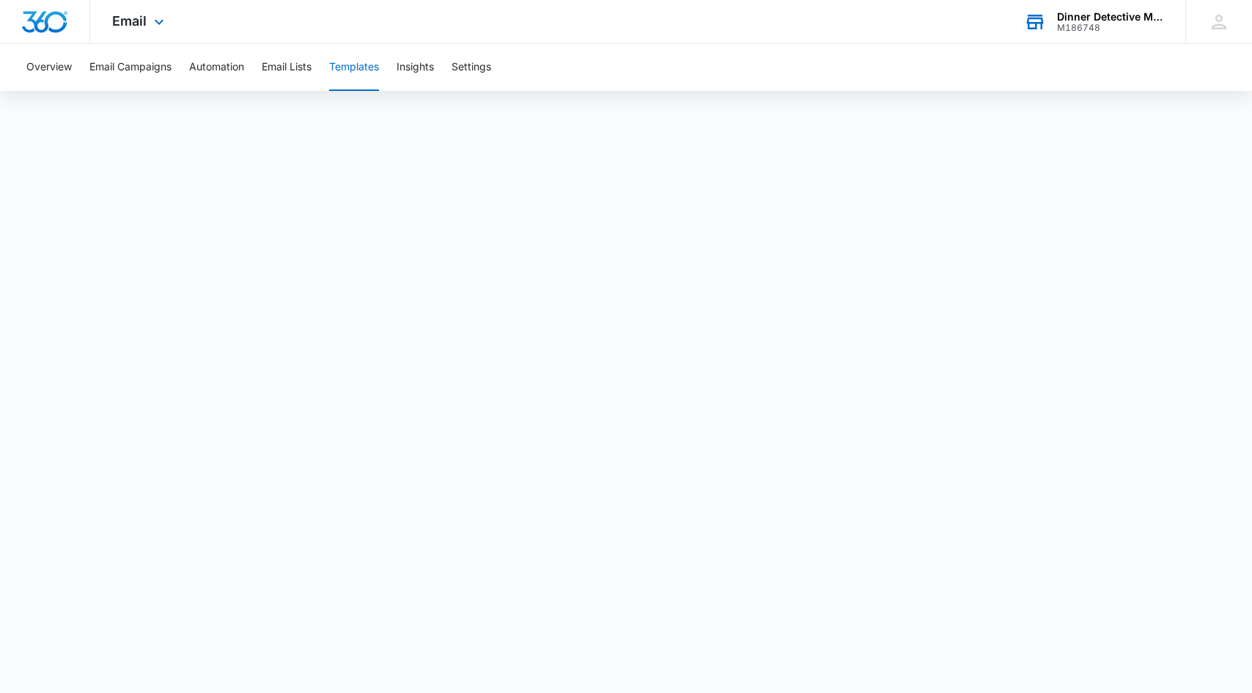
click at [1124, 6] on div "Dinner Detective Mississauga M186748 Your Accounts View All" at bounding box center [1093, 21] width 183 height 43
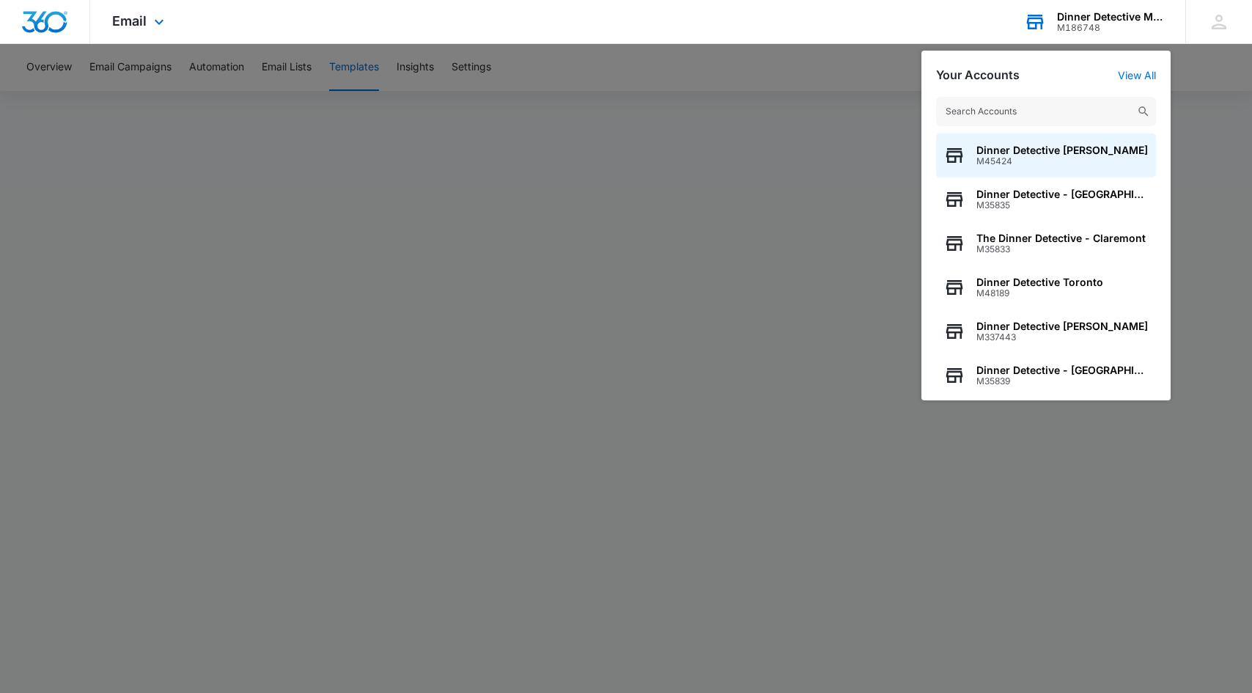
click at [1008, 116] on input "text" at bounding box center [1046, 111] width 220 height 29
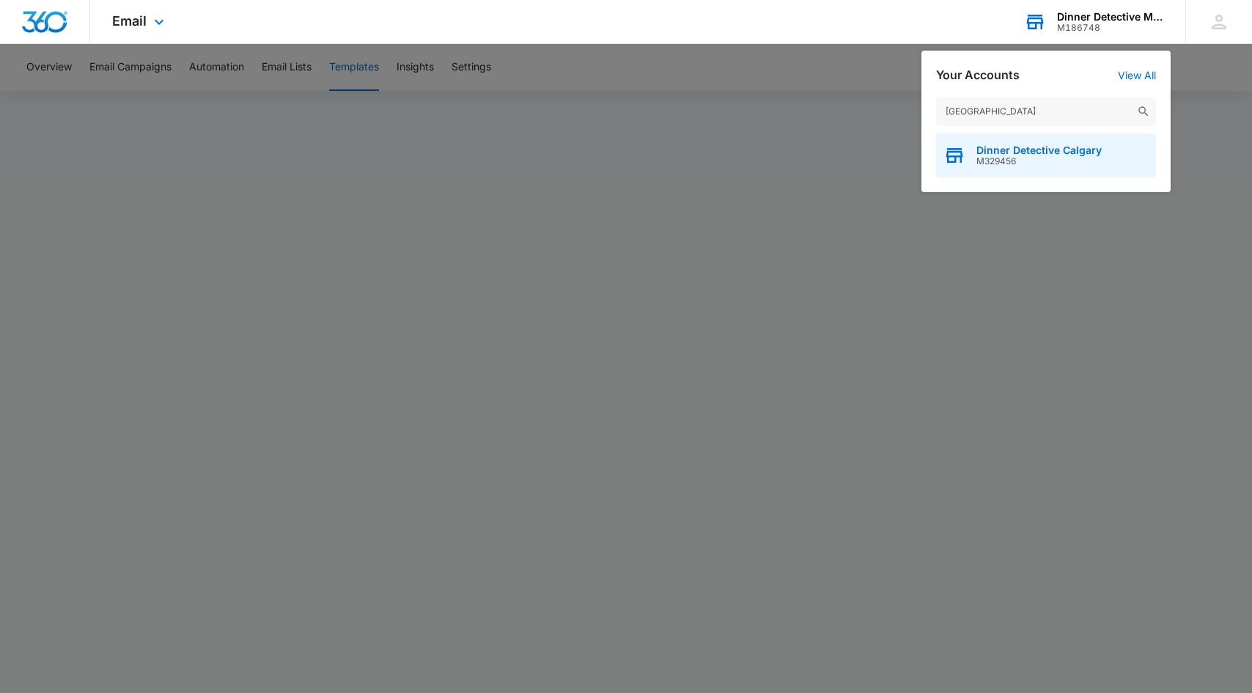
type input "[GEOGRAPHIC_DATA]"
click at [1022, 160] on span "M329456" at bounding box center [1038, 161] width 125 height 10
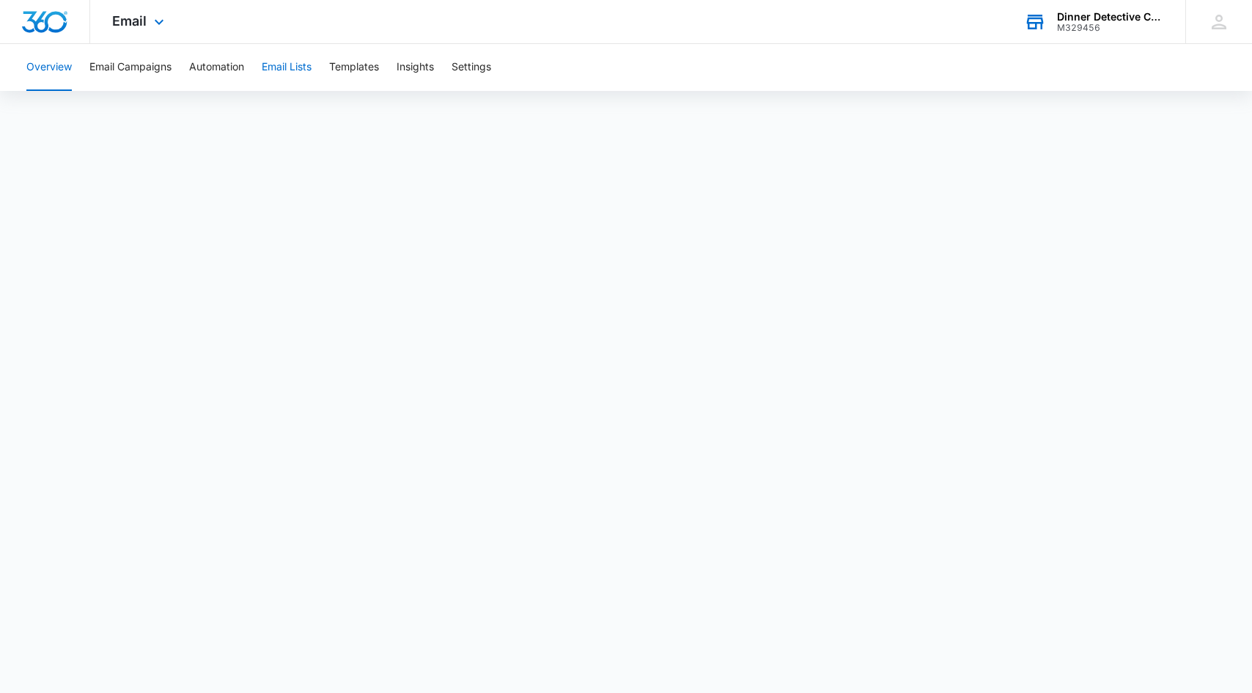
click at [279, 67] on button "Email Lists" at bounding box center [287, 67] width 50 height 47
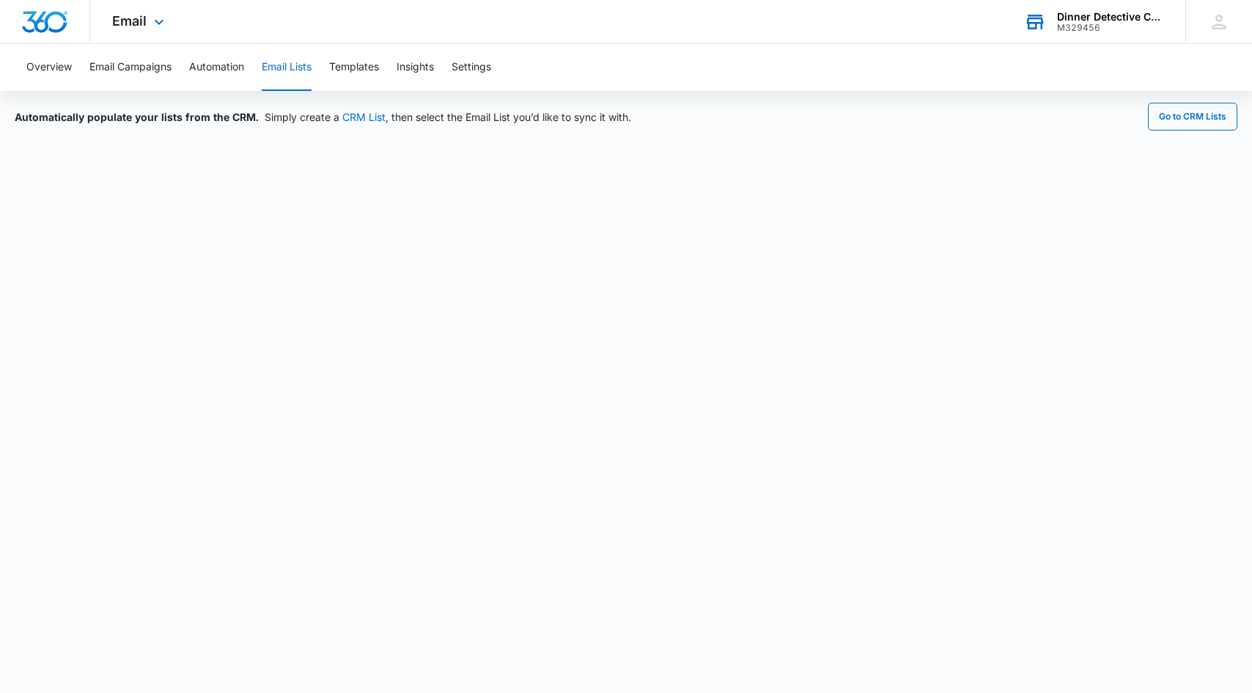
click at [1134, 18] on div "Dinner Detective Calgary" at bounding box center [1110, 17] width 107 height 12
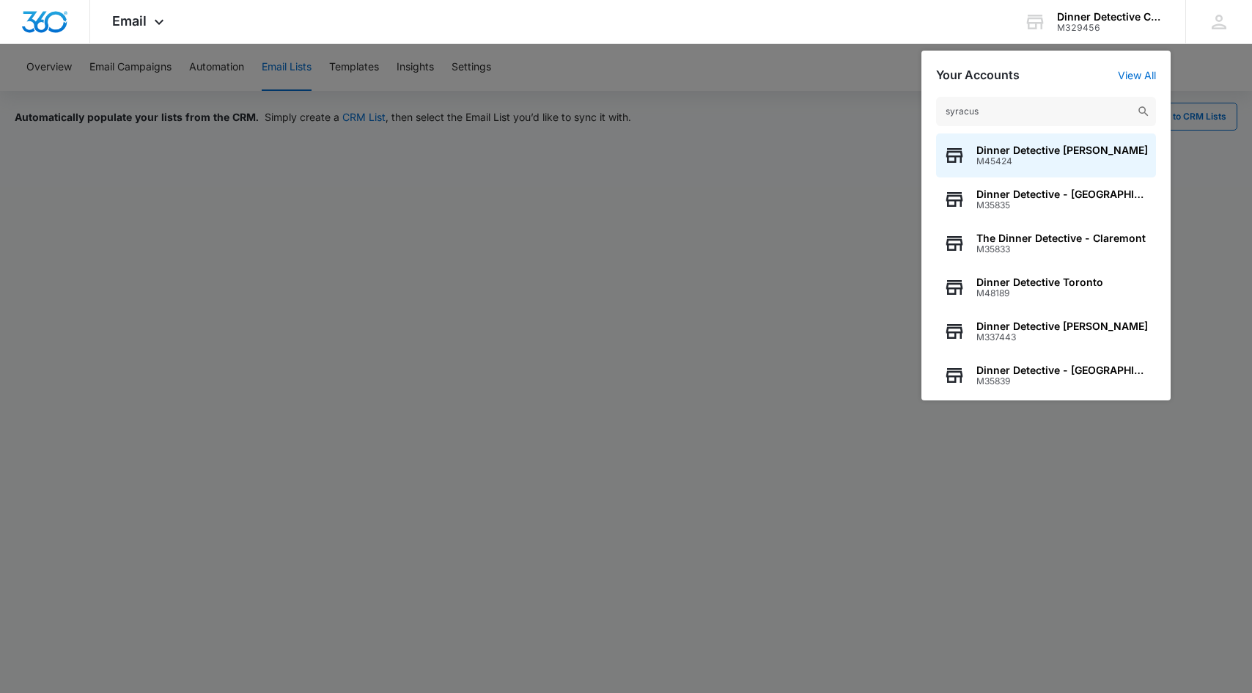
type input "[GEOGRAPHIC_DATA]"
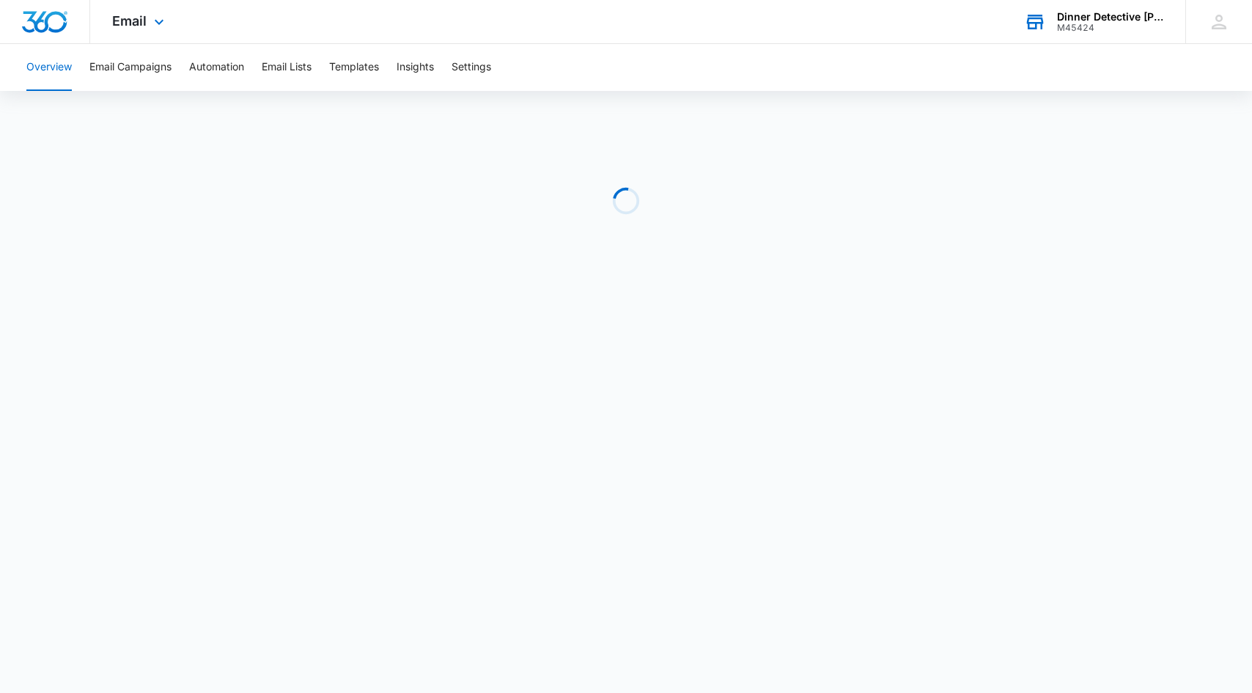
click at [1079, 14] on div "Dinner Detective [PERSON_NAME]" at bounding box center [1110, 17] width 107 height 12
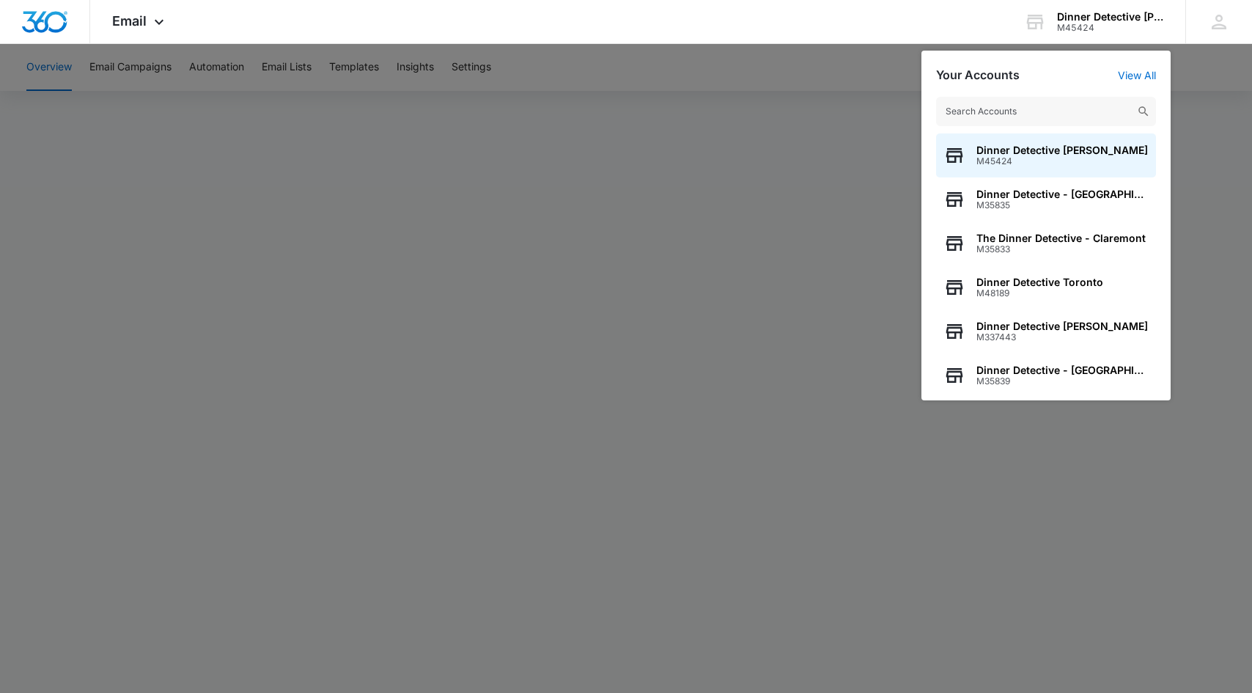
click at [1032, 122] on input "text" at bounding box center [1046, 111] width 220 height 29
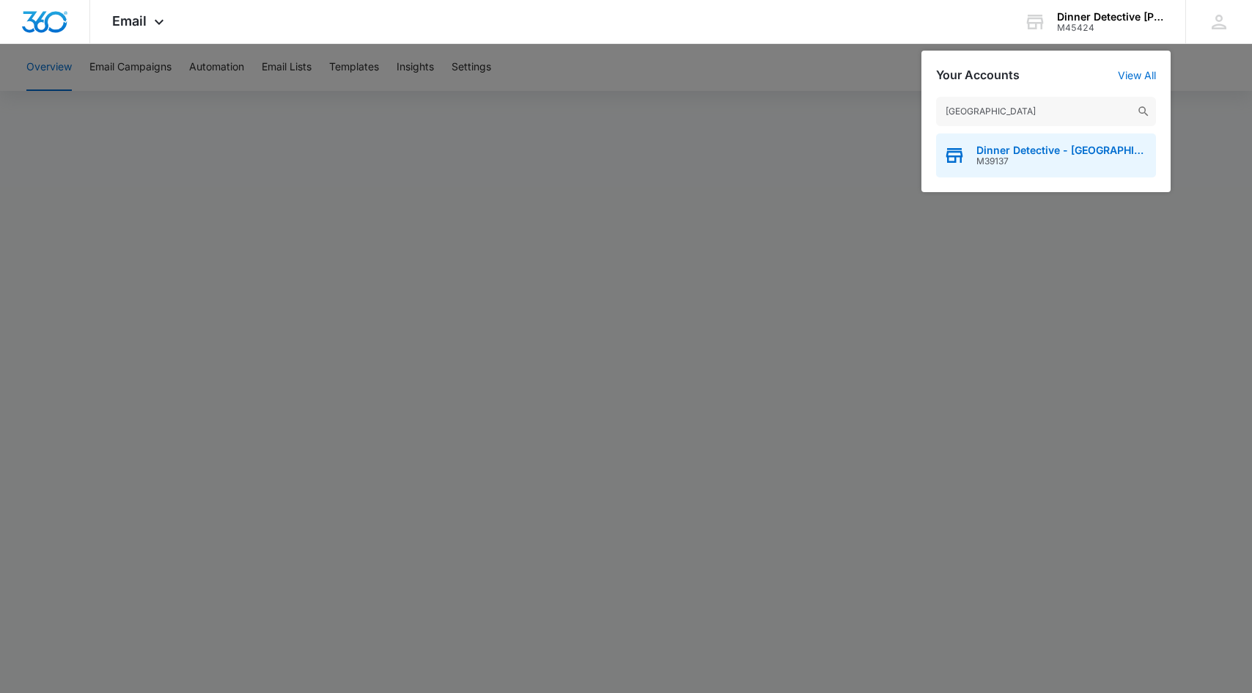
type input "[GEOGRAPHIC_DATA]"
click at [1037, 152] on span "Dinner Detective - [GEOGRAPHIC_DATA]" at bounding box center [1062, 150] width 172 height 12
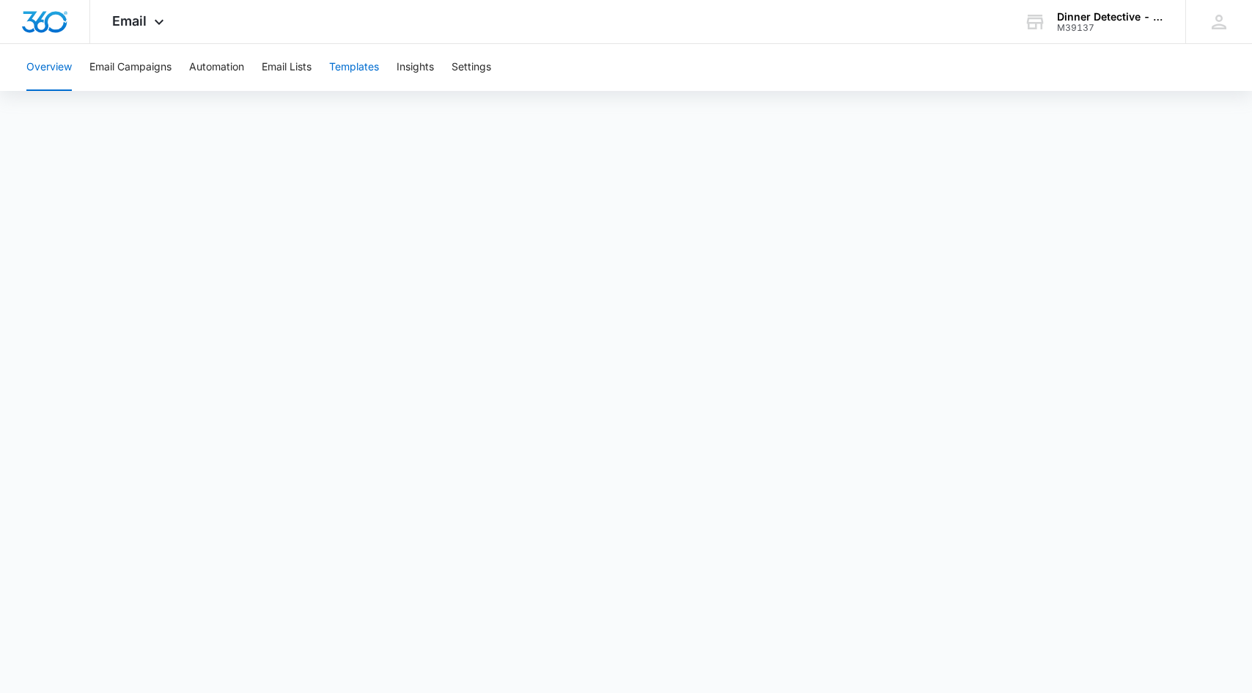
click at [364, 72] on button "Templates" at bounding box center [354, 67] width 50 height 47
click at [1103, 21] on div "Dinner Detective - [GEOGRAPHIC_DATA]" at bounding box center [1110, 17] width 107 height 12
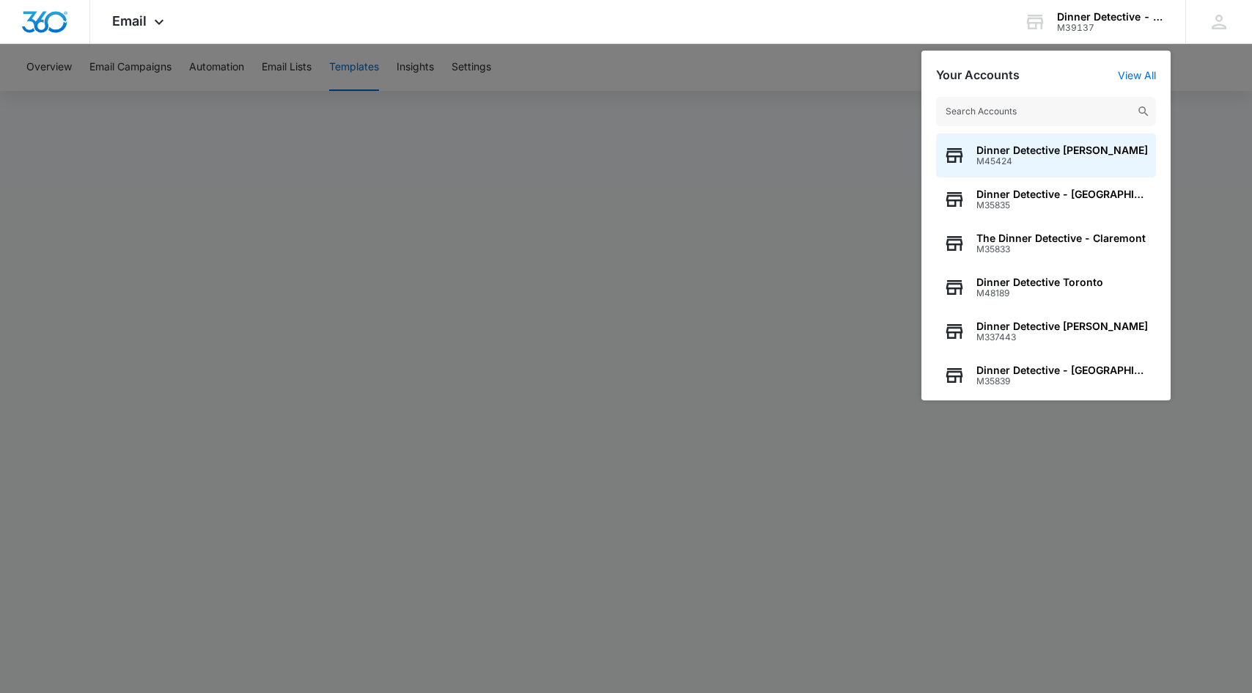
click at [1004, 113] on input "text" at bounding box center [1046, 111] width 220 height 29
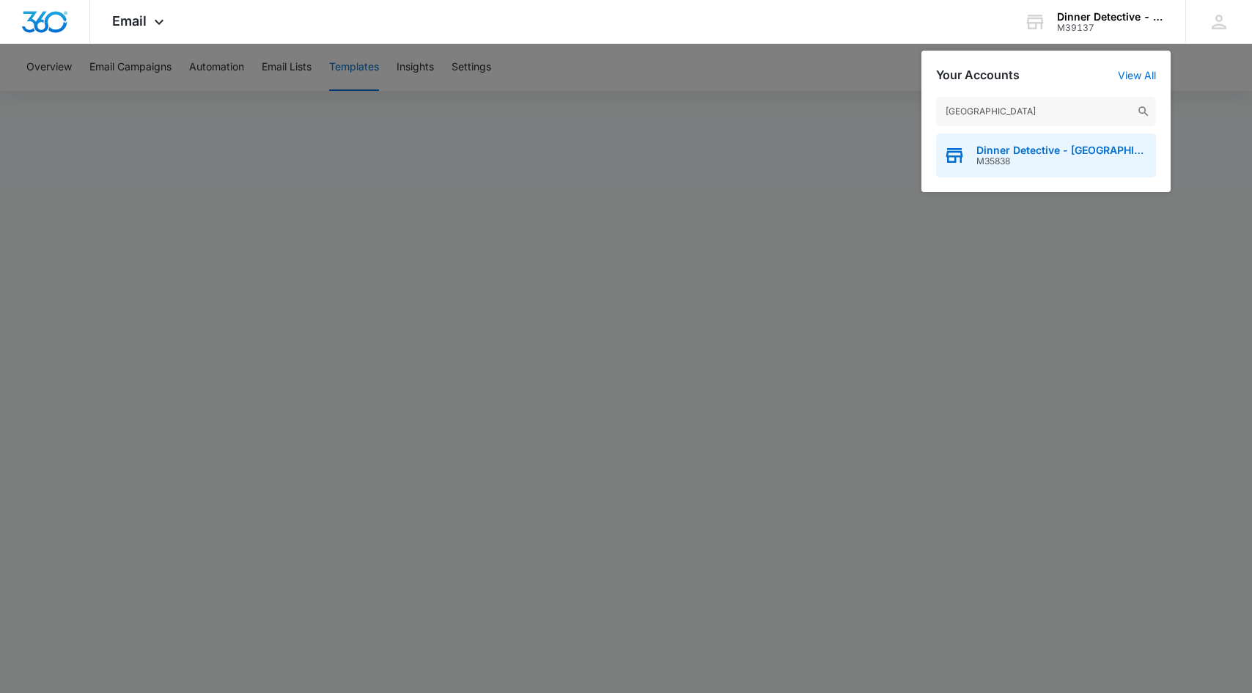
type input "[GEOGRAPHIC_DATA]"
click at [1042, 147] on span "Dinner Detective - [GEOGRAPHIC_DATA]" at bounding box center [1062, 150] width 172 height 12
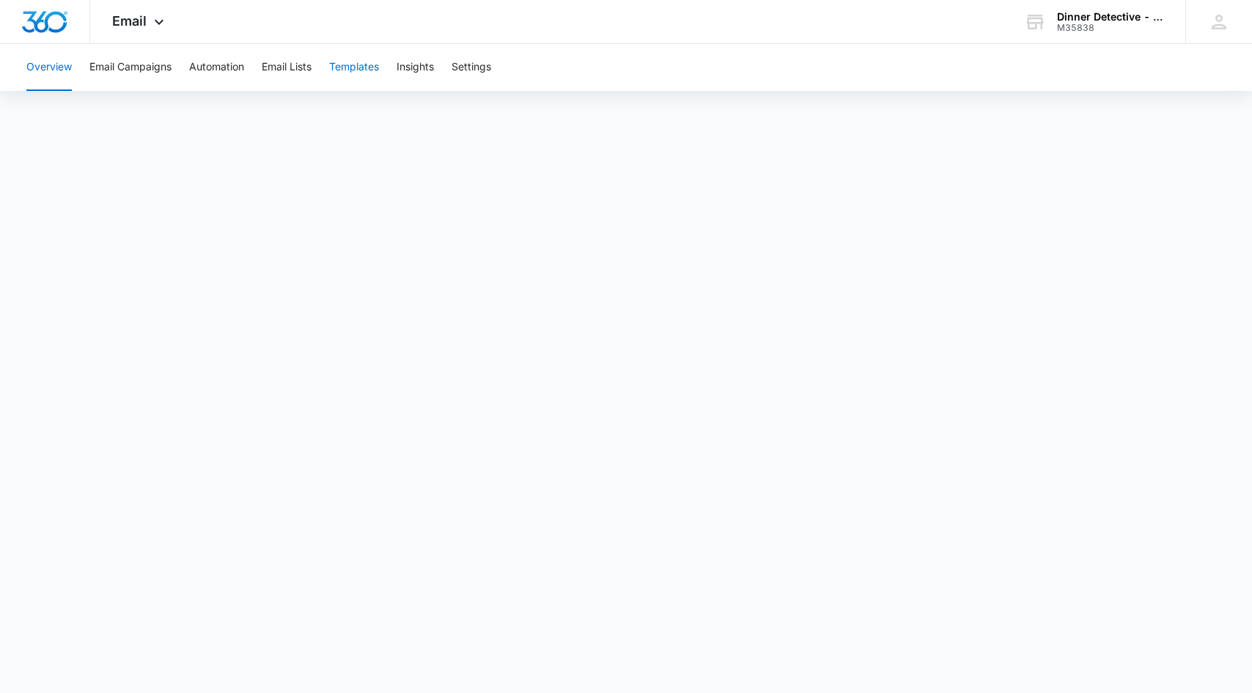
click at [361, 70] on button "Templates" at bounding box center [354, 67] width 50 height 47
